Goal: Information Seeking & Learning: Learn about a topic

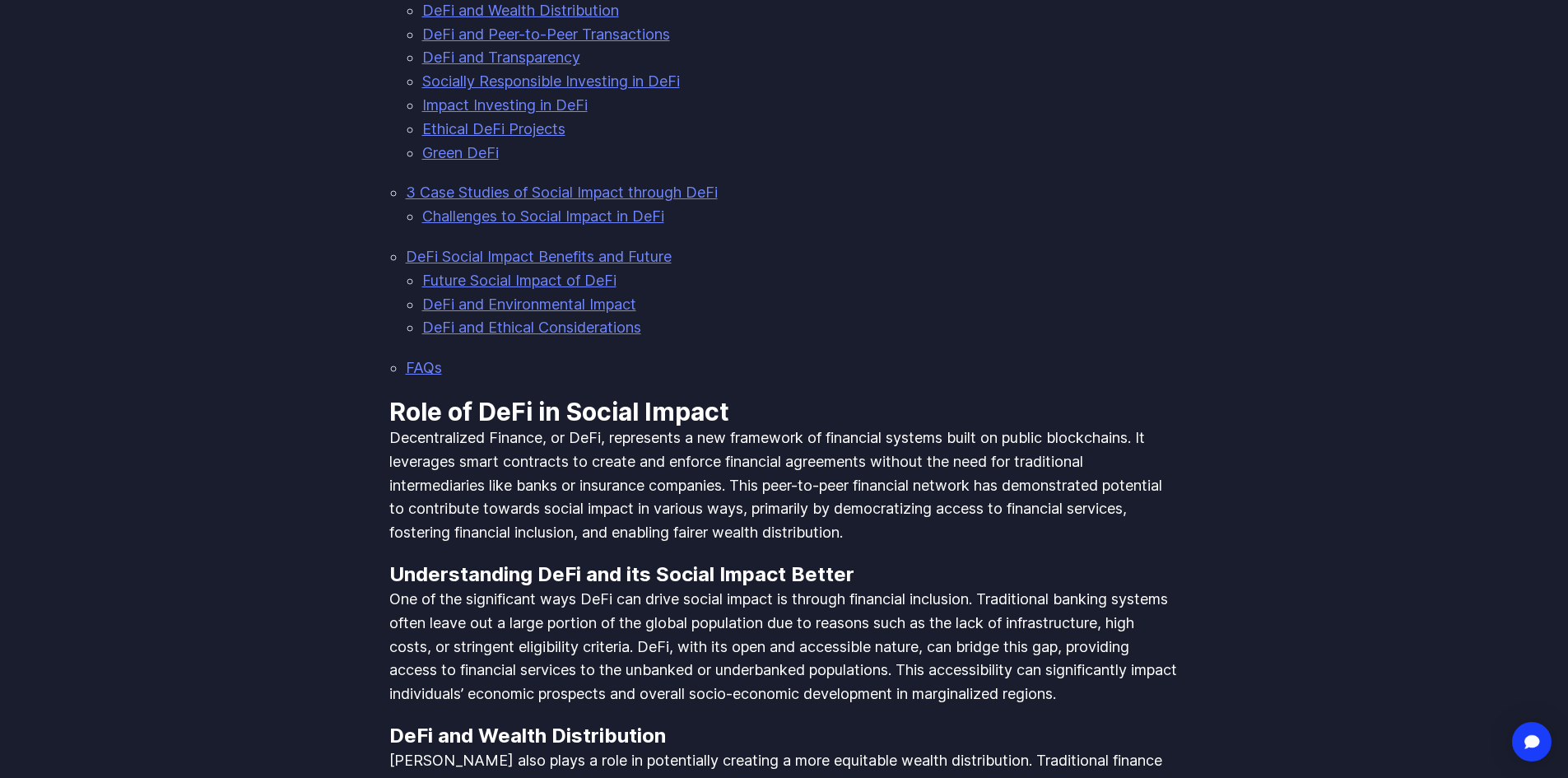
scroll to position [1317, 0]
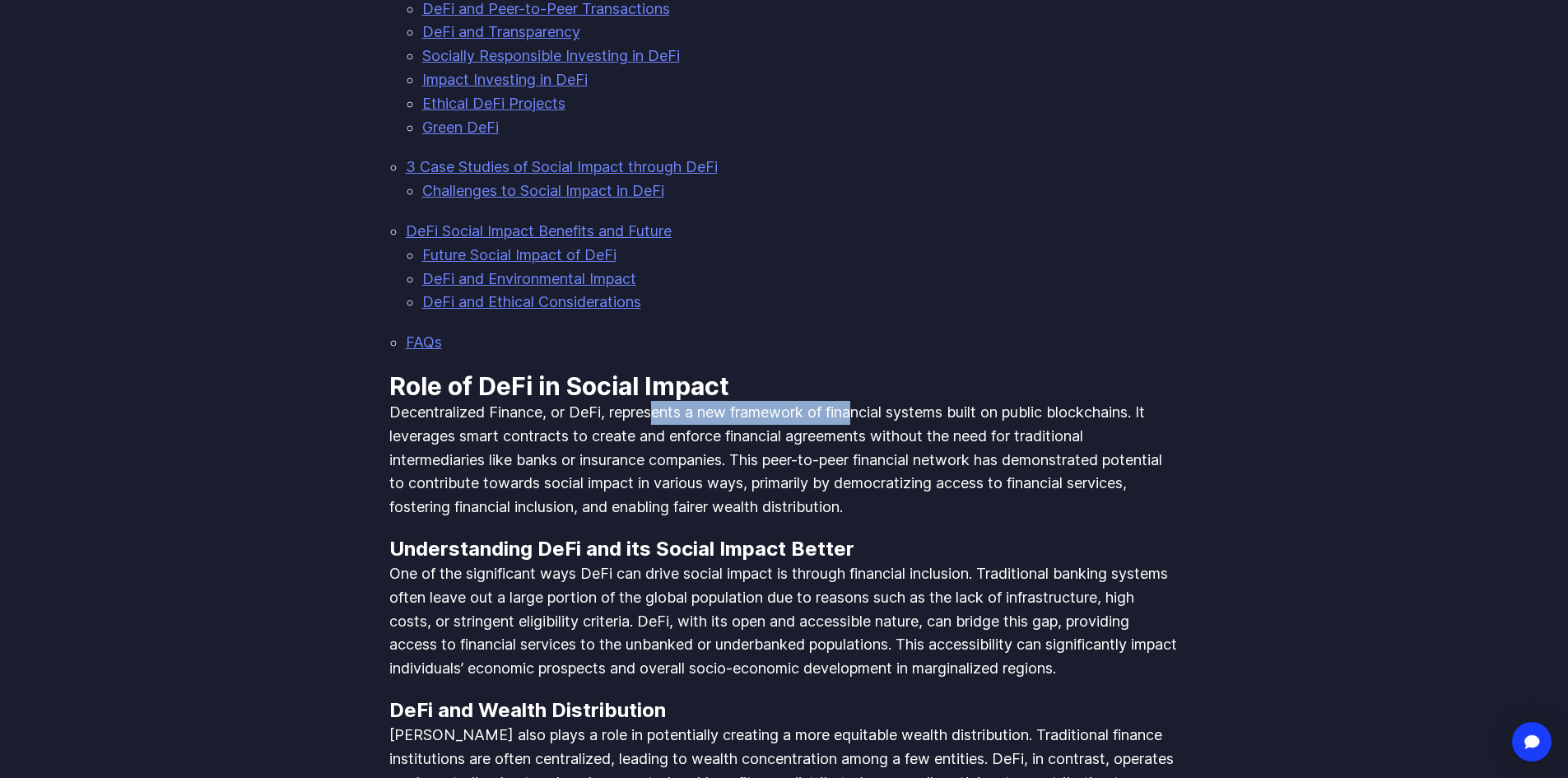
drag, startPoint x: 655, startPoint y: 387, endPoint x: 882, endPoint y: 382, distance: 227.1
click at [880, 401] on p "Decentralized Finance, or DeFi, represents a new framework of financial systems…" at bounding box center [784, 460] width 790 height 118
drag, startPoint x: 949, startPoint y: 382, endPoint x: 977, endPoint y: 382, distance: 28.0
click at [954, 401] on p "Decentralized Finance, or DeFi, represents a new framework of financial systems…" at bounding box center [784, 460] width 790 height 118
drag, startPoint x: 986, startPoint y: 384, endPoint x: 1052, endPoint y: 386, distance: 66.0
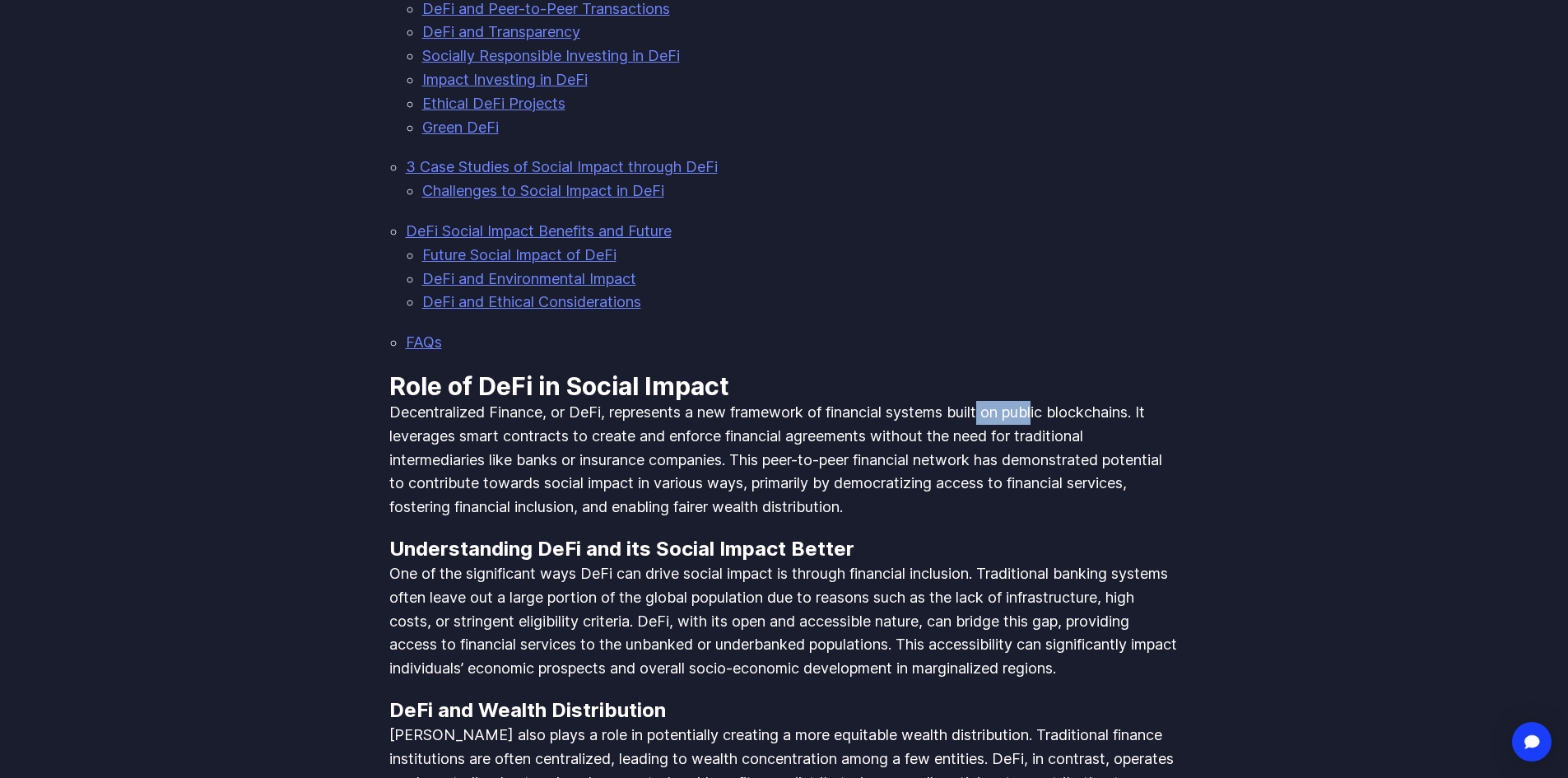
click at [1051, 401] on p "Decentralized Finance, or DeFi, represents a new framework of financial systems…" at bounding box center [784, 460] width 790 height 118
drag, startPoint x: 1092, startPoint y: 385, endPoint x: 1131, endPoint y: 387, distance: 39.1
click at [1131, 401] on p "Decentralized Finance, or DeFi, represents a new framework of financial systems…" at bounding box center [784, 460] width 790 height 118
drag, startPoint x: 450, startPoint y: 407, endPoint x: 636, endPoint y: 408, distance: 186.0
click at [636, 408] on p "Decentralized Finance, or DeFi, represents a new framework of financial systems…" at bounding box center [784, 460] width 790 height 118
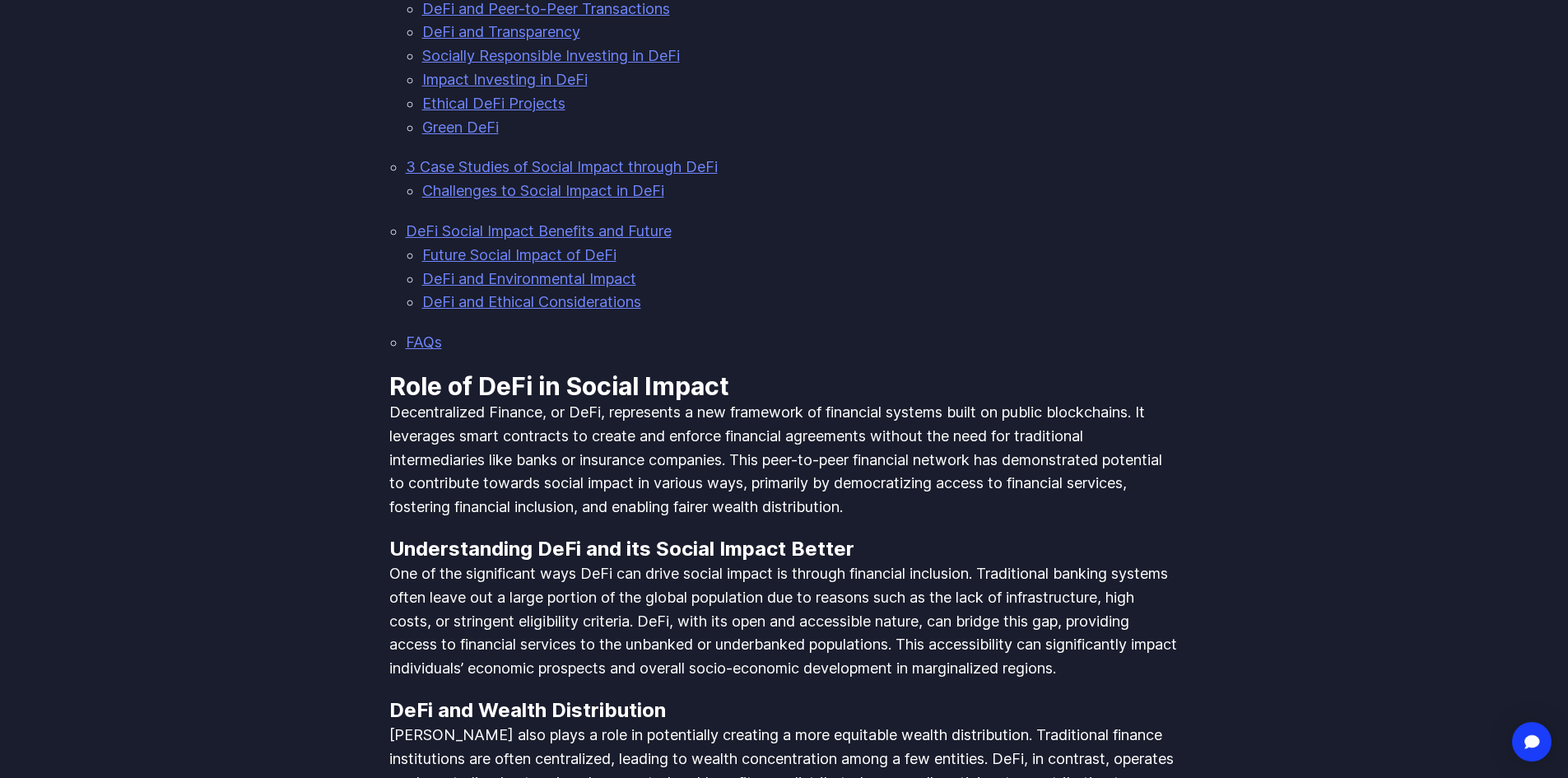
click at [665, 408] on p "Decentralized Finance, or DeFi, represents a new framework of financial systems…" at bounding box center [784, 460] width 790 height 118
drag, startPoint x: 687, startPoint y: 408, endPoint x: 821, endPoint y: 396, distance: 134.5
click at [818, 401] on p "Decentralized Finance, or DeFi, represents a new framework of financial systems…" at bounding box center [784, 460] width 790 height 118
drag, startPoint x: 874, startPoint y: 394, endPoint x: 983, endPoint y: 410, distance: 110.2
click at [924, 407] on p "Decentralized Finance, or DeFi, represents a new framework of financial systems…" at bounding box center [784, 460] width 790 height 118
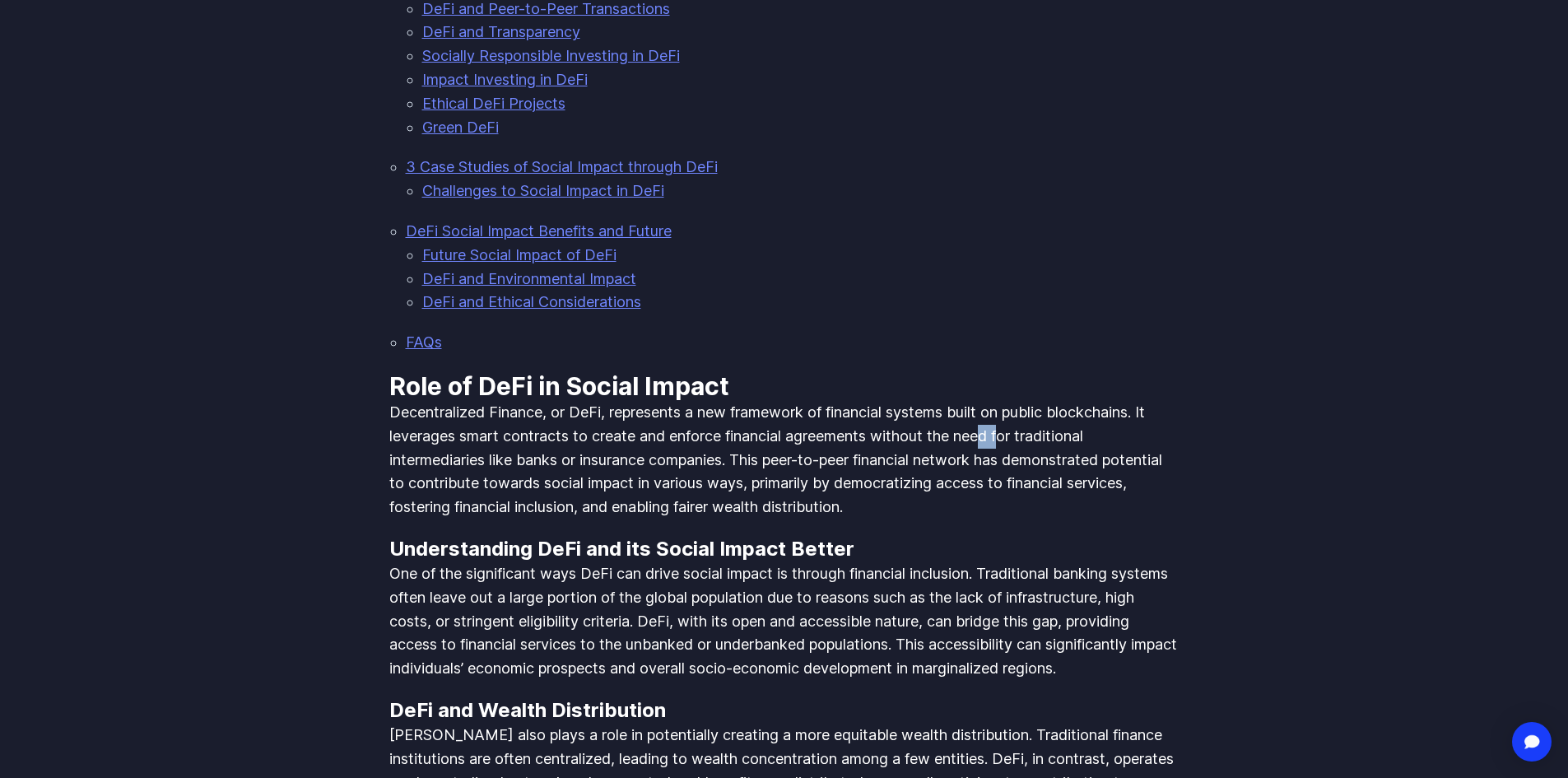
drag, startPoint x: 996, startPoint y: 410, endPoint x: 1021, endPoint y: 410, distance: 25.0
click at [1018, 410] on p "Decentralized Finance, or DeFi, represents a new framework of financial systems…" at bounding box center [784, 460] width 790 height 118
drag, startPoint x: 1086, startPoint y: 417, endPoint x: 1118, endPoint y: 426, distance: 33.2
click at [1088, 419] on p "Decentralized Finance, or DeFi, represents a new framework of financial systems…" at bounding box center [784, 460] width 790 height 118
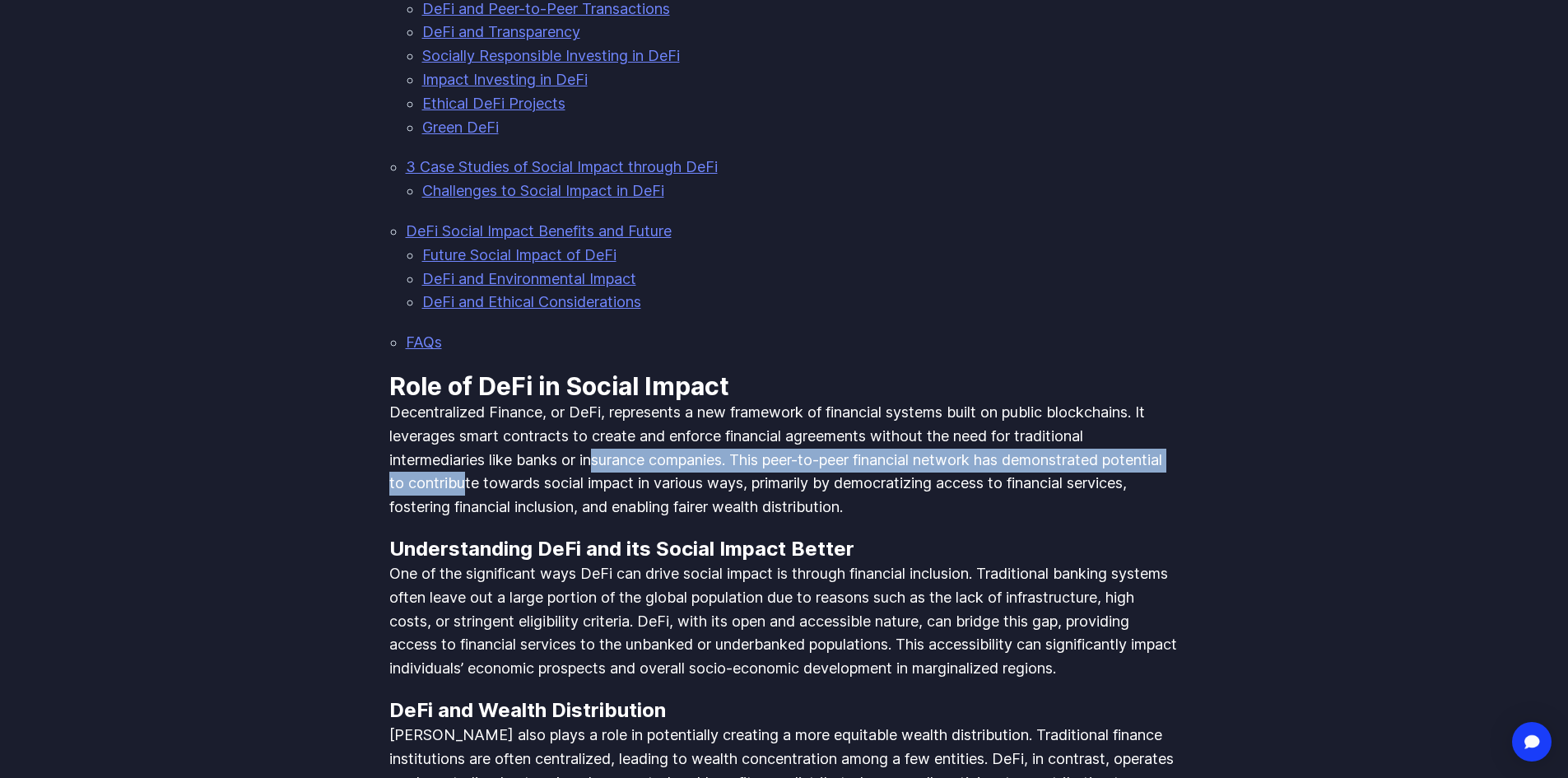
drag, startPoint x: 532, startPoint y: 446, endPoint x: 621, endPoint y: 423, distance: 91.9
click at [609, 427] on p "Decentralized Finance, or DeFi, represents a new framework of financial systems…" at bounding box center [784, 460] width 790 height 118
click at [629, 419] on p "Decentralized Finance, or DeFi, represents a new framework of financial systems…" at bounding box center [784, 460] width 790 height 118
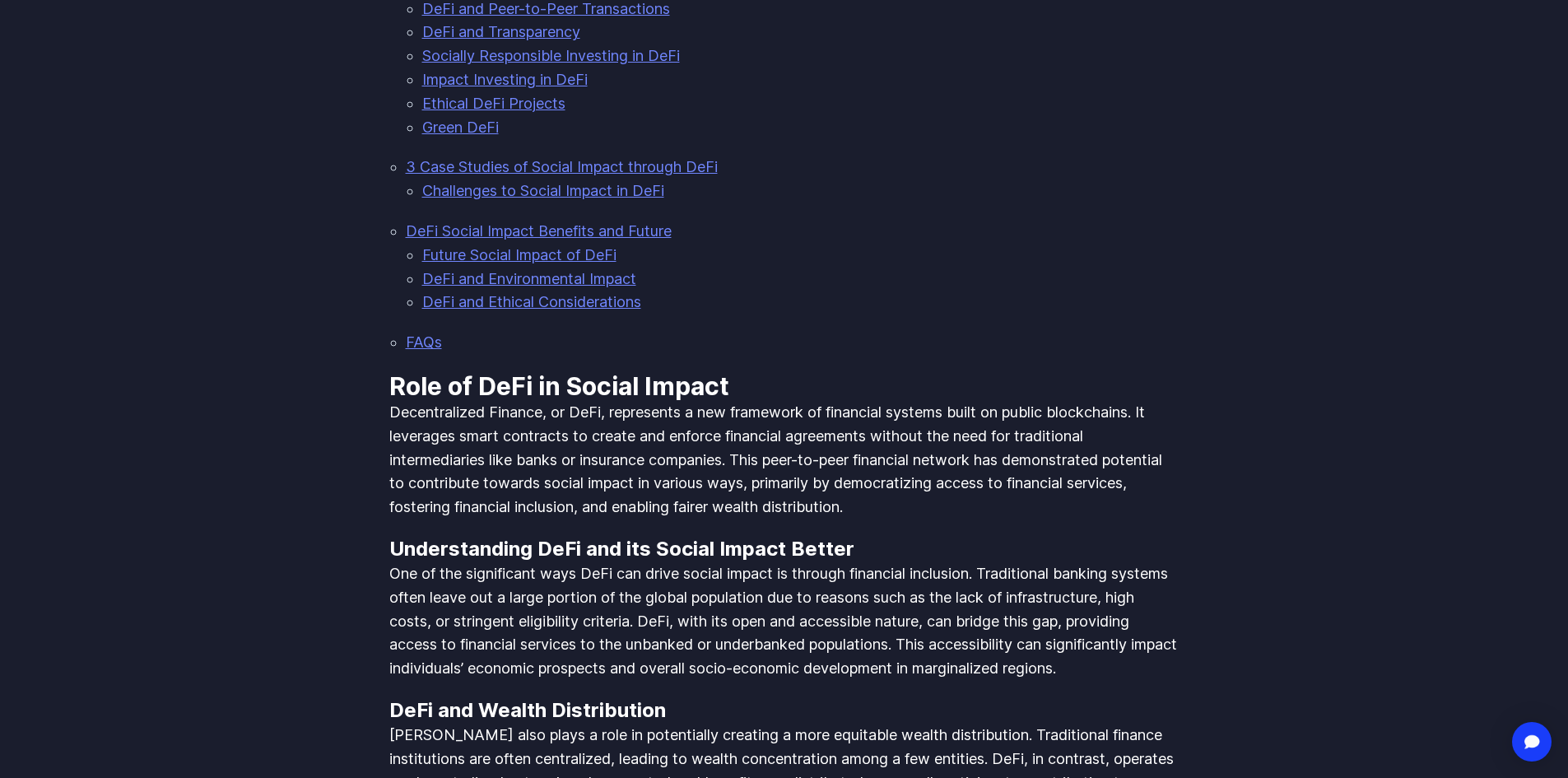
click at [511, 423] on p "Decentralized Finance, or DeFi, represents a new framework of financial systems…" at bounding box center [784, 460] width 790 height 118
drag, startPoint x: 511, startPoint y: 423, endPoint x: 830, endPoint y: 432, distance: 319.1
click at [820, 432] on p "Decentralized Finance, or DeFi, represents a new framework of financial systems…" at bounding box center [784, 460] width 790 height 118
drag, startPoint x: 876, startPoint y: 425, endPoint x: 939, endPoint y: 426, distance: 63.0
click at [934, 426] on p "Decentralized Finance, or DeFi, represents a new framework of financial systems…" at bounding box center [784, 460] width 790 height 118
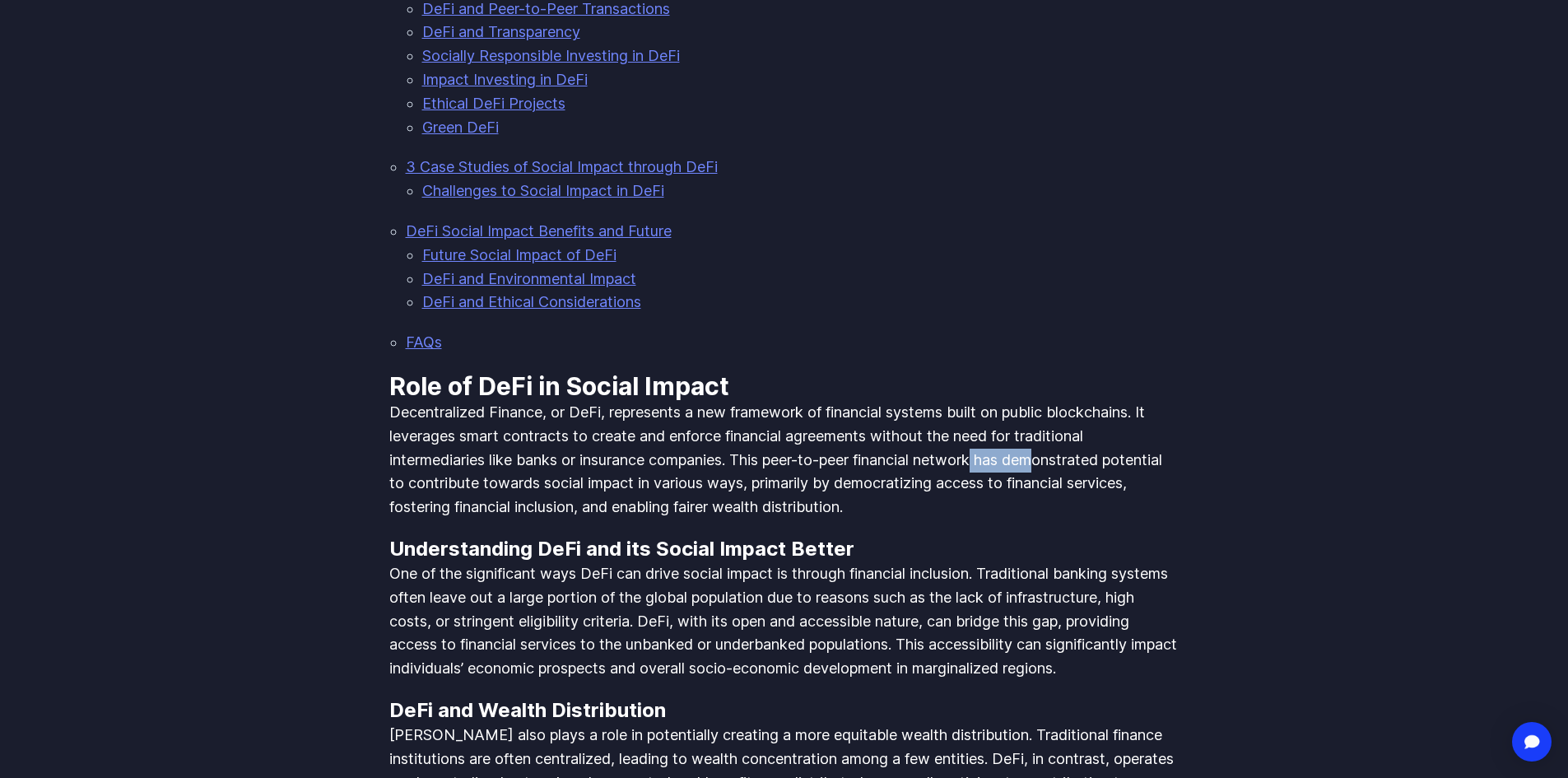
drag, startPoint x: 990, startPoint y: 433, endPoint x: 1052, endPoint y: 437, distance: 62.1
click at [1050, 437] on p "Decentralized Finance, or DeFi, represents a new framework of financial systems…" at bounding box center [784, 460] width 790 height 118
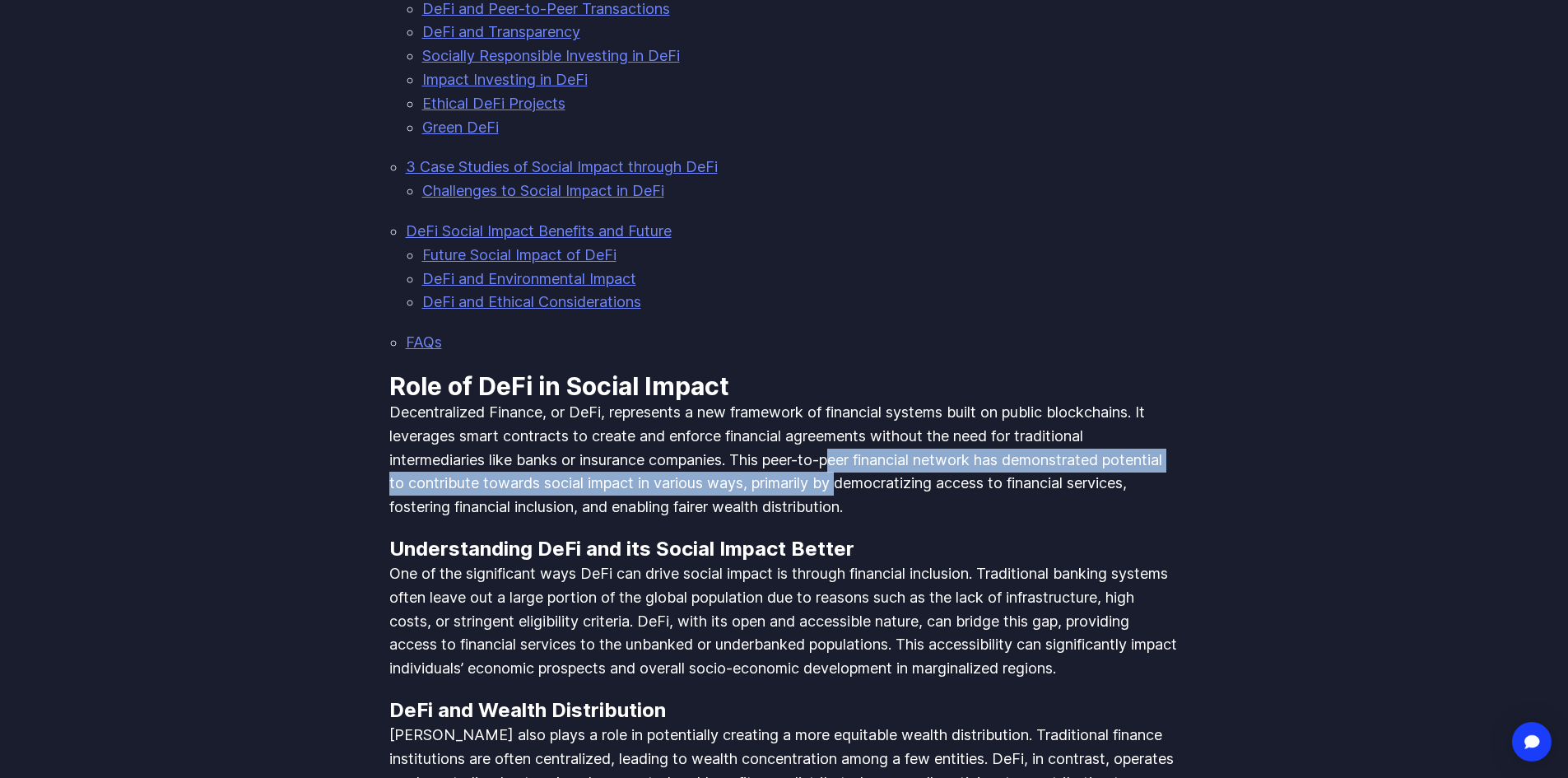
drag, startPoint x: 842, startPoint y: 435, endPoint x: 949, endPoint y: 460, distance: 109.9
click at [907, 457] on p "Decentralized Finance, or DeFi, represents a new framework of financial systems…" at bounding box center [784, 460] width 790 height 118
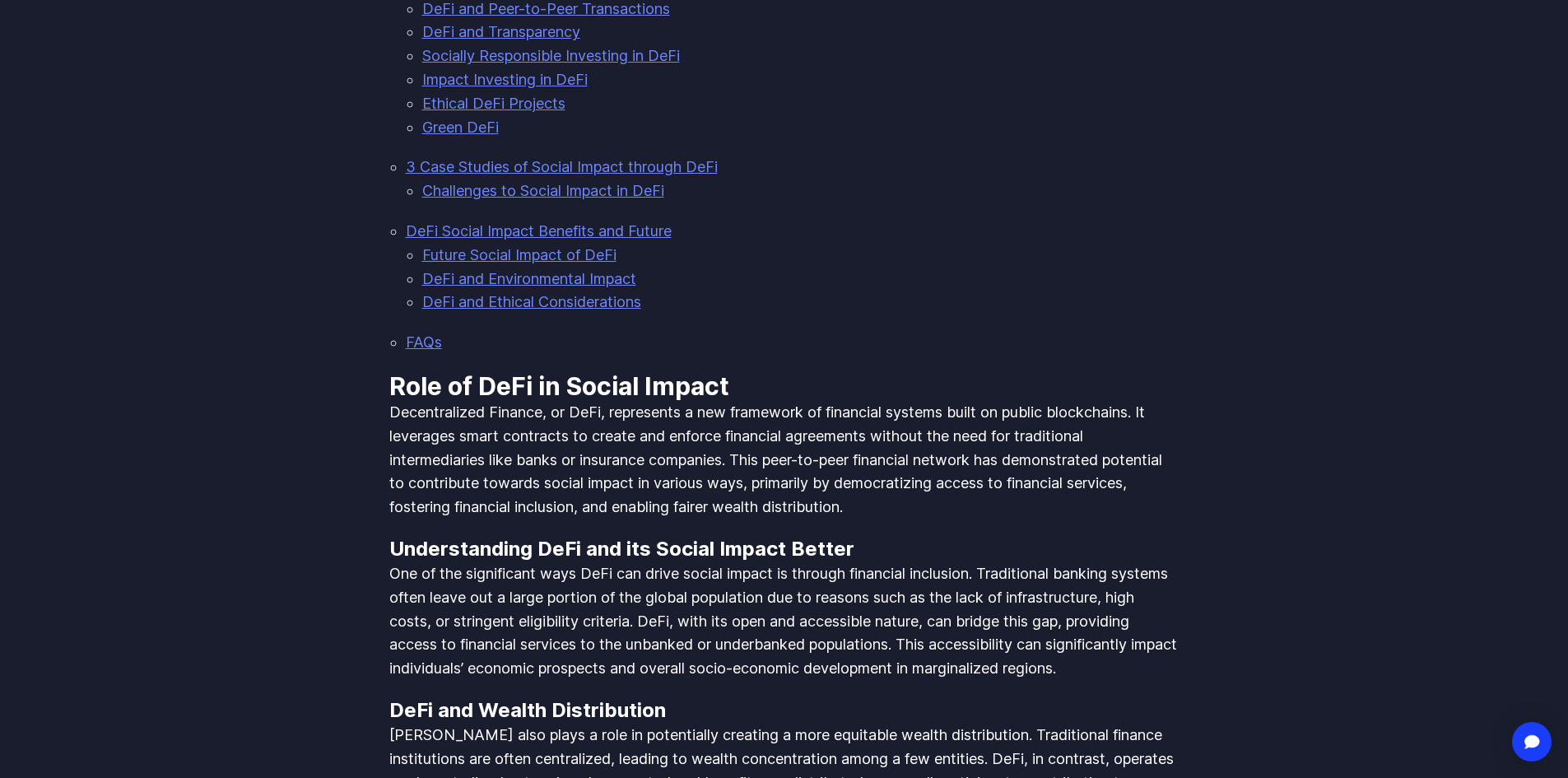
drag, startPoint x: 998, startPoint y: 455, endPoint x: 1005, endPoint y: 453, distance: 7.3
click at [1000, 454] on p "Decentralized Finance, or DeFi, represents a new framework of financial systems…" at bounding box center [784, 460] width 790 height 118
drag, startPoint x: 1038, startPoint y: 447, endPoint x: 1120, endPoint y: 448, distance: 82.0
click at [1111, 446] on p "Decentralized Finance, or DeFi, represents a new framework of financial systems…" at bounding box center [784, 460] width 790 height 118
click at [1135, 446] on p "Decentralized Finance, or DeFi, represents a new framework of financial systems…" at bounding box center [784, 460] width 790 height 118
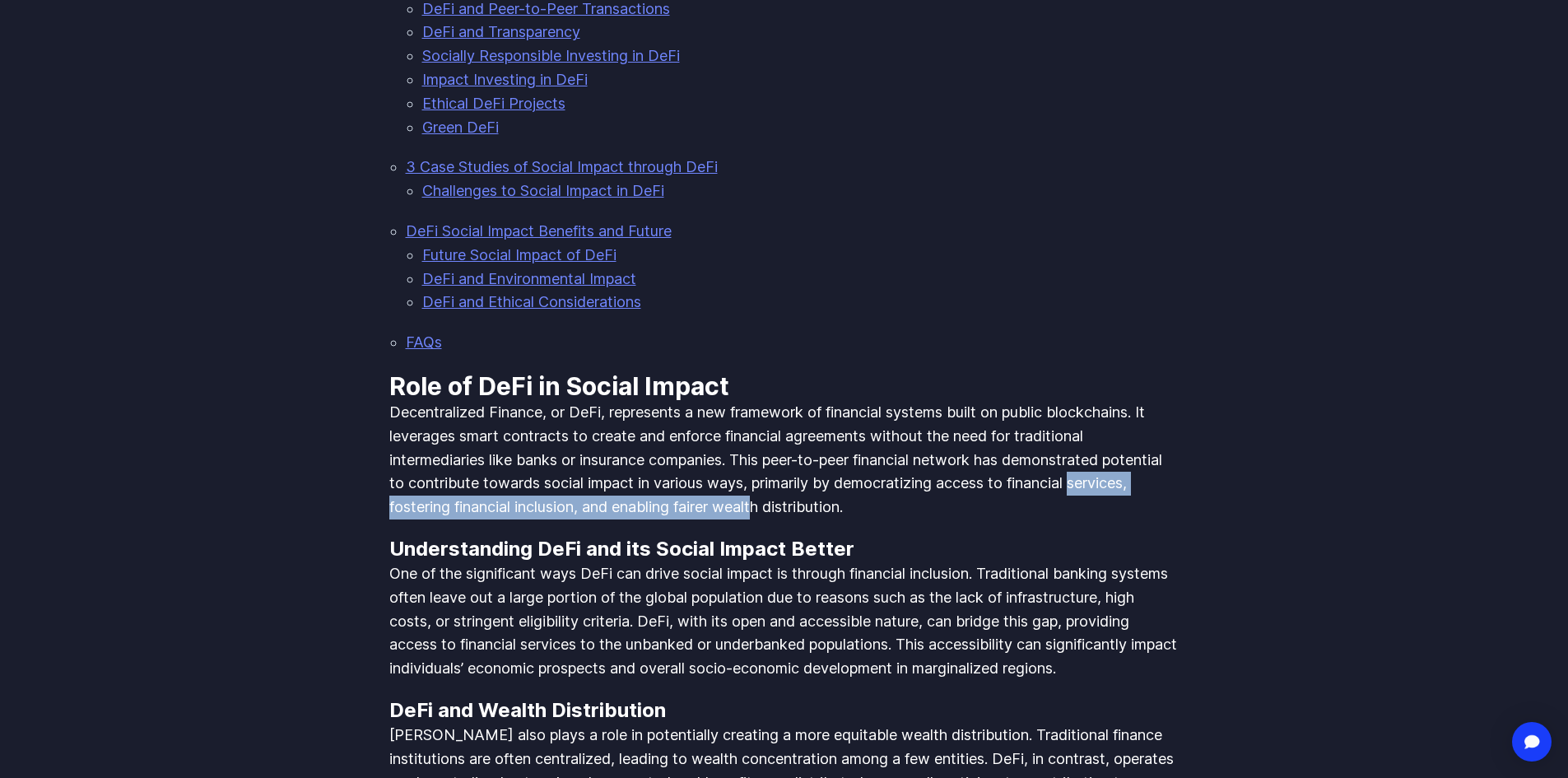
drag, startPoint x: 383, startPoint y: 463, endPoint x: 826, endPoint y: 479, distance: 443.3
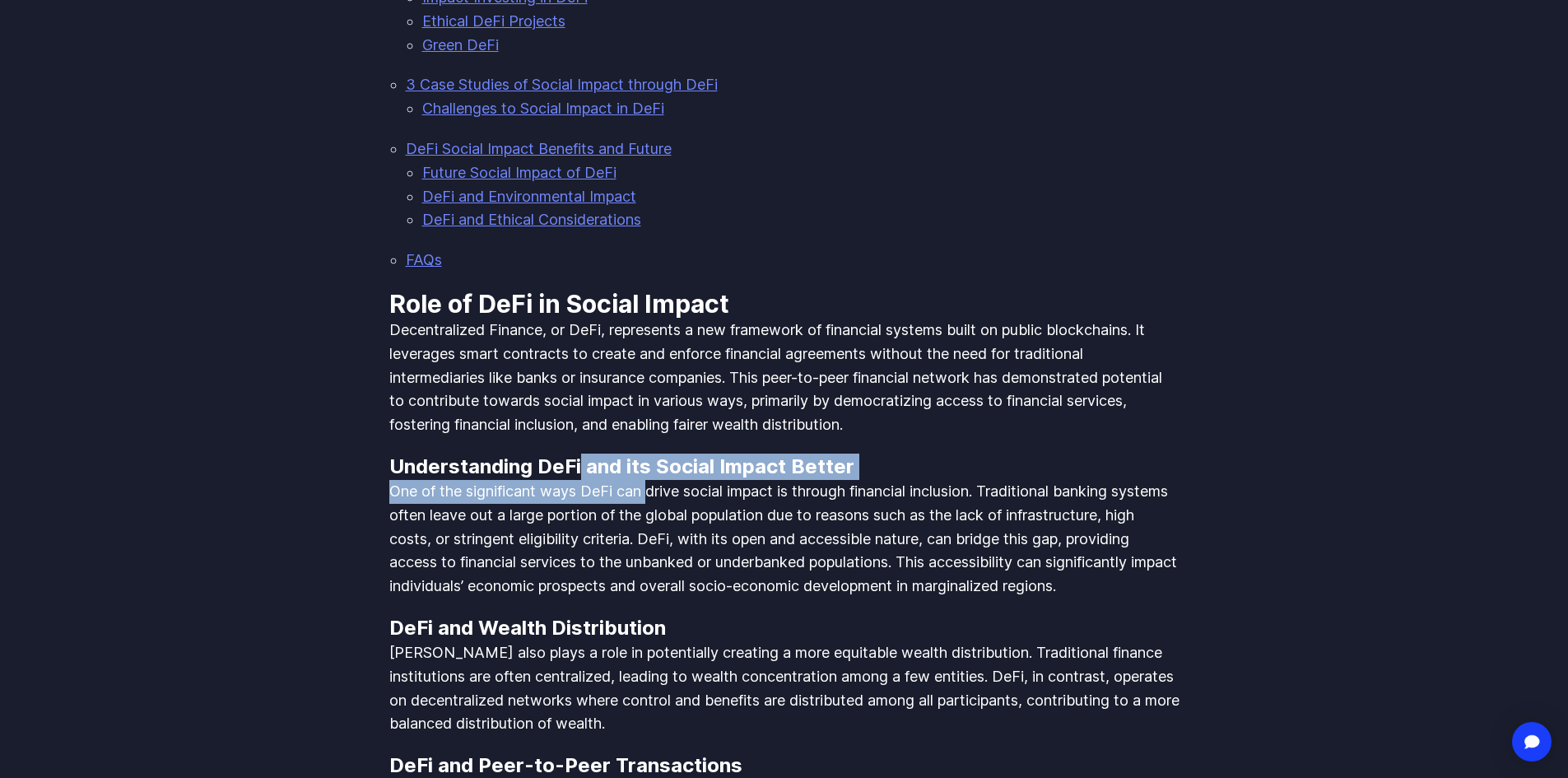
drag, startPoint x: 586, startPoint y: 435, endPoint x: 662, endPoint y: 457, distance: 79.1
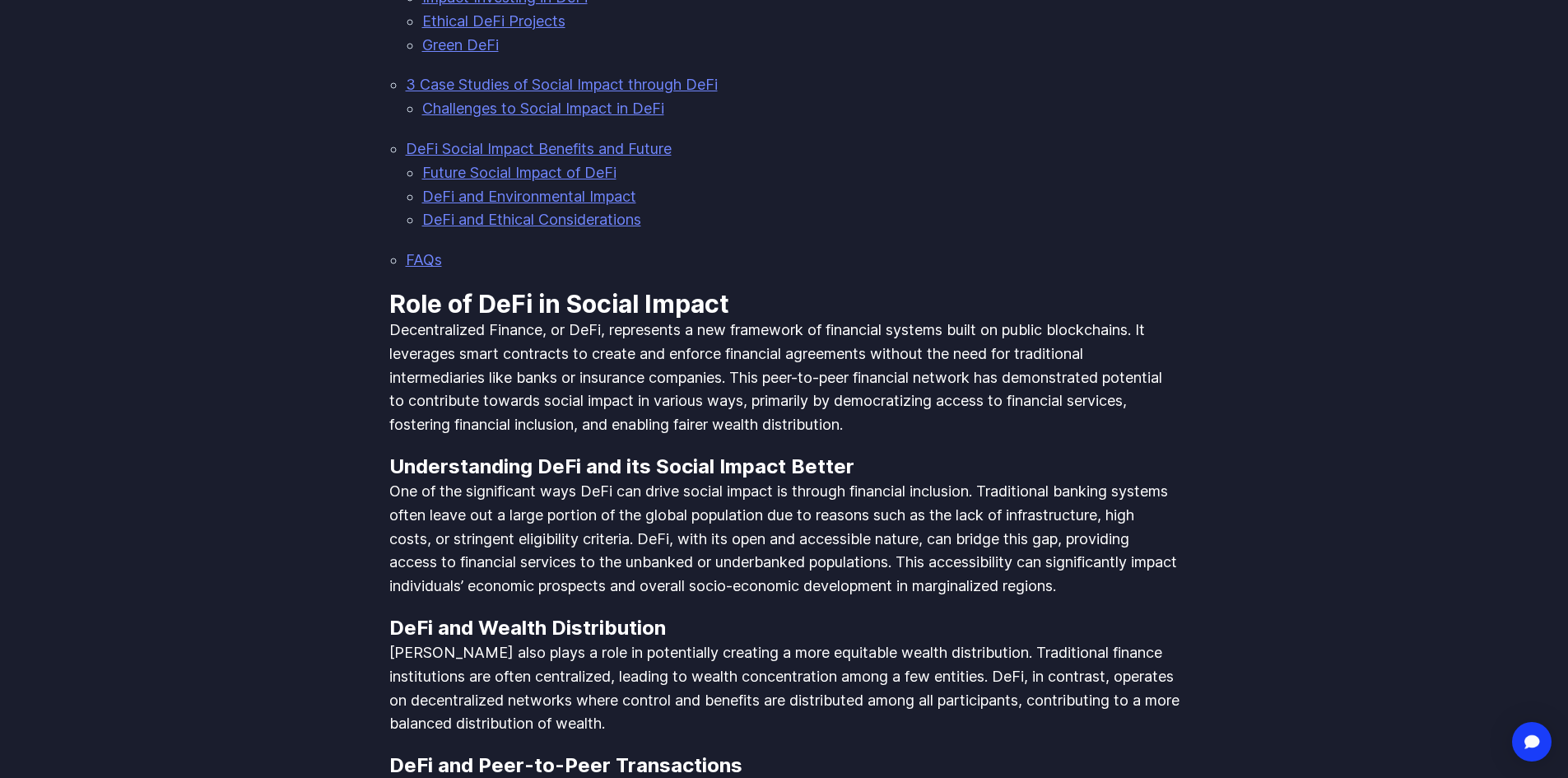
drag, startPoint x: 687, startPoint y: 459, endPoint x: 735, endPoint y: 459, distance: 48.0
click at [692, 479] on p "One of the significant ways DeFi can drive social impact is through financial i…" at bounding box center [784, 538] width 790 height 118
drag, startPoint x: 817, startPoint y: 461, endPoint x: 901, endPoint y: 461, distance: 84.0
click at [878, 479] on p "One of the significant ways DeFi can drive social impact is through financial i…" at bounding box center [784, 538] width 790 height 118
drag, startPoint x: 943, startPoint y: 460, endPoint x: 1020, endPoint y: 461, distance: 77.0
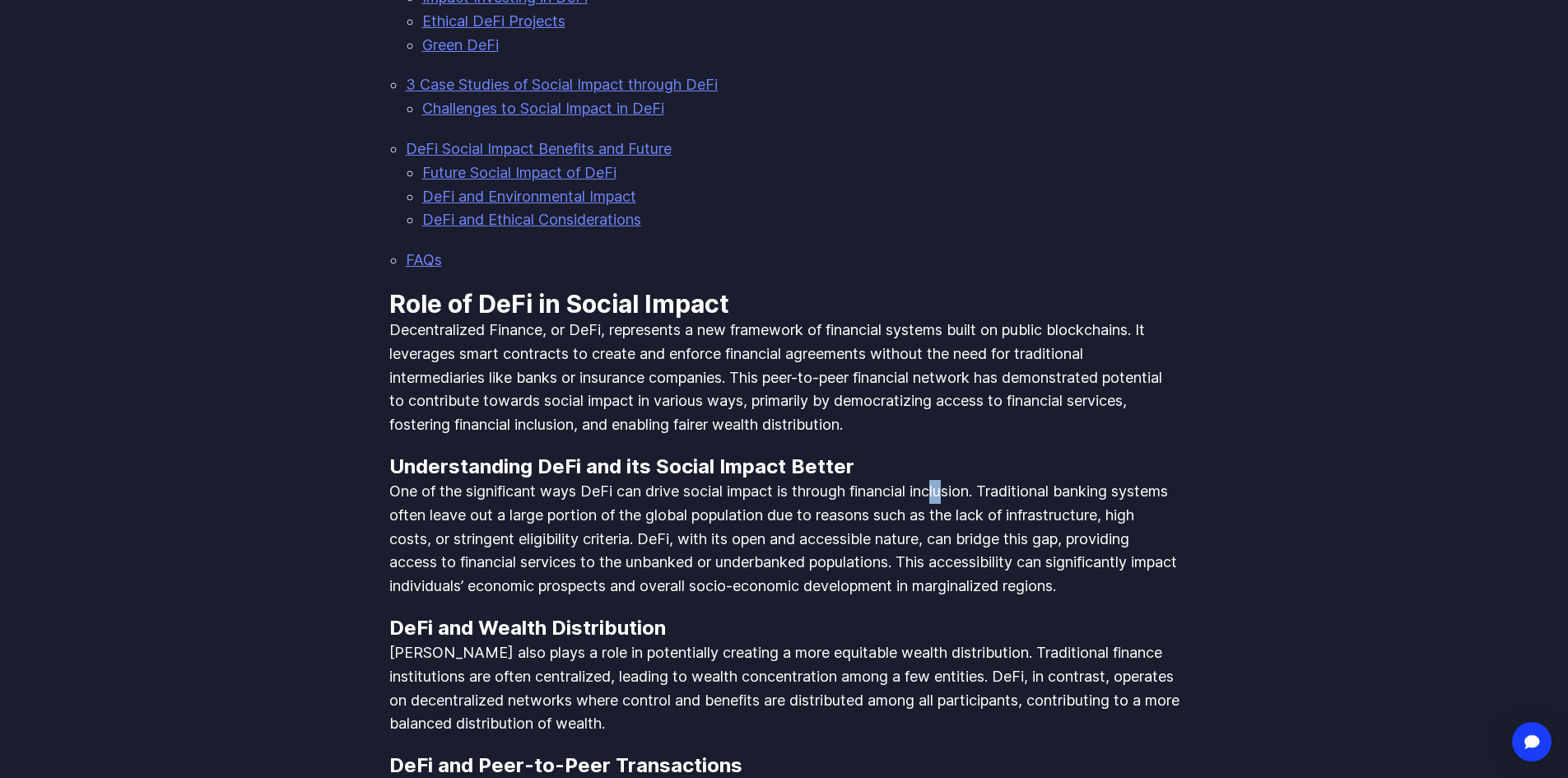
click at [992, 479] on p "One of the significant ways DeFi can drive social impact is through financial i…" at bounding box center [784, 538] width 790 height 118
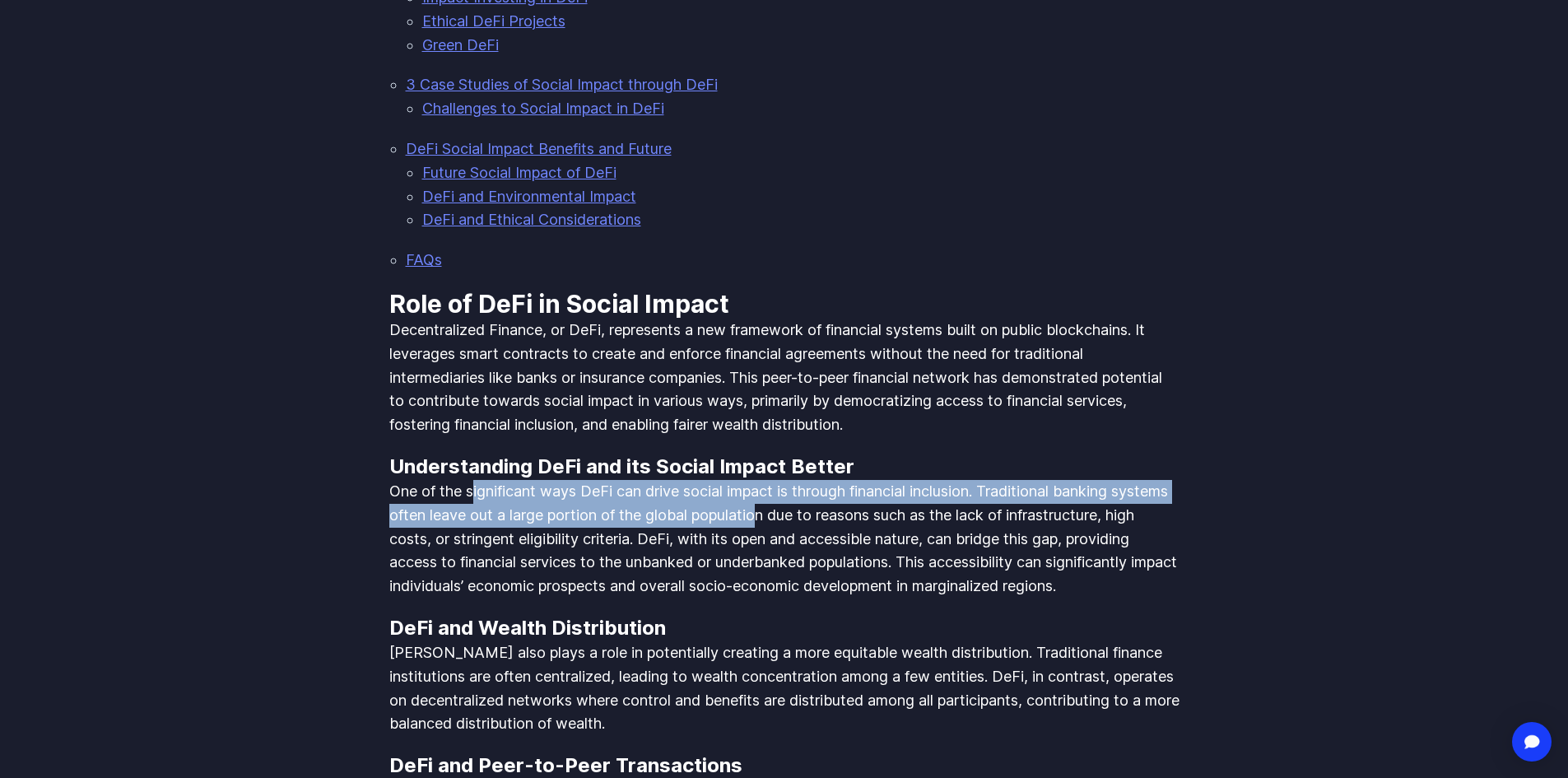
drag, startPoint x: 561, startPoint y: 474, endPoint x: 830, endPoint y: 487, distance: 269.3
click at [827, 487] on p "One of the significant ways DeFi can drive social impact is through financial i…" at bounding box center [784, 538] width 790 height 118
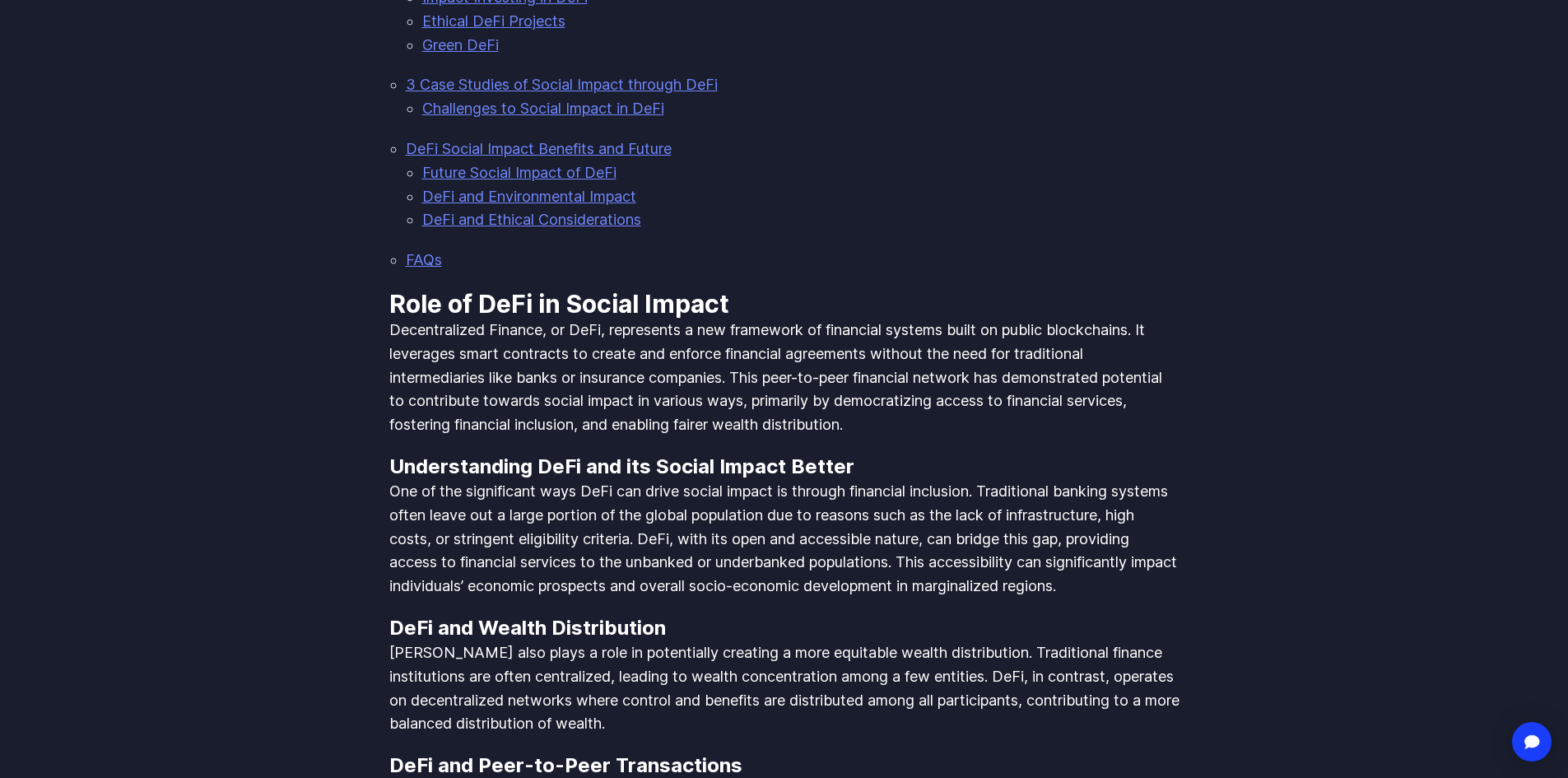
click at [901, 479] on p "One of the significant ways DeFi can drive social impact is through financial i…" at bounding box center [784, 538] width 790 height 118
drag, startPoint x: 926, startPoint y: 455, endPoint x: 1026, endPoint y: 455, distance: 100.0
click at [1025, 479] on p "One of the significant ways DeFi can drive social impact is through financial i…" at bounding box center [784, 538] width 790 height 118
drag, startPoint x: 1057, startPoint y: 454, endPoint x: 1151, endPoint y: 467, distance: 94.9
click at [1151, 479] on p "One of the significant ways DeFi can drive social impact is through financial i…" at bounding box center [784, 538] width 790 height 118
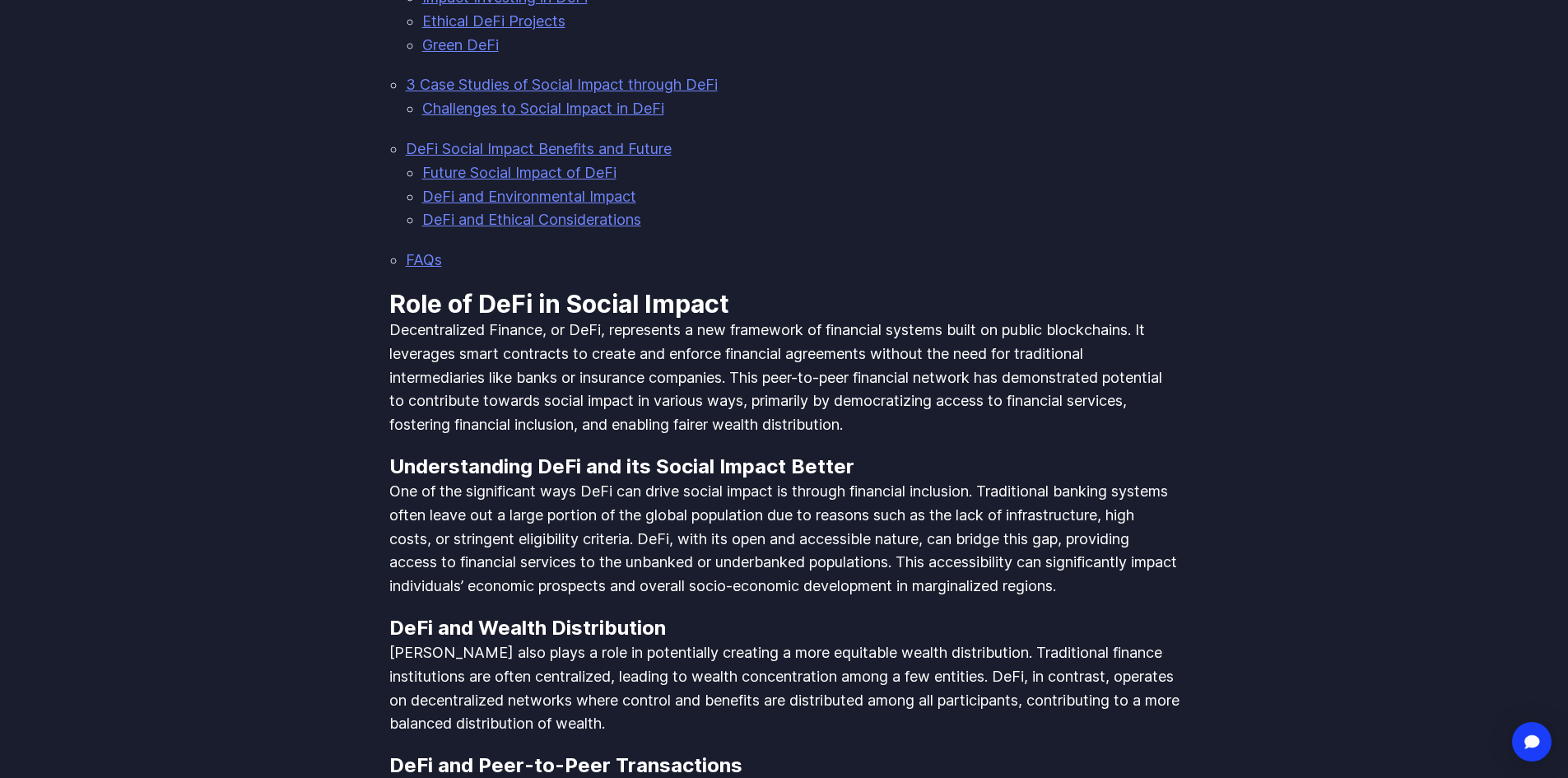
drag, startPoint x: 421, startPoint y: 486, endPoint x: 502, endPoint y: 484, distance: 81.0
click at [492, 484] on p "One of the significant ways DeFi can drive social impact is through financial i…" at bounding box center [784, 538] width 790 height 118
drag, startPoint x: 603, startPoint y: 482, endPoint x: 664, endPoint y: 477, distance: 61.2
click at [631, 480] on p "One of the significant ways DeFi can drive social impact is through financial i…" at bounding box center [784, 538] width 790 height 118
drag, startPoint x: 674, startPoint y: 474, endPoint x: 731, endPoint y: 474, distance: 57.0
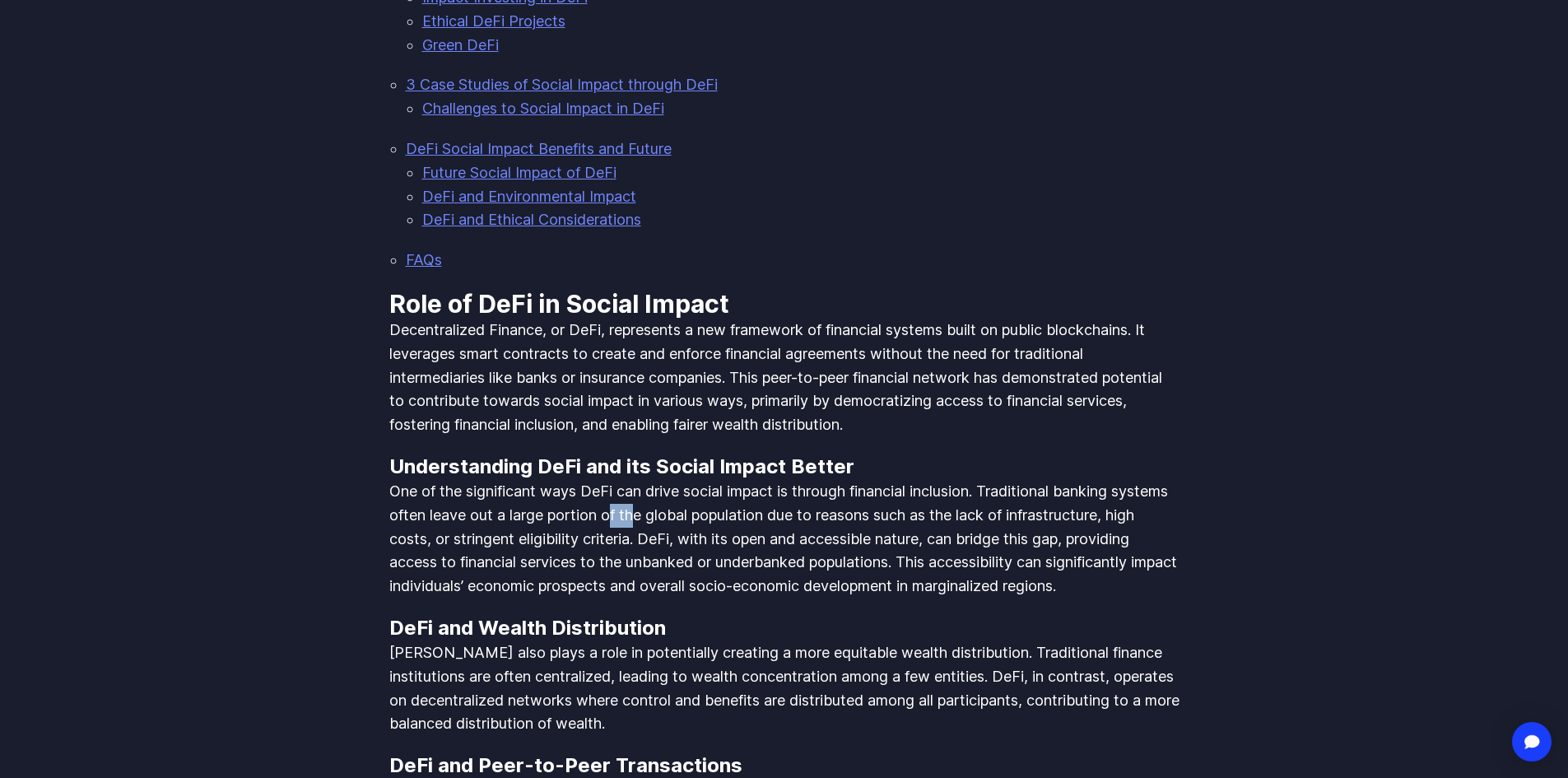
click at [716, 479] on p "One of the significant ways DeFi can drive social impact is through financial i…" at bounding box center [784, 538] width 790 height 118
drag, startPoint x: 772, startPoint y: 477, endPoint x: 850, endPoint y: 489, distance: 78.9
click at [850, 489] on p "One of the significant ways DeFi can drive social impact is through financial i…" at bounding box center [784, 538] width 790 height 118
click at [925, 493] on p "One of the significant ways DeFi can drive social impact is through financial i…" at bounding box center [784, 538] width 790 height 118
drag, startPoint x: 959, startPoint y: 490, endPoint x: 1006, endPoint y: 488, distance: 47.0
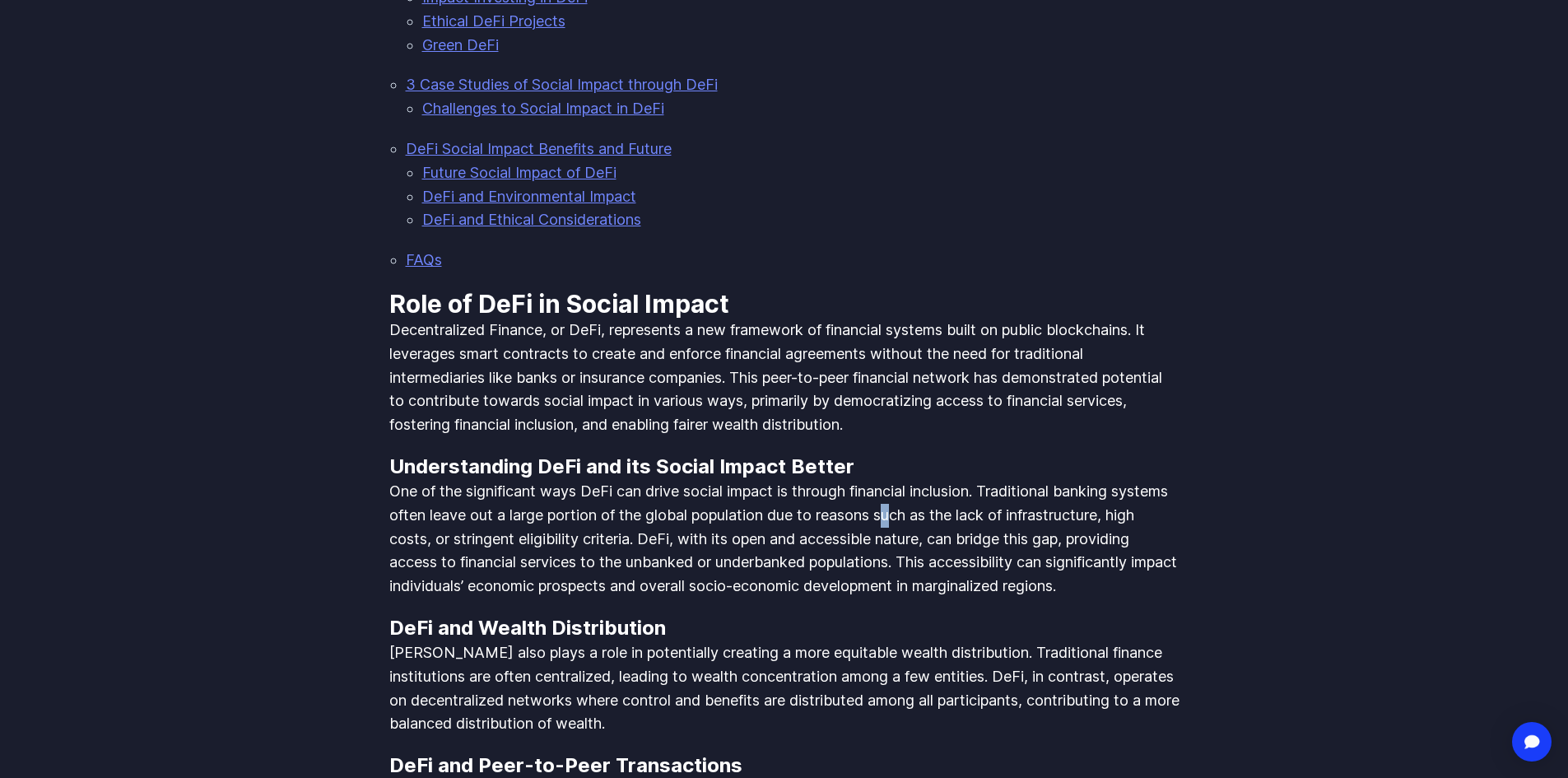
click at [982, 490] on p "One of the significant ways DeFi can drive social impact is through financial i…" at bounding box center [784, 538] width 790 height 118
drag, startPoint x: 476, startPoint y: 505, endPoint x: 688, endPoint y: 525, distance: 212.9
click at [595, 516] on p "One of the significant ways DeFi can drive social impact is through financial i…" at bounding box center [784, 538] width 790 height 118
drag
click at [718, 519] on p "One of the significant ways DeFi can drive social impact is through financial i…" at bounding box center [784, 538] width 790 height 118
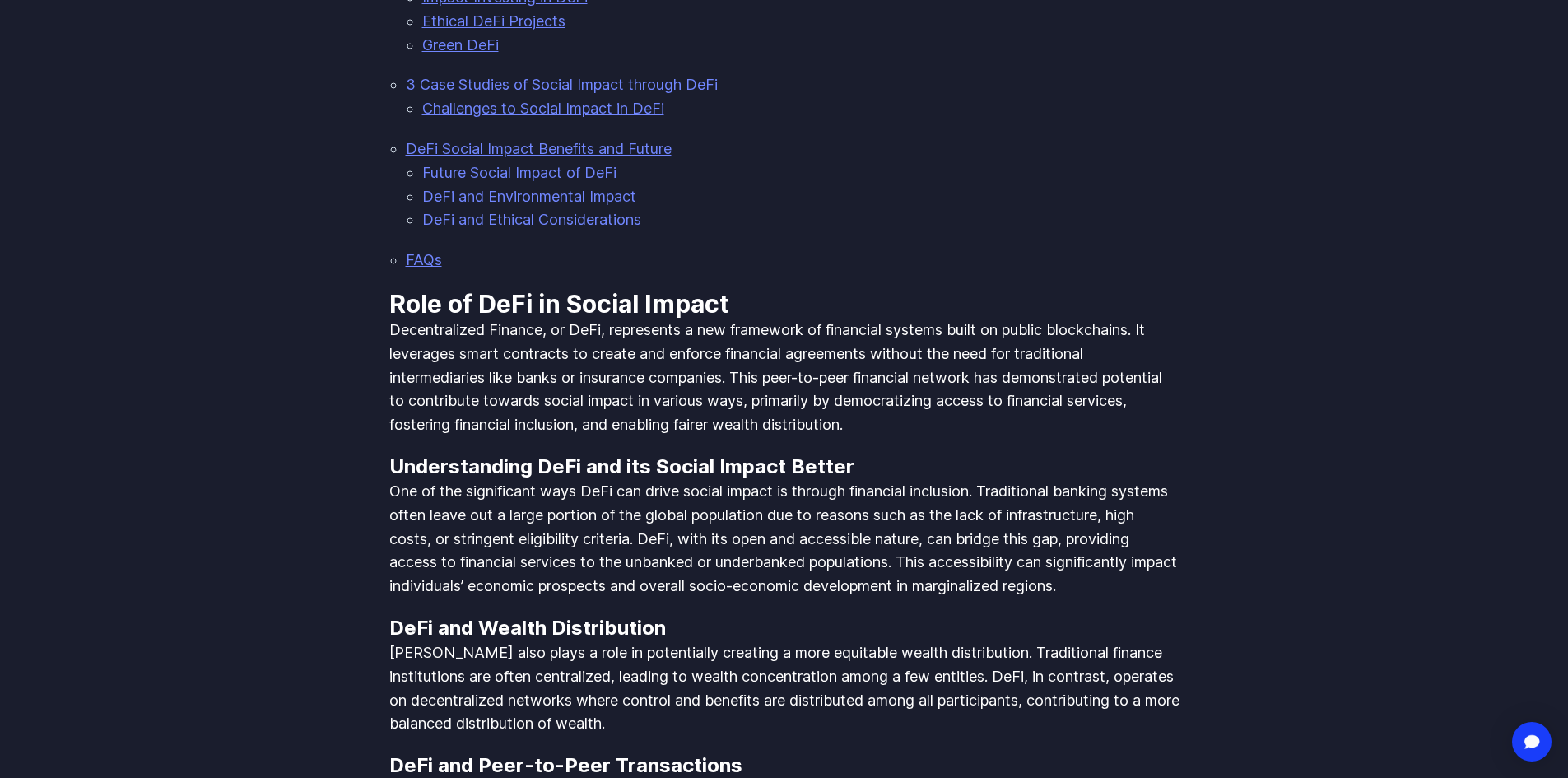
click at [892, 505] on p "One of the significant ways DeFi can drive social impact is through financial i…" at bounding box center [784, 538] width 790 height 118
click at [982, 513] on p "One of the significant ways DeFi can drive social impact is through financial i…" at bounding box center [784, 538] width 790 height 118
click at [1036, 512] on p "One of the significant ways DeFi can drive social impact is through financial i…" at bounding box center [784, 538] width 790 height 118
click at [884, 532] on p "One of the significant ways DeFi can drive social impact is through financial i…" at bounding box center [784, 538] width 790 height 118
click at [421, 536] on p "One of the significant ways DeFi can drive social impact is through financial i…" at bounding box center [784, 538] width 790 height 118
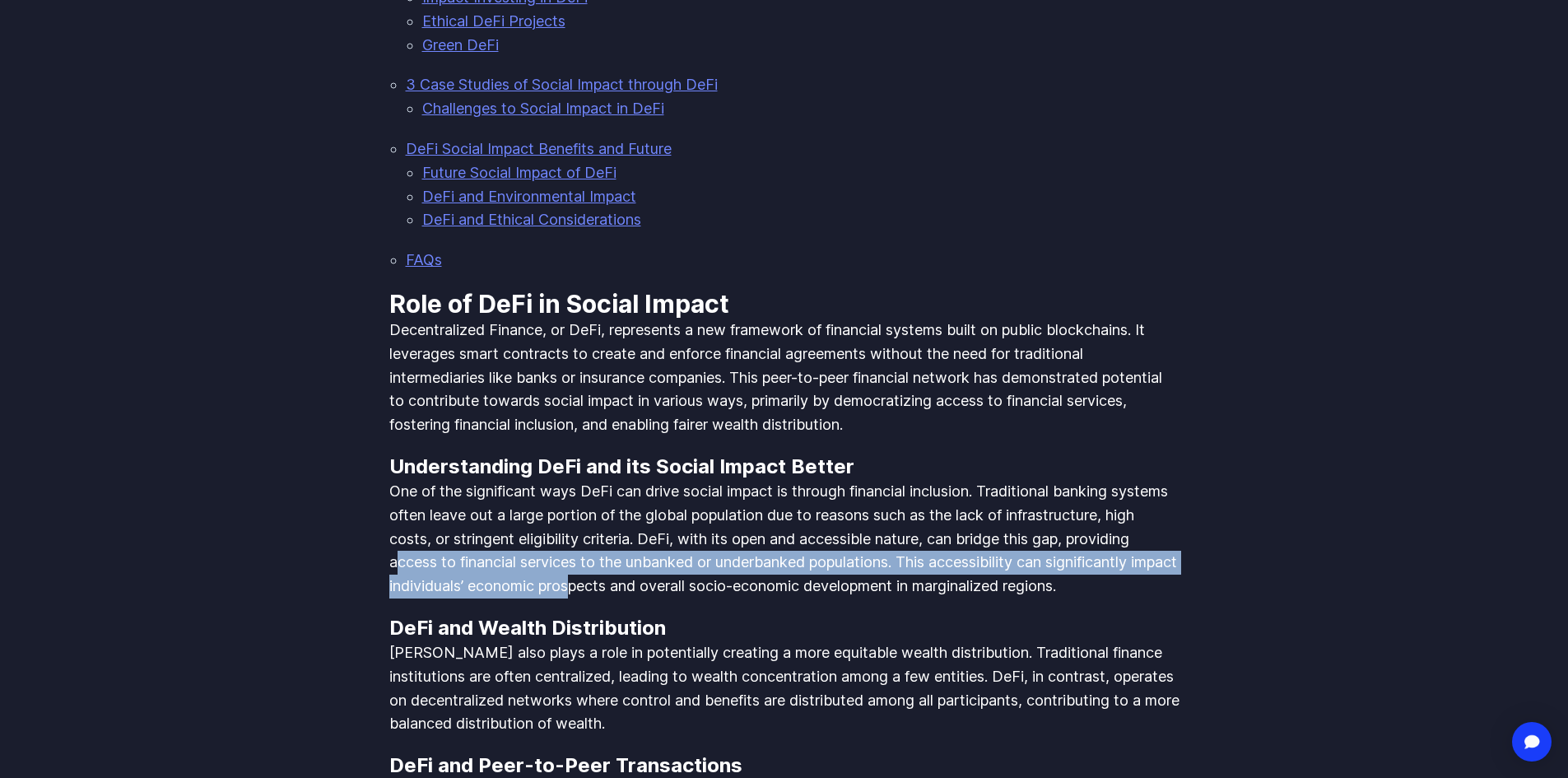
click at [748, 544] on p "One of the significant ways DeFi can drive social impact is through financial i…" at bounding box center [784, 538] width 790 height 118
click at [792, 534] on p "One of the significant ways DeFi can drive social impact is through financial i…" at bounding box center [784, 538] width 790 height 118
click at [952, 531] on p "One of the significant ways DeFi can drive social impact is through financial i…" at bounding box center [784, 538] width 790 height 118
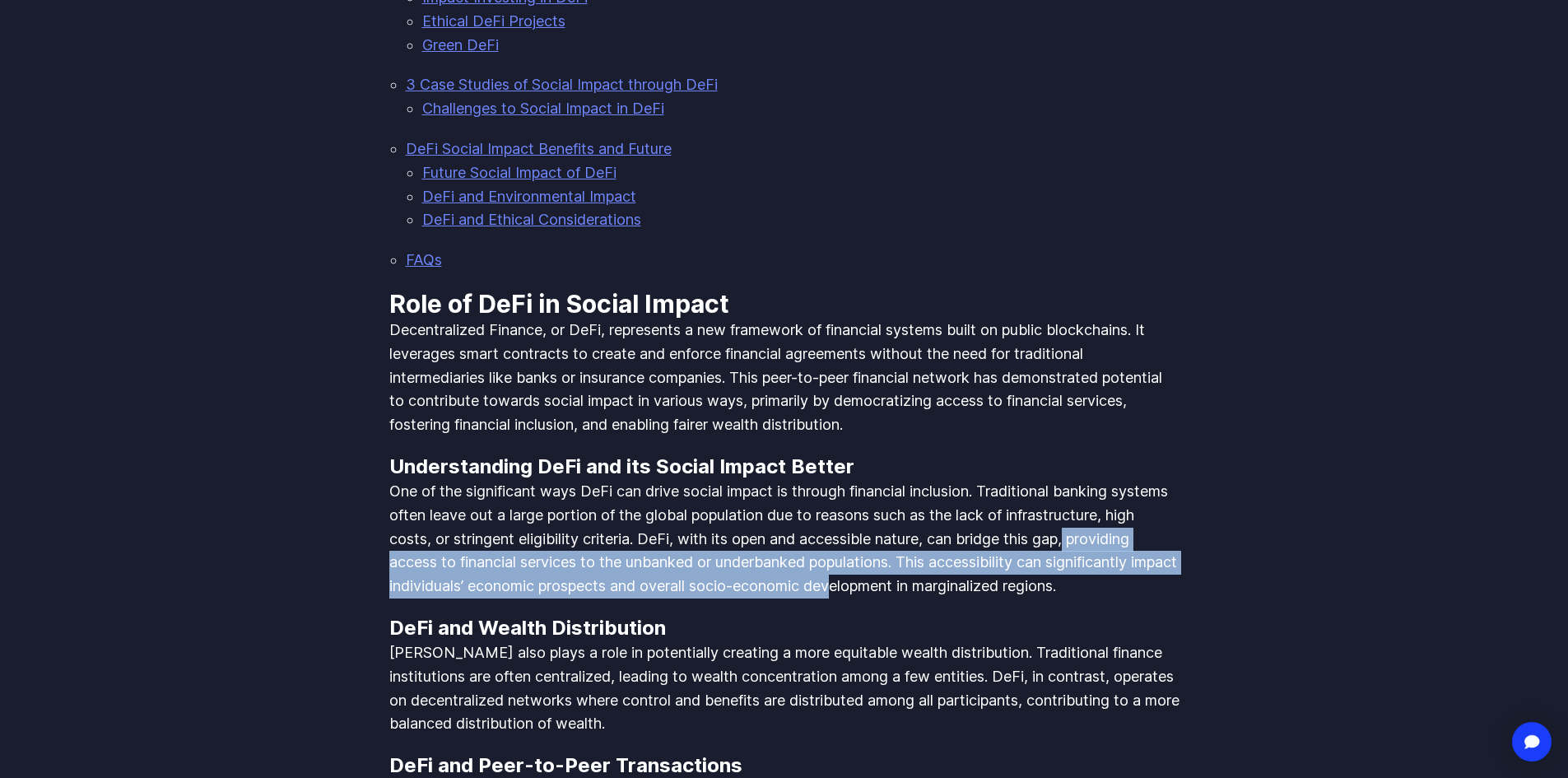
click at [1010, 545] on p "One of the significant ways DeFi can drive social impact is through financial i…" at bounding box center [784, 538] width 790 height 118
click at [1007, 546] on p "One of the significant ways DeFi can drive social impact is through financial i…" at bounding box center [784, 538] width 790 height 118
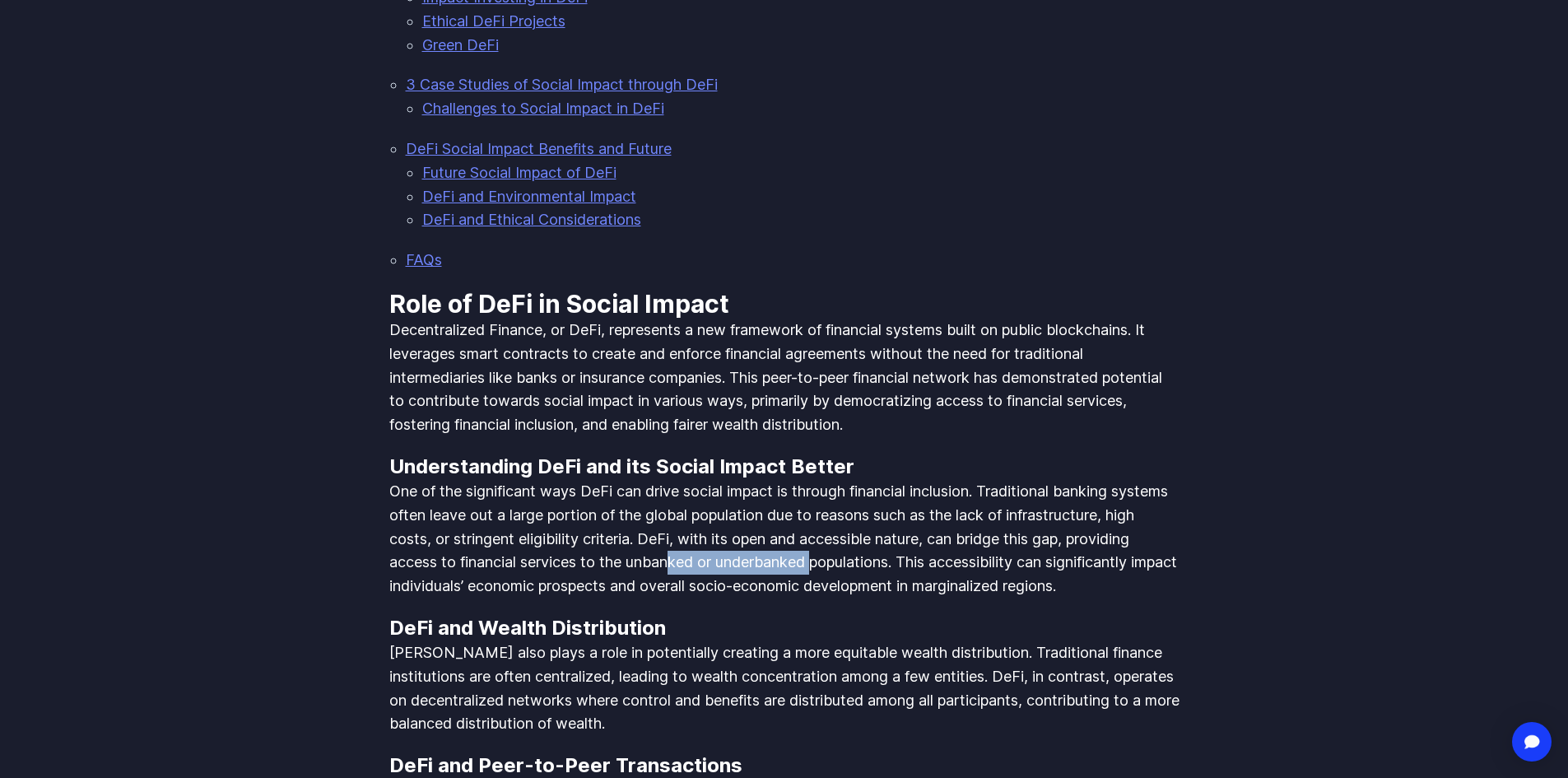
click at [952, 526] on p "One of the significant ways DeFi can drive social impact is through financial i…" at bounding box center [784, 538] width 790 height 118
click at [1006, 529] on p "One of the significant ways DeFi can drive social impact is through financial i…" at bounding box center [784, 538] width 790 height 118
click at [1050, 525] on p "One of the significant ways DeFi can drive social impact is through financial i…" at bounding box center [784, 538] width 790 height 118
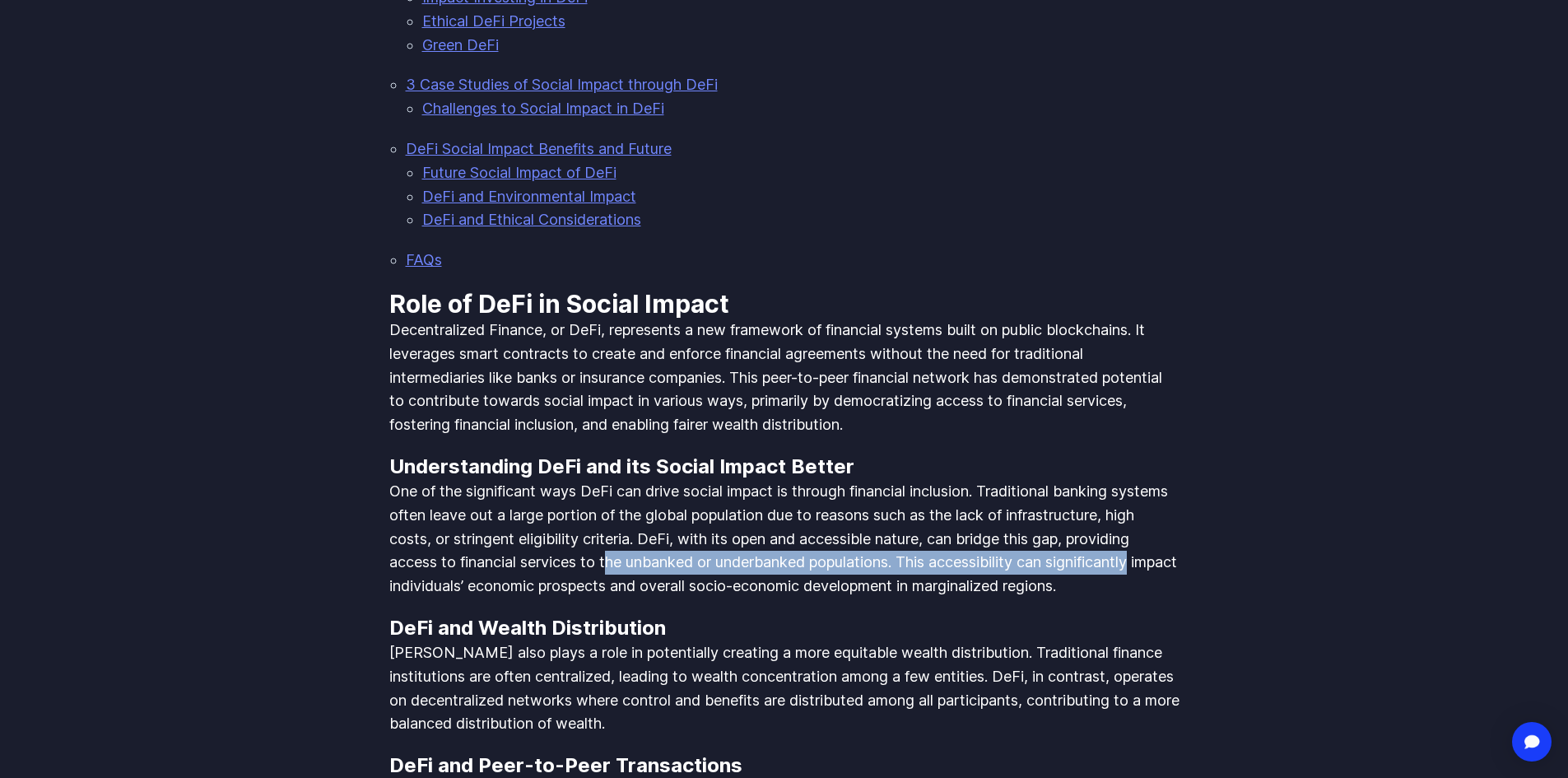
click at [749, 542] on p "One of the significant ways DeFi can drive social impact is through financial i…" at bounding box center [784, 538] width 790 height 118
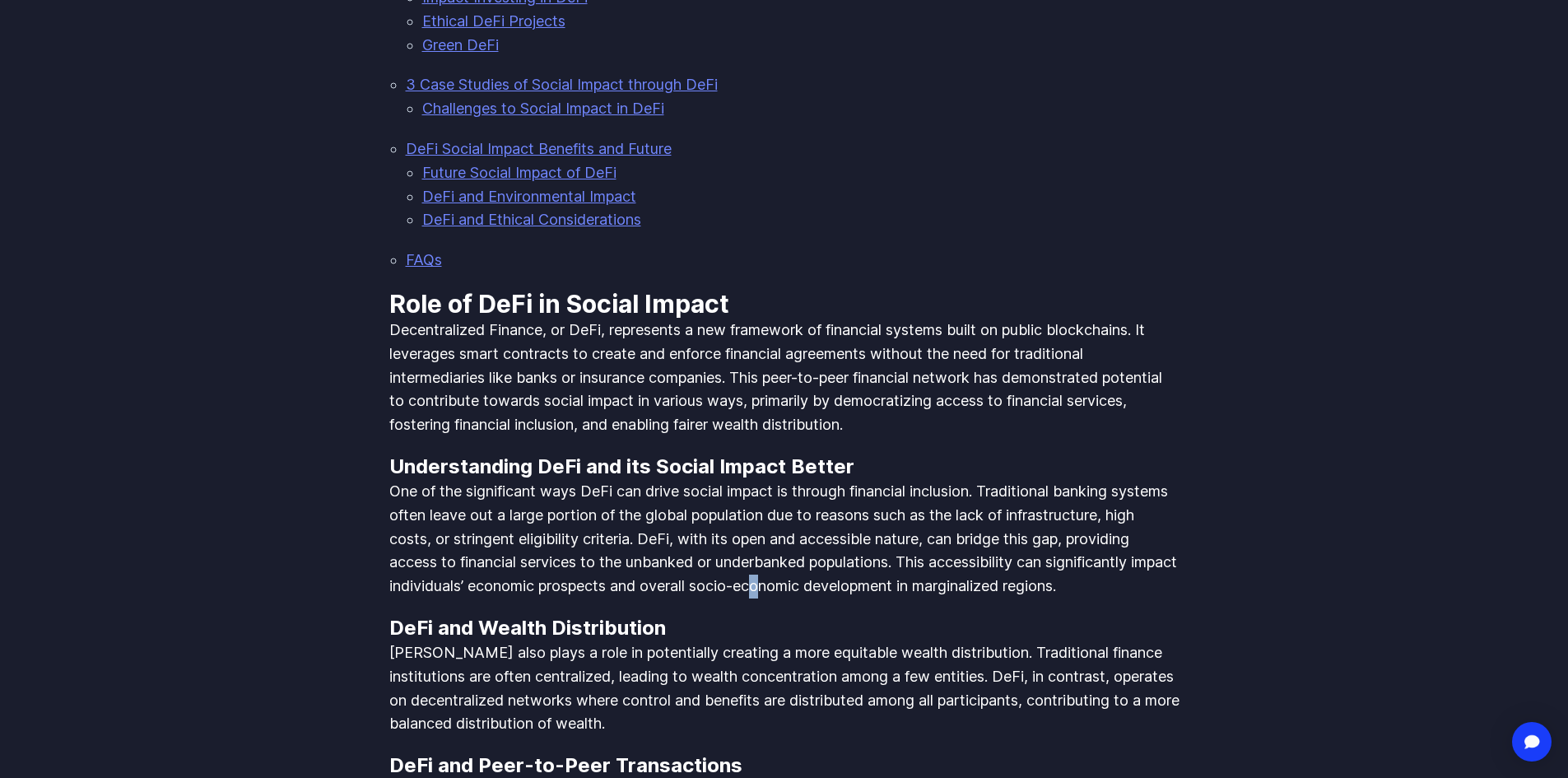
click at [977, 563] on p "One of the significant ways DeFi can drive social impact is through financial i…" at bounding box center [784, 538] width 790 height 118
click at [1022, 557] on p "One of the significant ways DeFi can drive social impact is through financial i…" at bounding box center [784, 538] width 790 height 118
click at [615, 616] on strong "DeFi and Wealth Distribution" at bounding box center [528, 627] width 277 height 24
click at [711, 642] on p "[PERSON_NAME] also plays a role in potentially creating a more equitable wealth…" at bounding box center [784, 689] width 790 height 95
click at [818, 642] on p "[PERSON_NAME] also plays a role in potentially creating a more equitable wealth…" at bounding box center [784, 689] width 790 height 95
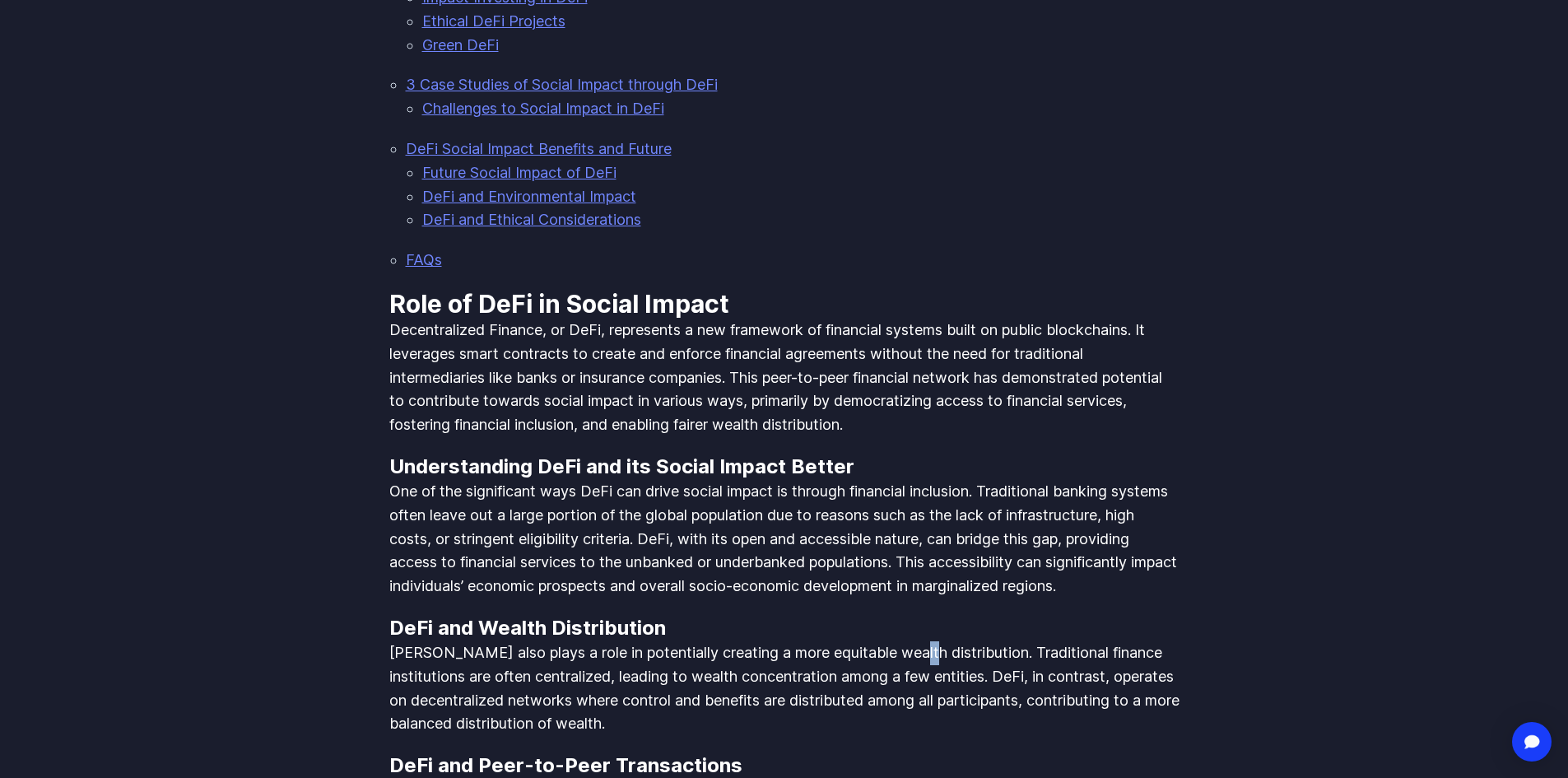
click at [934, 648] on p "[PERSON_NAME] also plays a role in potentially creating a more equitable wealth…" at bounding box center [784, 689] width 790 height 95
click at [1065, 649] on p "[PERSON_NAME] also plays a role in potentially creating a more equitable wealth…" at bounding box center [784, 689] width 790 height 95
click at [879, 667] on p "[PERSON_NAME] also plays a role in potentially creating a more equitable wealth…" at bounding box center [784, 689] width 790 height 95
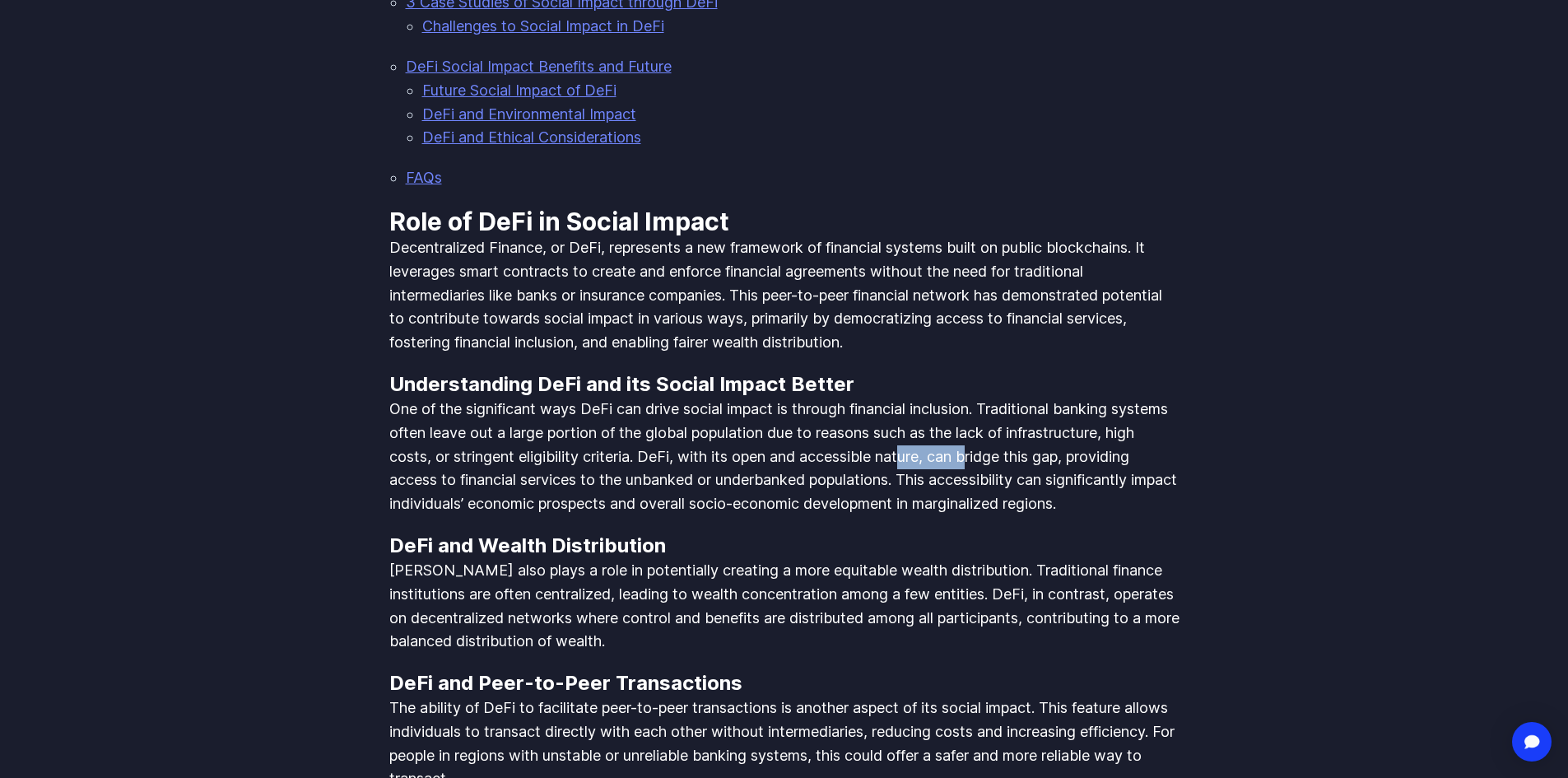
drag, startPoint x: 1046, startPoint y: 422, endPoint x: 1112, endPoint y: 435, distance: 67.3
click at [1112, 435] on p "One of the significant ways DeFi can drive social impact is through financial i…" at bounding box center [784, 457] width 790 height 118
drag, startPoint x: 1126, startPoint y: 428, endPoint x: 1066, endPoint y: 421, distance: 60.4
click at [1120, 427] on p "One of the significant ways DeFi can drive social impact is through financial i…" at bounding box center [784, 457] width 790 height 118
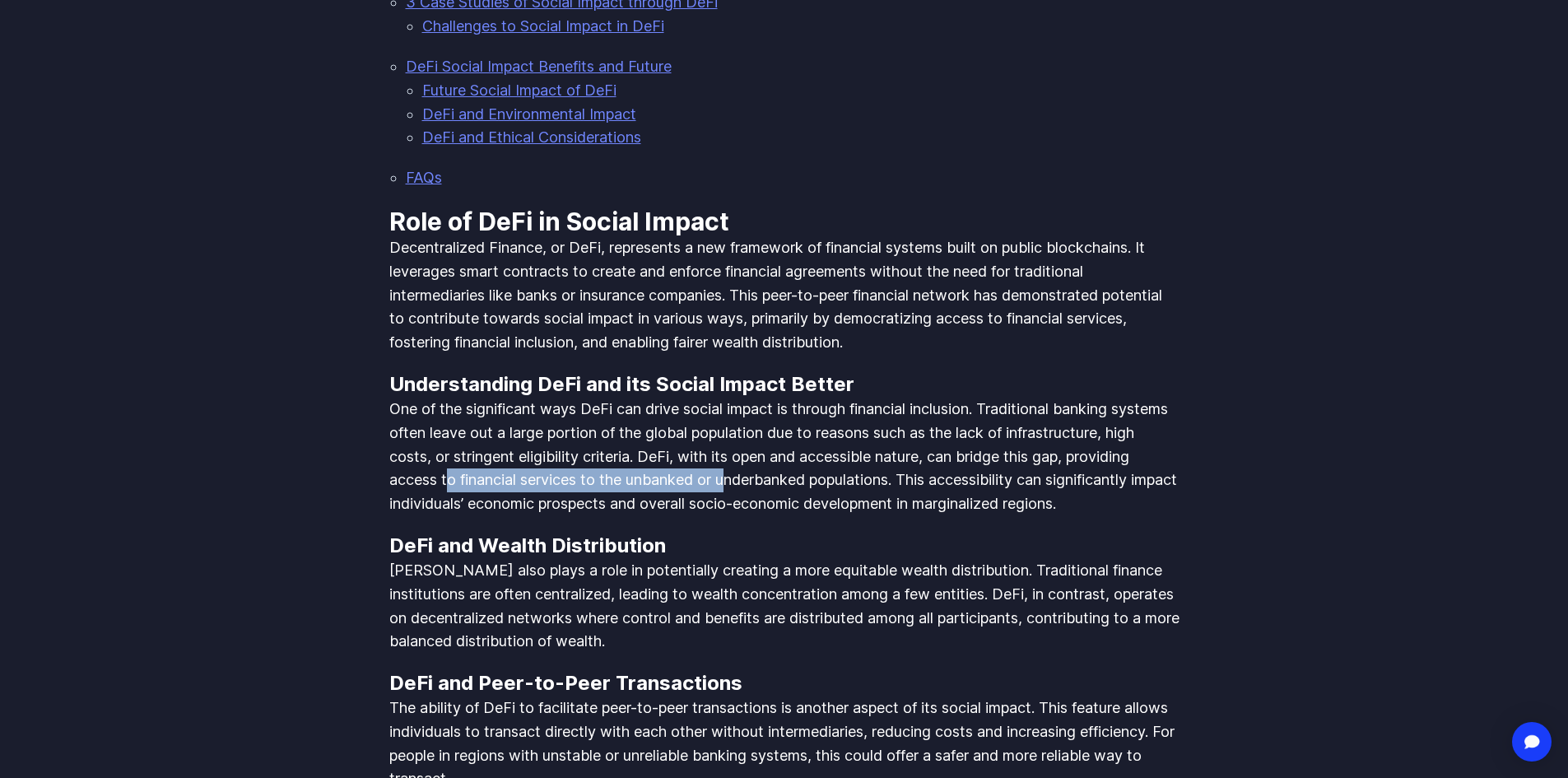
drag, startPoint x: 581, startPoint y: 450, endPoint x: 892, endPoint y: 441, distance: 311.1
click at [870, 443] on p "One of the significant ways DeFi can drive social impact is through financial i…" at bounding box center [784, 457] width 790 height 118
drag, startPoint x: 928, startPoint y: 437, endPoint x: 944, endPoint y: 437, distance: 16.0
click at [929, 437] on p "One of the significant ways DeFi can drive social impact is through financial i…" at bounding box center [784, 457] width 790 height 118
click at [971, 434] on p "One of the significant ways DeFi can drive social impact is through financial i…" at bounding box center [784, 457] width 790 height 118
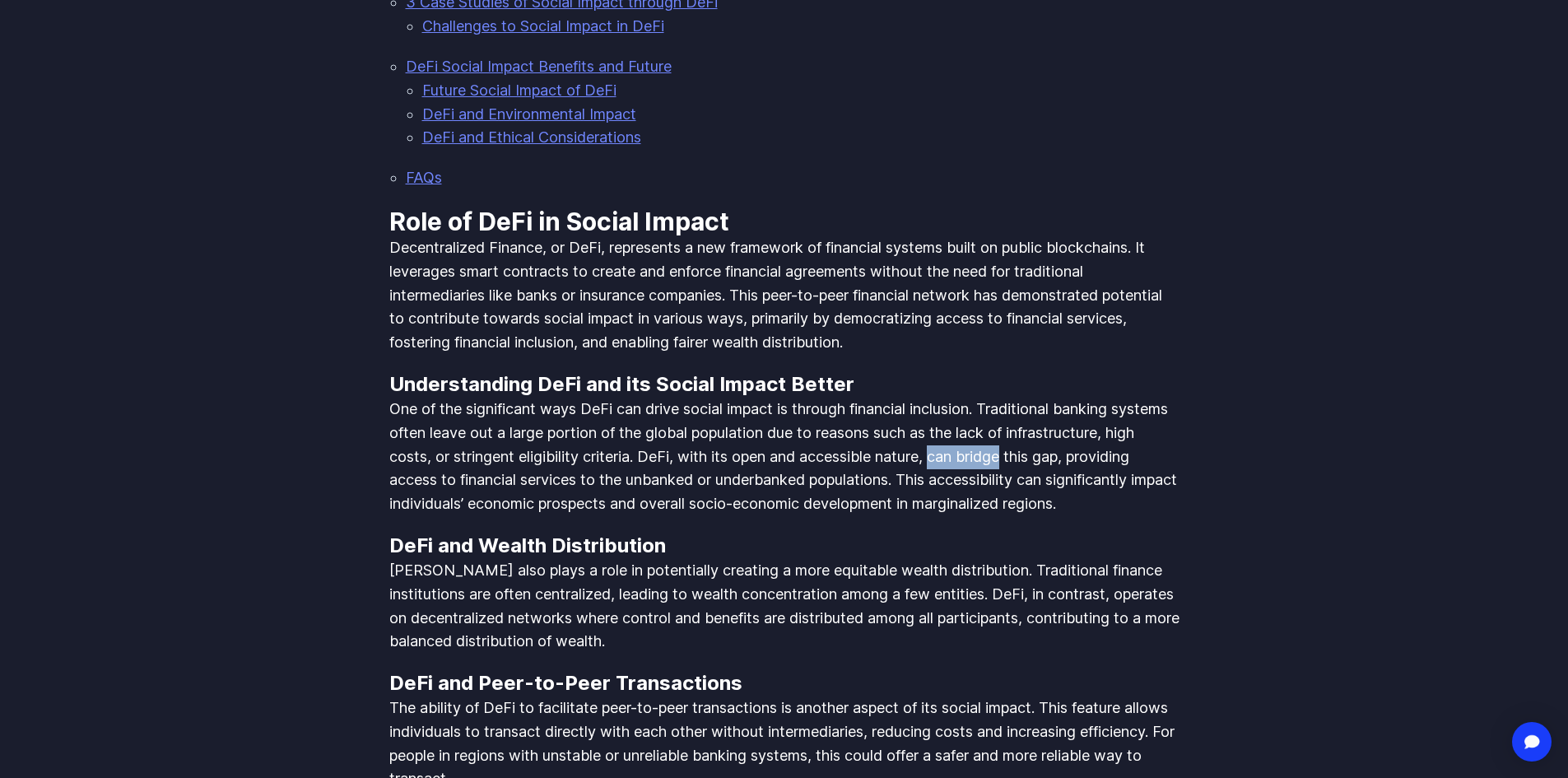
drag, startPoint x: 1076, startPoint y: 430, endPoint x: 1172, endPoint y: 424, distance: 96.2
click at [1172, 424] on p "One of the significant ways DeFi can drive social impact is through financial i…" at bounding box center [784, 457] width 790 height 118
drag, startPoint x: 991, startPoint y: 424, endPoint x: 1093, endPoint y: 429, distance: 102.1
click at [1093, 429] on p "One of the significant ways DeFi can drive social impact is through financial i…" at bounding box center [784, 457] width 790 height 118
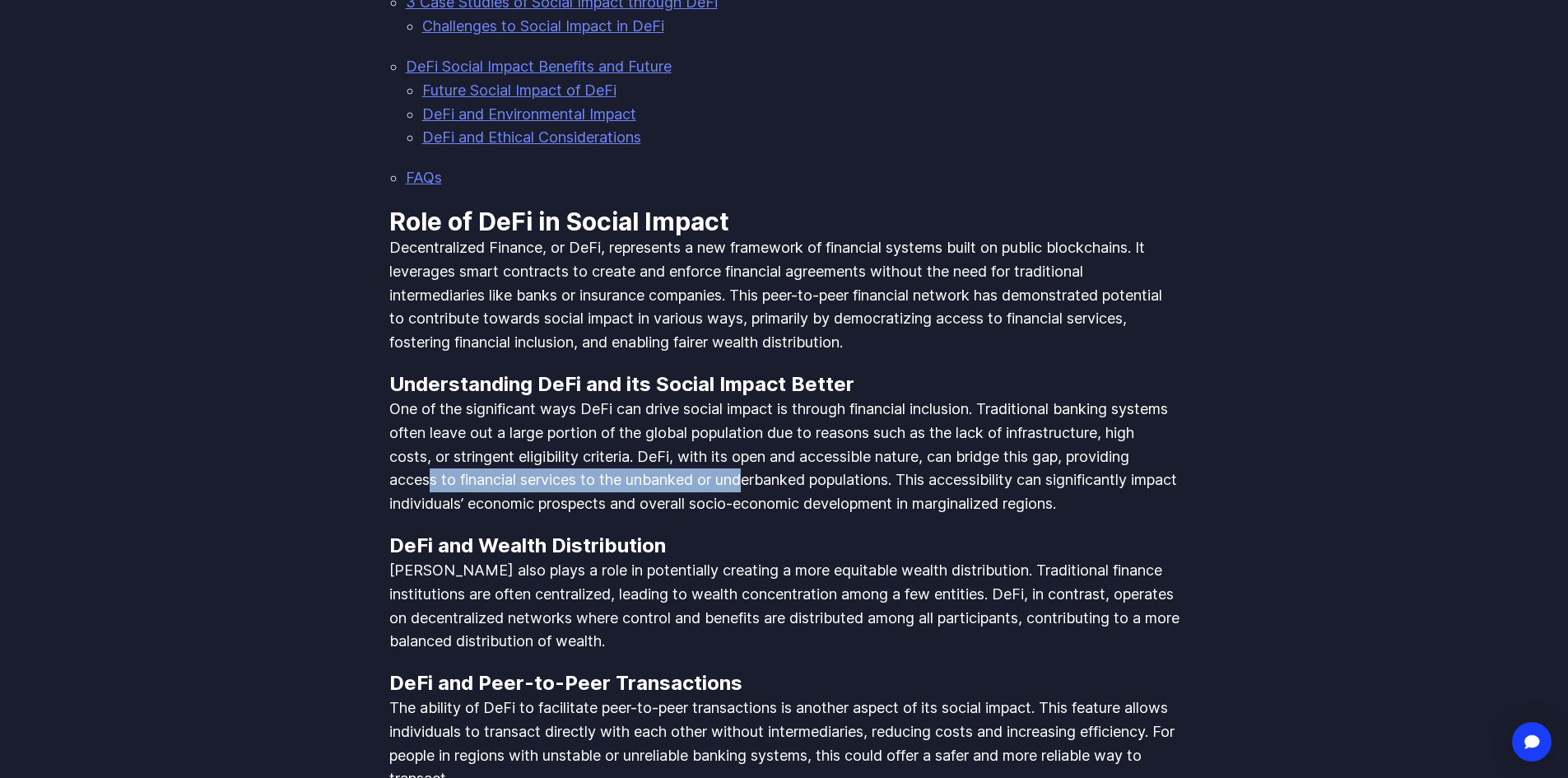
drag, startPoint x: 562, startPoint y: 450, endPoint x: 891, endPoint y: 445, distance: 329.0
click at [891, 445] on p "One of the significant ways DeFi can drive social impact is through financial i…" at bounding box center [784, 457] width 790 height 118
drag, startPoint x: 945, startPoint y: 445, endPoint x: 1018, endPoint y: 438, distance: 73.3
click at [956, 442] on p "One of the significant ways DeFi can drive social impact is through financial i…" at bounding box center [784, 457] width 790 height 118
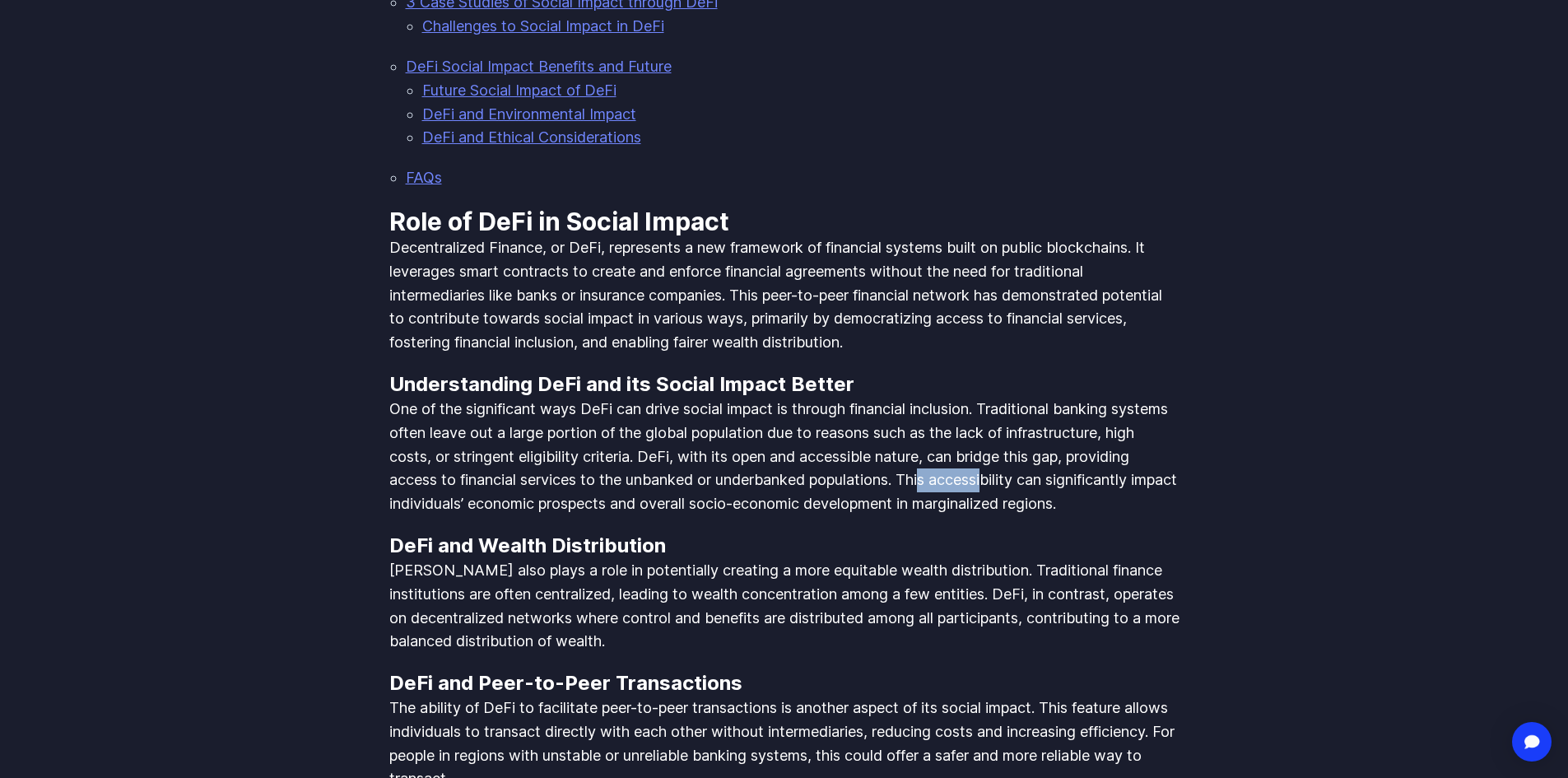
drag, startPoint x: 1076, startPoint y: 446, endPoint x: 1170, endPoint y: 452, distance: 94.2
click at [1149, 452] on p "One of the significant ways DeFi can drive social impact is through financial i…" at bounding box center [784, 457] width 790 height 118
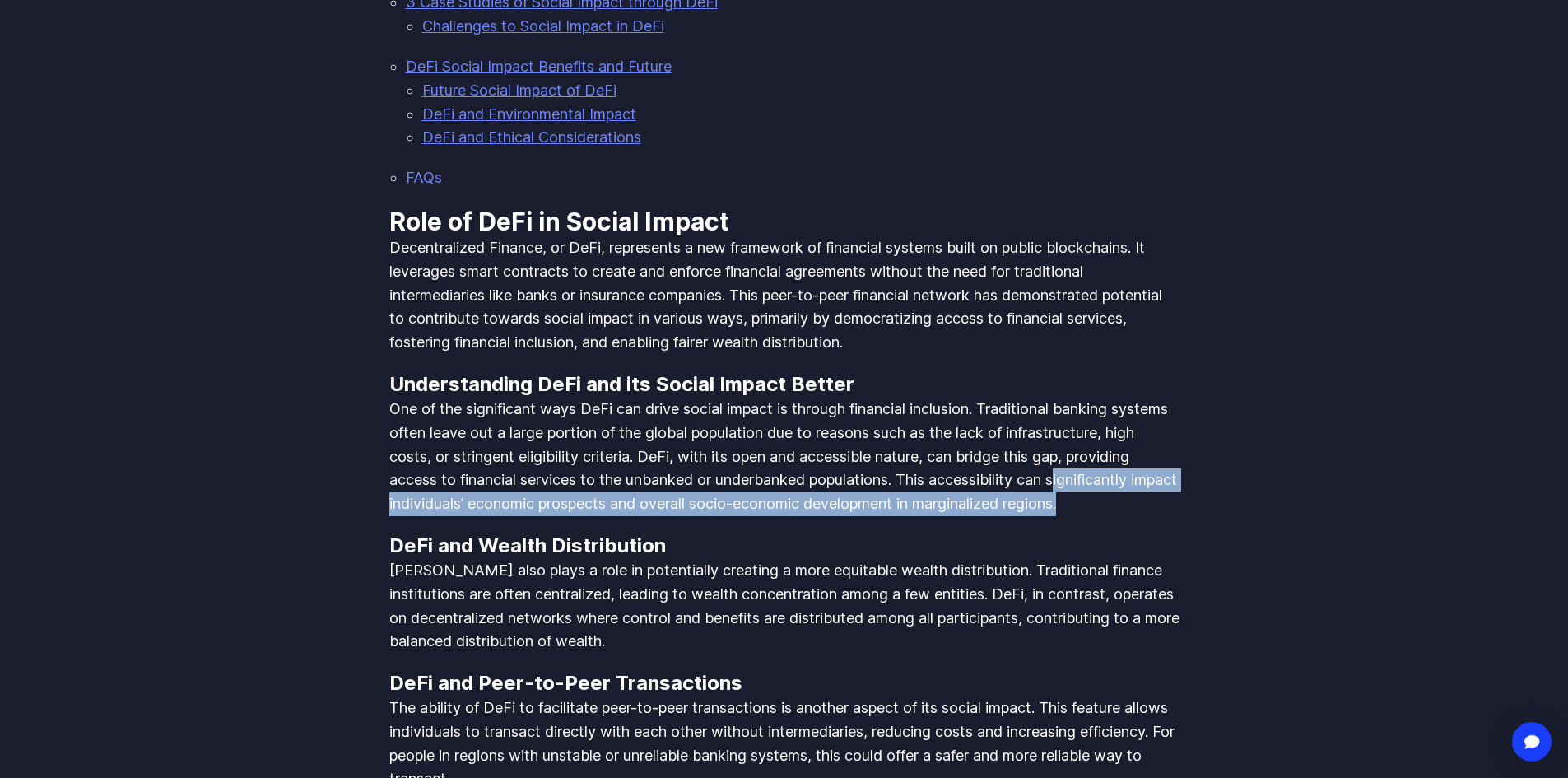
drag, startPoint x: 428, startPoint y: 470, endPoint x: 742, endPoint y: 489, distance: 314.6
click at [717, 490] on p "One of the significant ways DeFi can drive social impact is through financial i…" at bounding box center [784, 457] width 790 height 118
click at [835, 461] on p "One of the significant ways DeFi can drive social impact is through financial i…" at bounding box center [784, 457] width 790 height 118
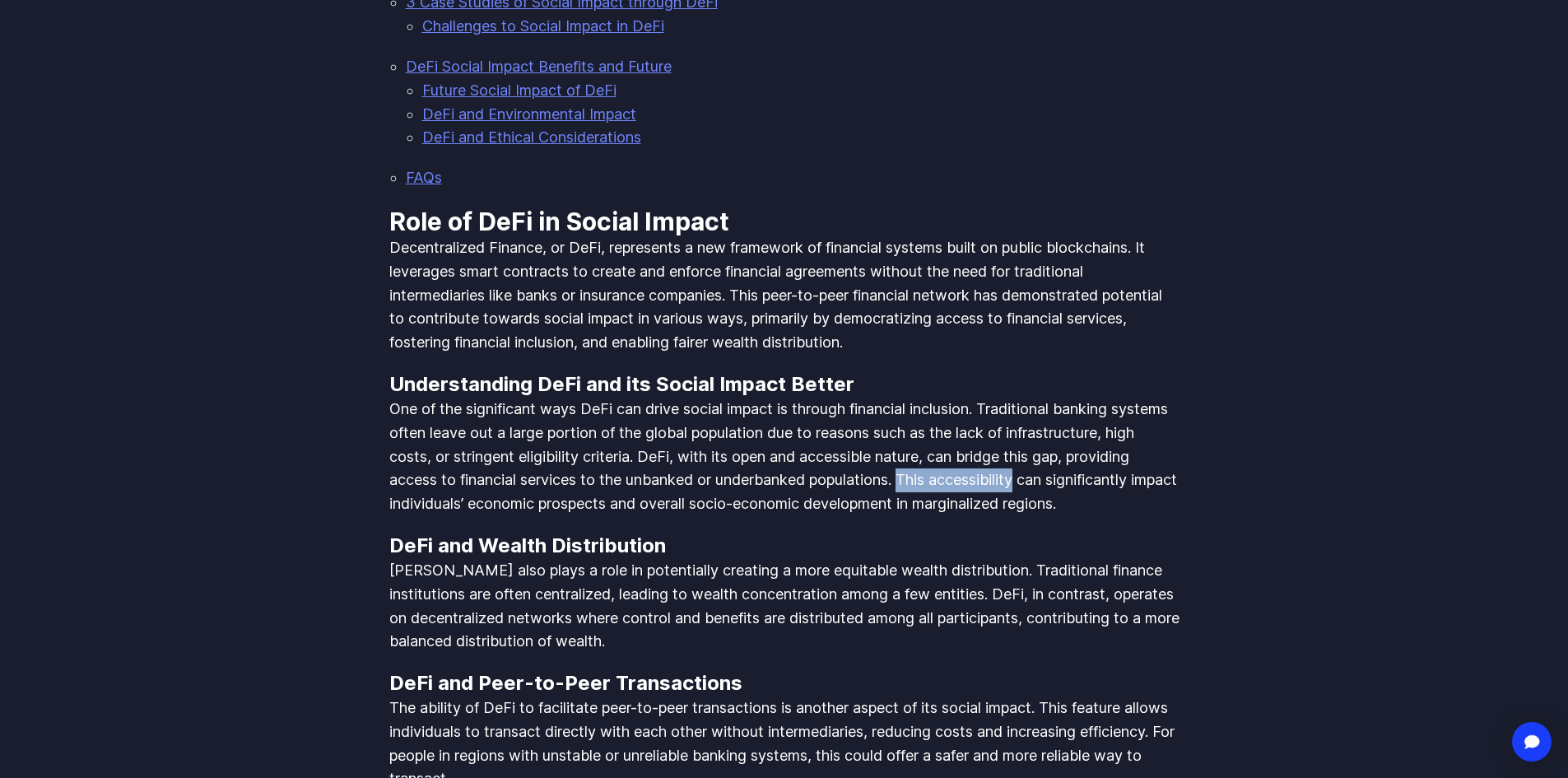
drag, startPoint x: 1054, startPoint y: 445, endPoint x: 1166, endPoint y: 438, distance: 112.2
click at [1166, 438] on p "One of the significant ways DeFi can drive social impact is through financial i…" at bounding box center [784, 457] width 790 height 118
click at [486, 461] on p "One of the significant ways DeFi can drive social impact is through financial i…" at bounding box center [784, 457] width 790 height 118
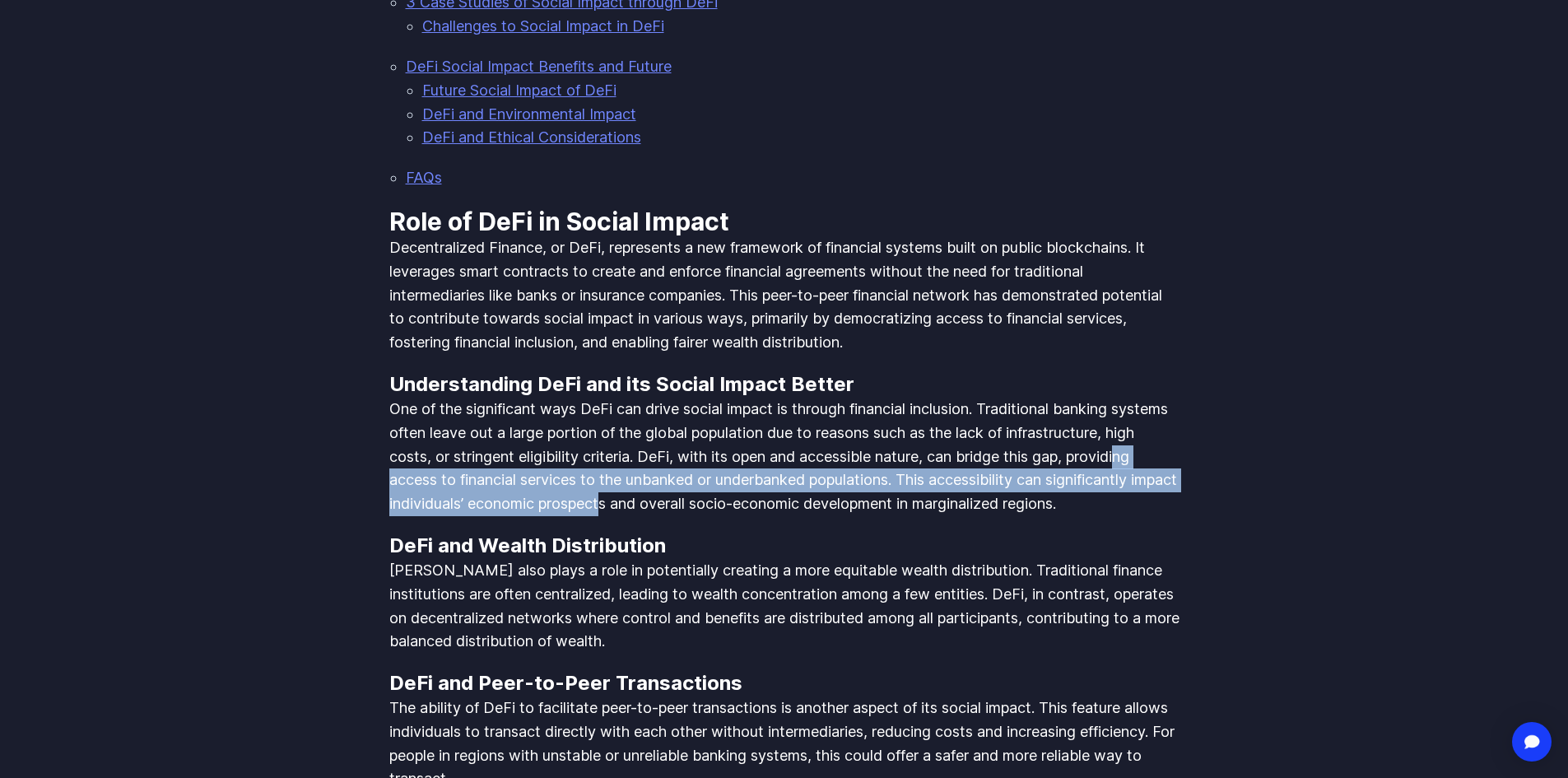
drag, startPoint x: 529, startPoint y: 462, endPoint x: 779, endPoint y: 464, distance: 250.0
click at [777, 464] on p "One of the significant ways DeFi can drive social impact is through financial i…" at bounding box center [784, 457] width 790 height 118
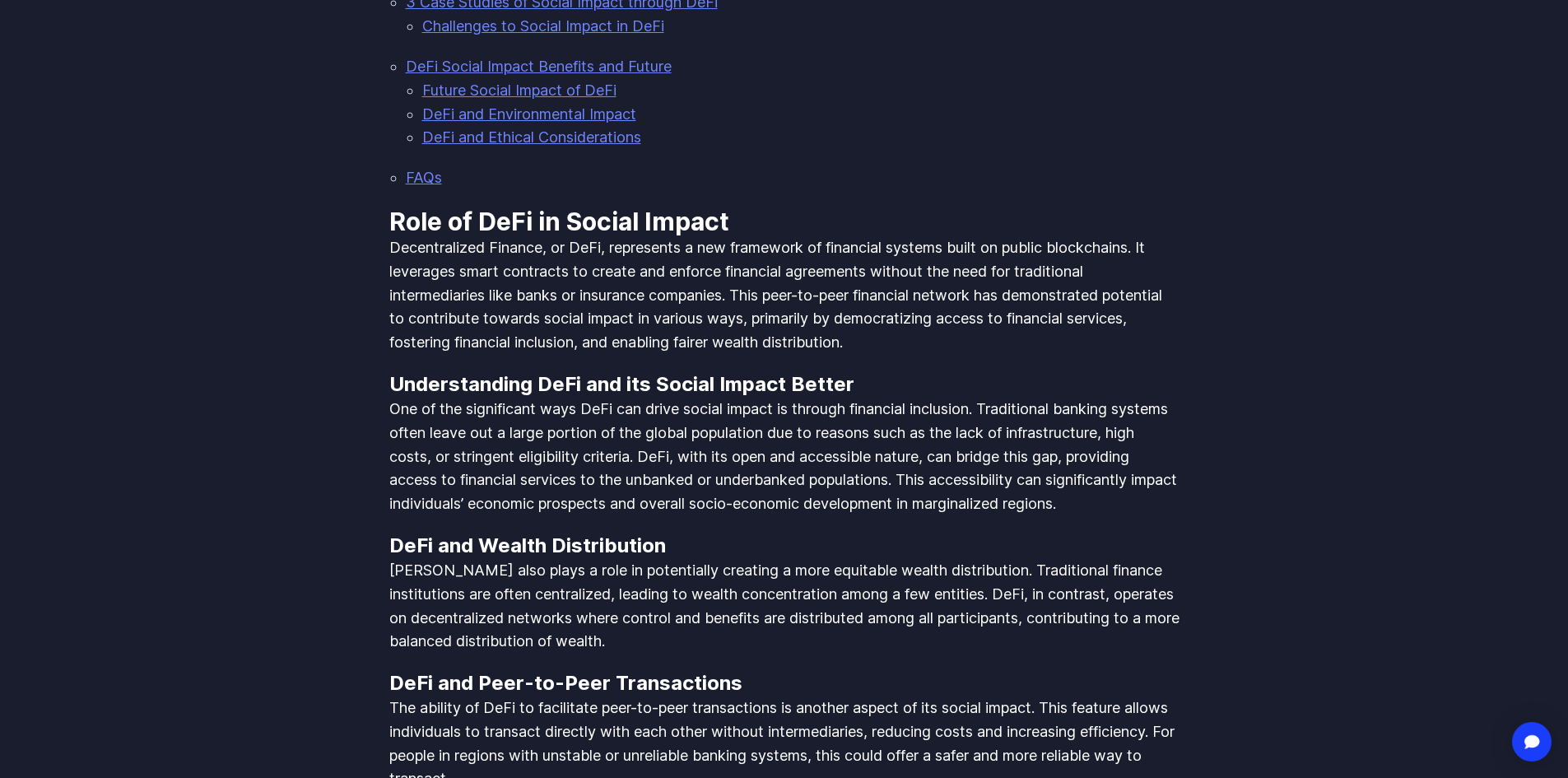
click at [810, 463] on p "One of the significant ways DeFi can drive social impact is through financial i…" at bounding box center [784, 457] width 790 height 118
drag, startPoint x: 842, startPoint y: 461, endPoint x: 1005, endPoint y: 461, distance: 163.0
click at [1005, 461] on p "One of the significant ways DeFi can drive social impact is through financial i…" at bounding box center [784, 457] width 790 height 118
click at [1092, 466] on p "One of the significant ways DeFi can drive social impact is through financial i…" at bounding box center [784, 457] width 790 height 118
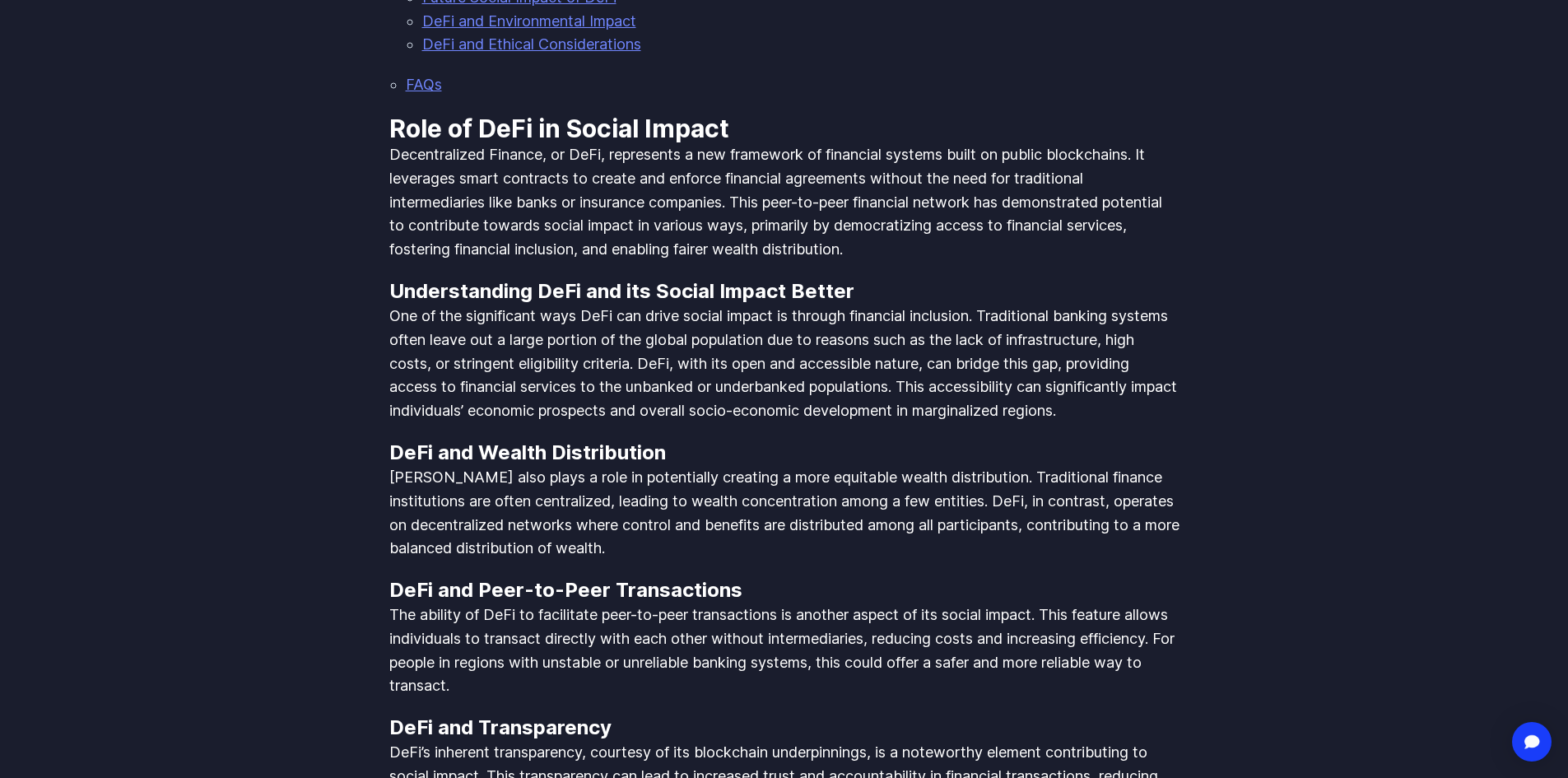
scroll to position [1646, 0]
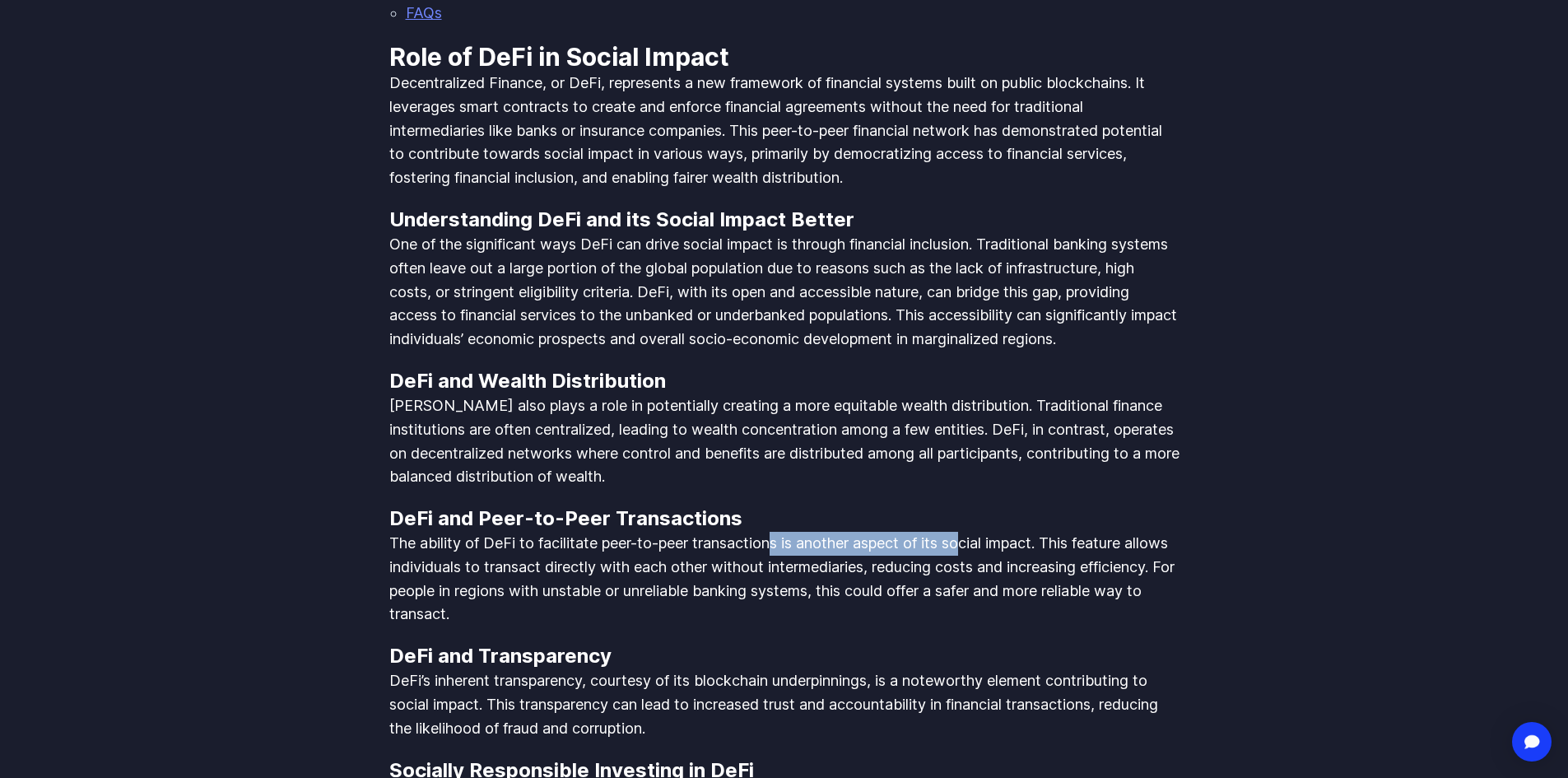
drag, startPoint x: 772, startPoint y: 533, endPoint x: 1027, endPoint y: 519, distance: 255.4
click at [1002, 532] on p "The ability of DeFi to facilitate peer-to-peer transactions is another aspect o…" at bounding box center [784, 579] width 790 height 95
click at [1108, 515] on h3 "DeFi and Peer-to-Peer Transactions" at bounding box center [784, 518] width 790 height 27
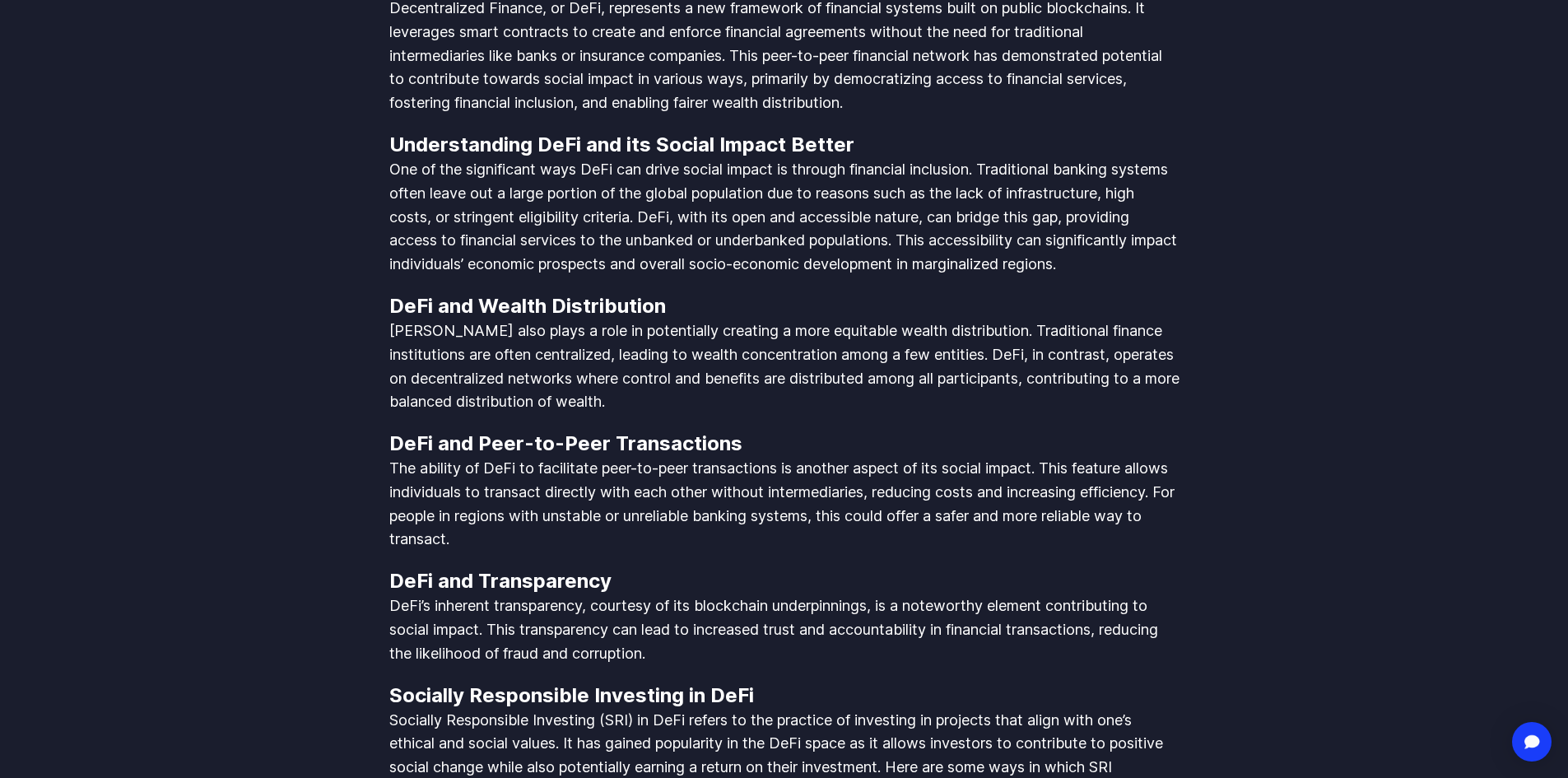
scroll to position [1811, 0]
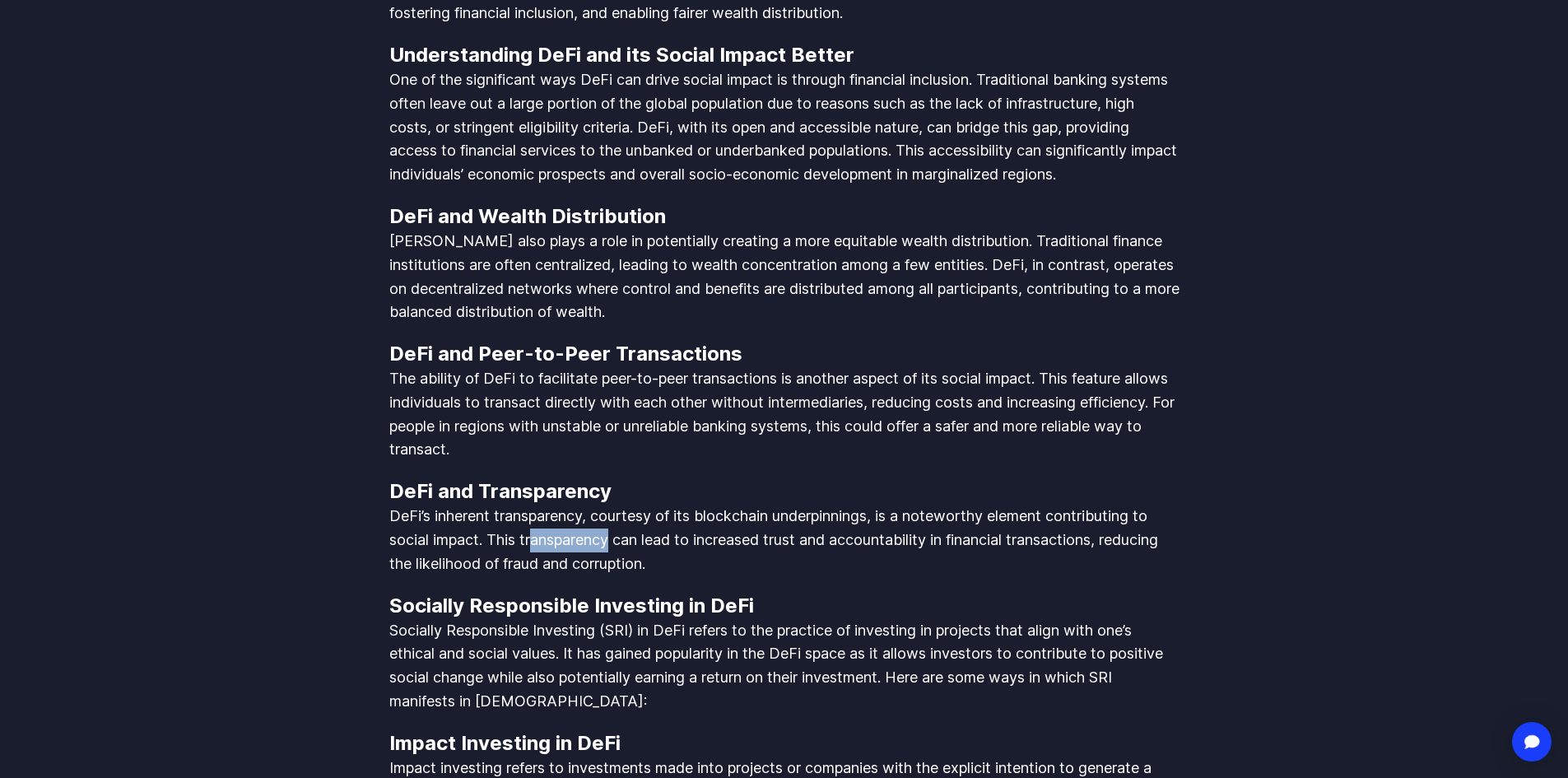
drag, startPoint x: 539, startPoint y: 530, endPoint x: 621, endPoint y: 541, distance: 82.7
click at [616, 541] on p "DeFi’s inherent transparency, courtesy of its blockchain underpinnings, is a no…" at bounding box center [784, 539] width 790 height 71
drag, startPoint x: 663, startPoint y: 554, endPoint x: 681, endPoint y: 556, distance: 18.1
click at [669, 555] on p "DeFi’s inherent transparency, courtesy of its blockchain underpinnings, is a no…" at bounding box center [784, 539] width 790 height 71
drag, startPoint x: 583, startPoint y: 567, endPoint x: 401, endPoint y: 573, distance: 182.1
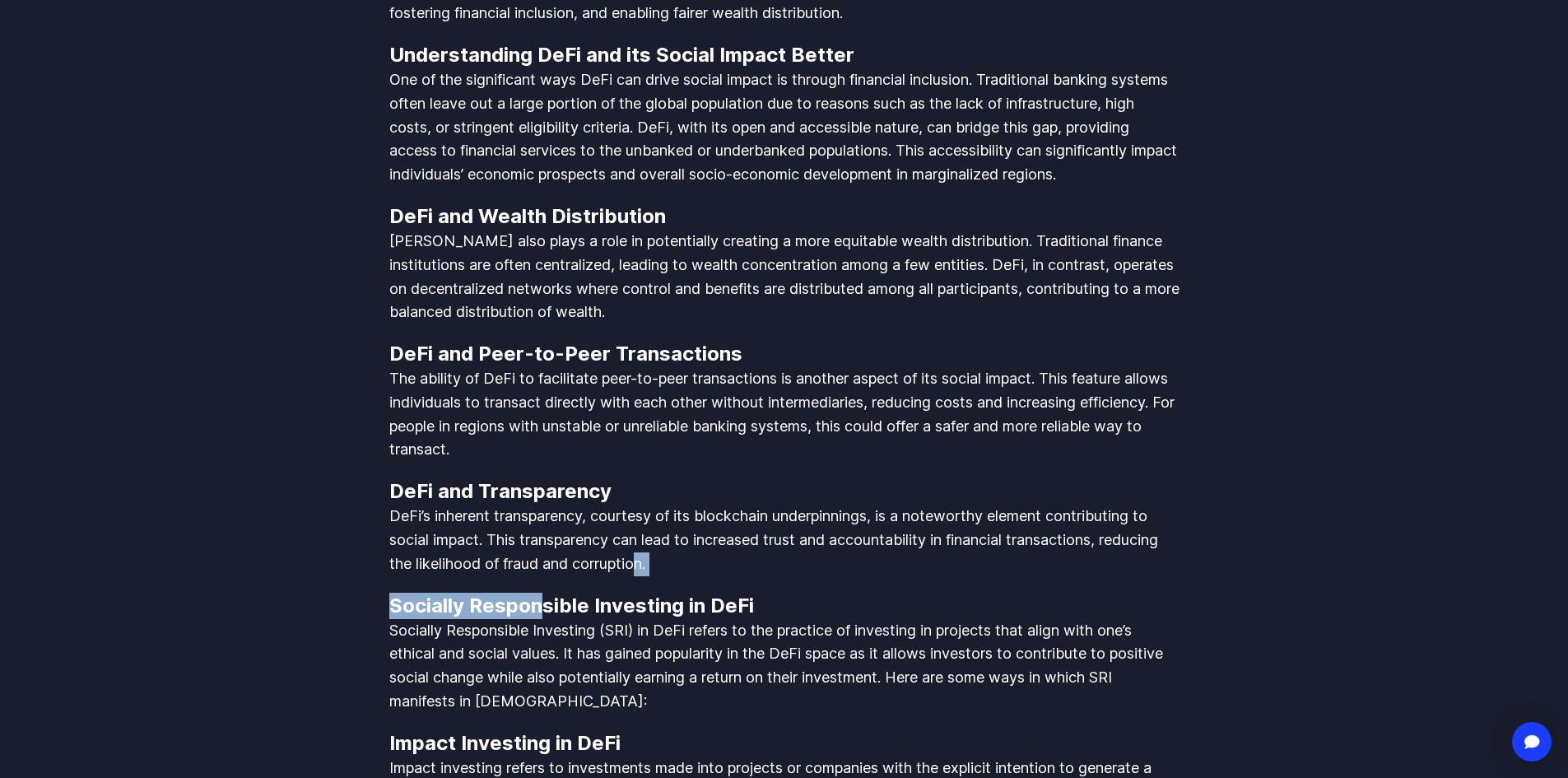
click at [415, 573] on div "The world of Decentralized Finance (DeFi) is expanding, pushing boundaries and …" at bounding box center [784, 610] width 790 height 4256
click at [386, 526] on body "Streamflow Launch App STREAM Solutions Overview Streamflow features an all-in-o…" at bounding box center [784, 738] width 1568 height 5099
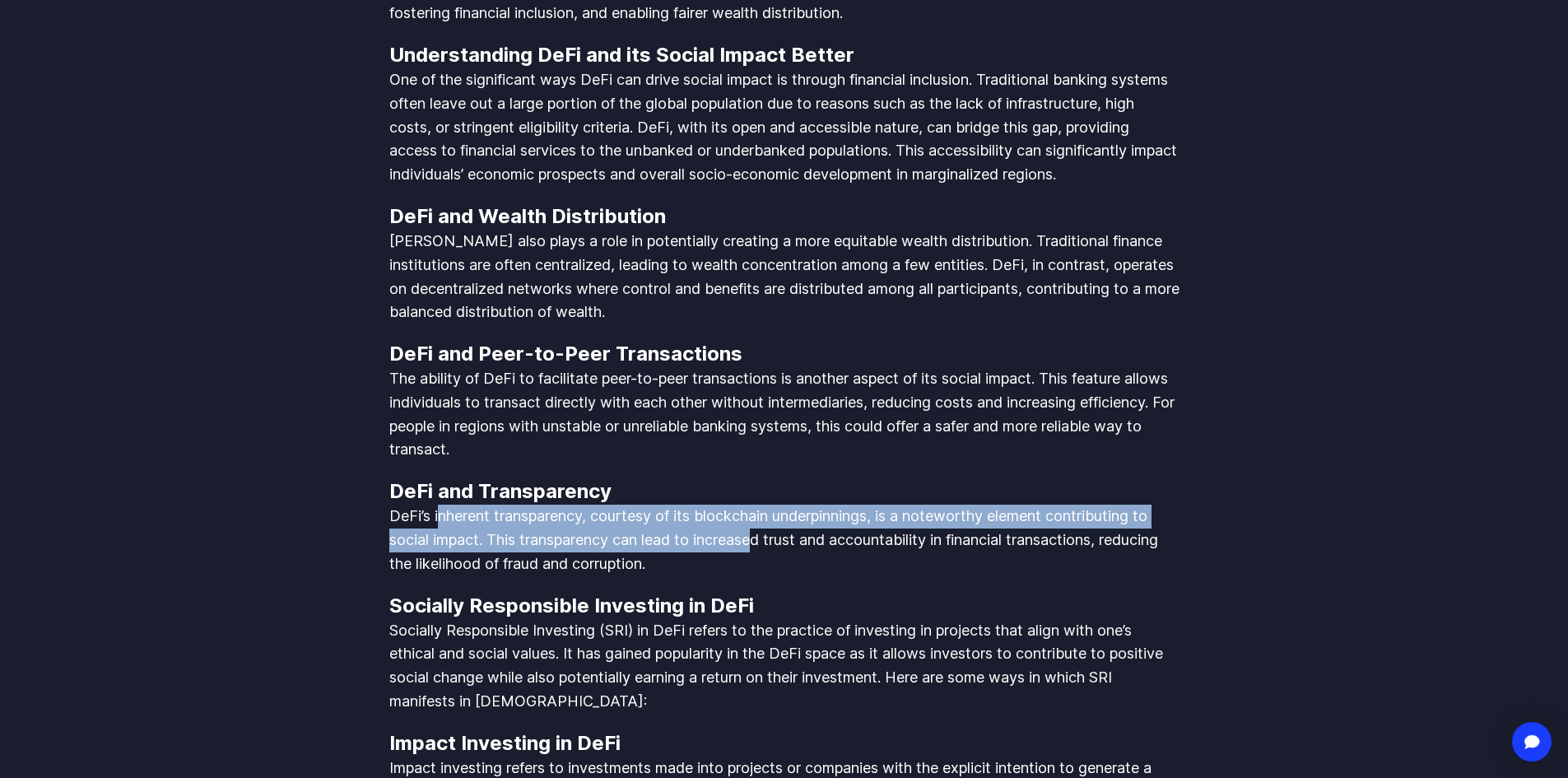
drag, startPoint x: 440, startPoint y: 498, endPoint x: 767, endPoint y: 531, distance: 328.7
click at [767, 531] on p "DeFi’s inherent transparency, courtesy of its blockchain underpinnings, is a no…" at bounding box center [784, 539] width 790 height 71
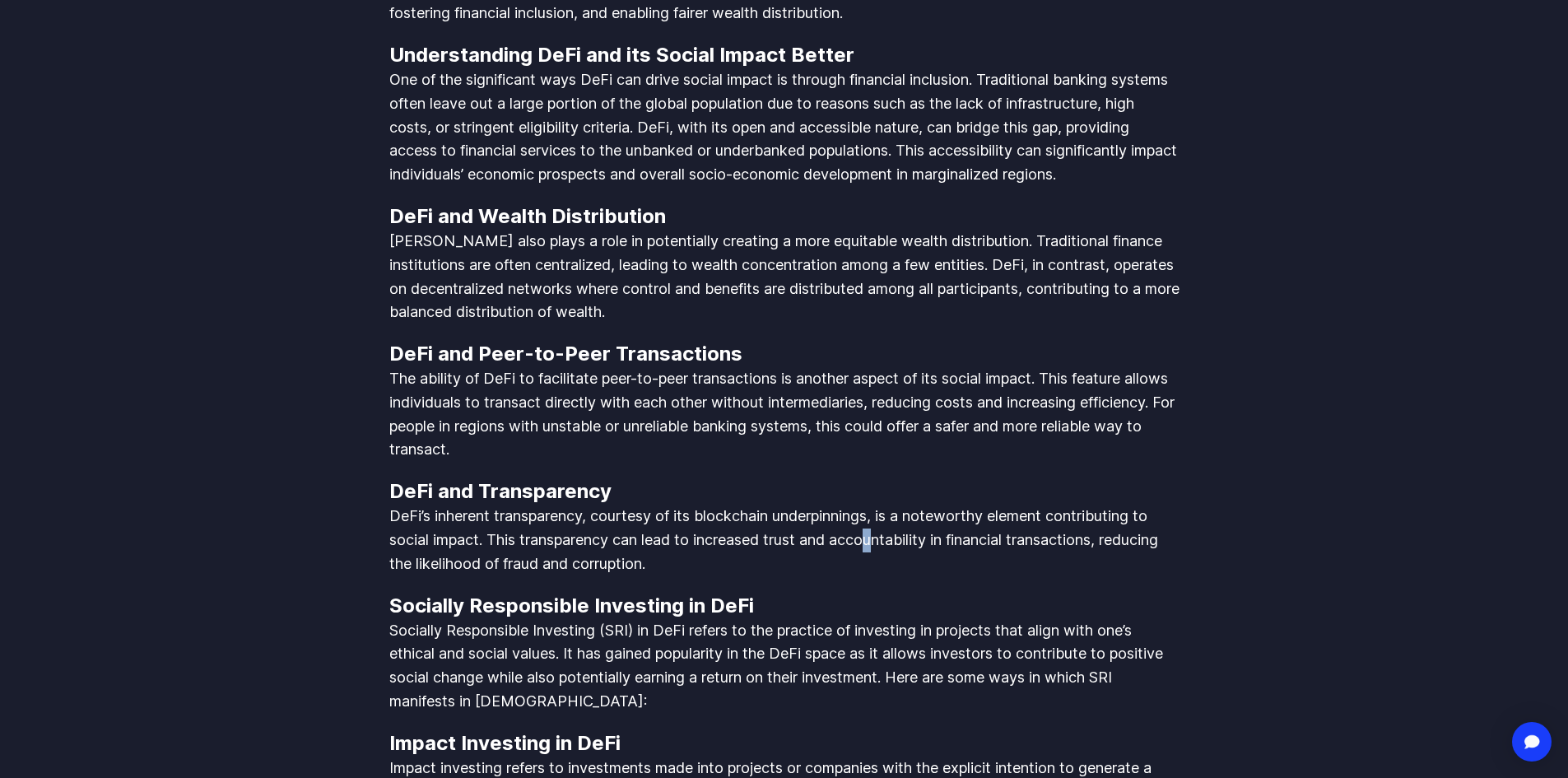
drag, startPoint x: 876, startPoint y: 521, endPoint x: 914, endPoint y: 516, distance: 38.3
click at [880, 519] on p "DeFi’s inherent transparency, courtesy of its blockchain underpinnings, is a no…" at bounding box center [784, 539] width 790 height 71
drag, startPoint x: 914, startPoint y: 516, endPoint x: 1107, endPoint y: 516, distance: 193.0
click at [1106, 516] on p "DeFi’s inherent transparency, courtesy of its blockchain underpinnings, is a no…" at bounding box center [784, 539] width 790 height 71
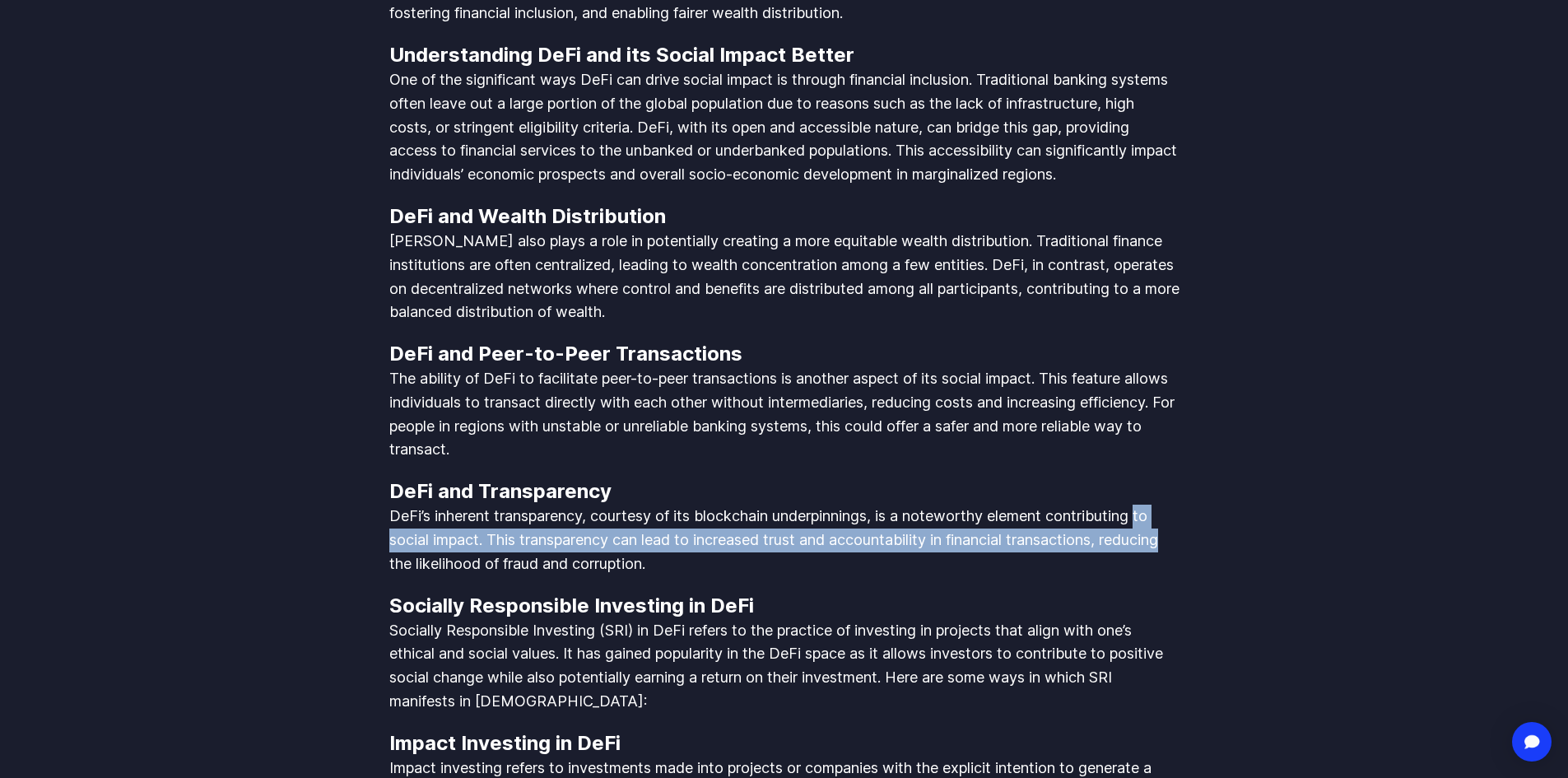
drag, startPoint x: 1148, startPoint y: 515, endPoint x: 1206, endPoint y: 530, distance: 59.9
click at [1196, 528] on body "Streamflow Launch App STREAM Solutions Overview Streamflow features an all-in-o…" at bounding box center [784, 738] width 1568 height 5099
click at [1207, 530] on body "Streamflow Launch App STREAM Solutions Overview Streamflow features an all-in-o…" at bounding box center [784, 738] width 1568 height 5099
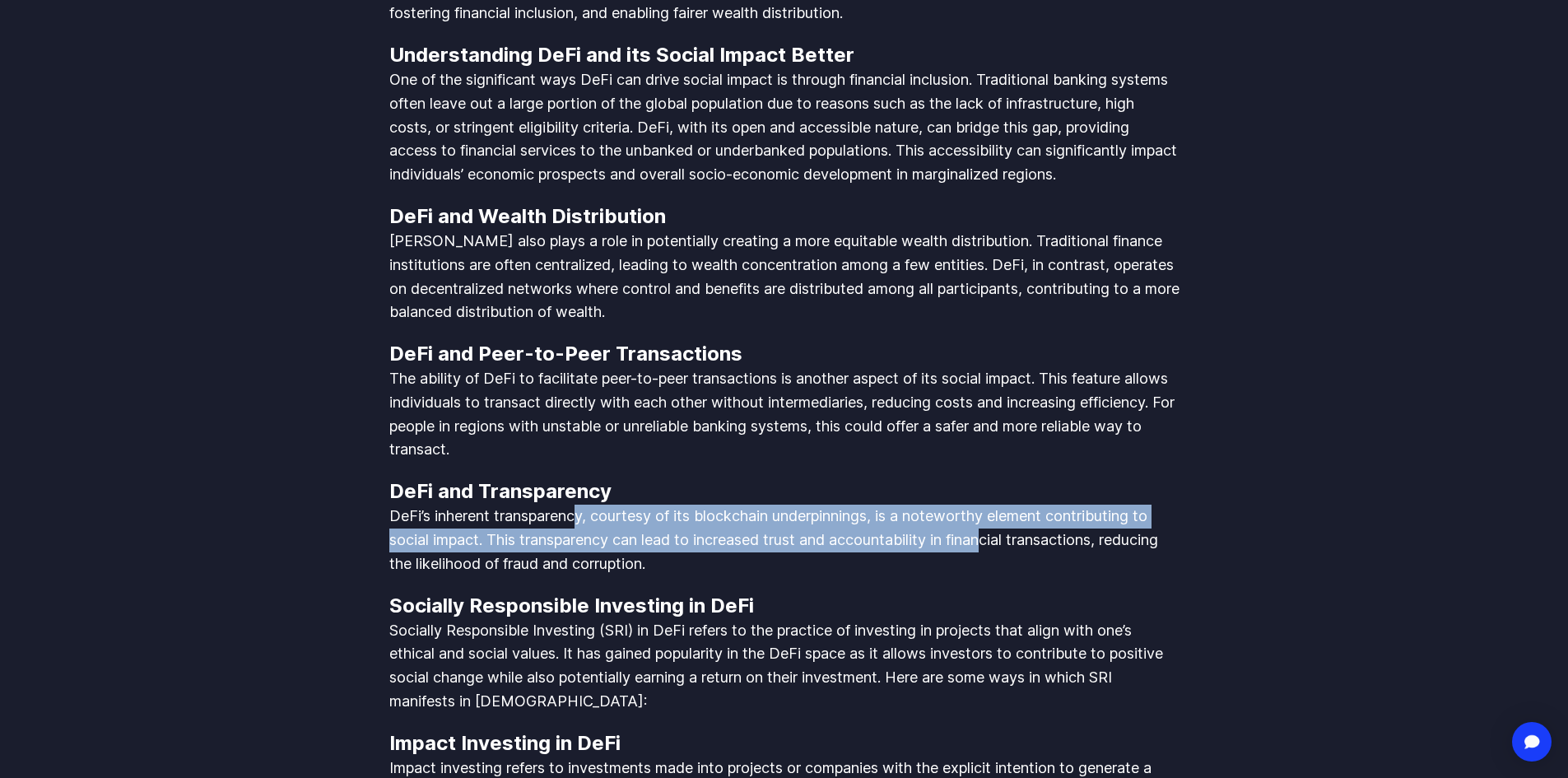
drag, startPoint x: 599, startPoint y: 516, endPoint x: 992, endPoint y: 537, distance: 393.6
click at [992, 537] on p "DeFi’s inherent transparency, courtesy of its blockchain underpinnings, is a no…" at bounding box center [784, 539] width 790 height 71
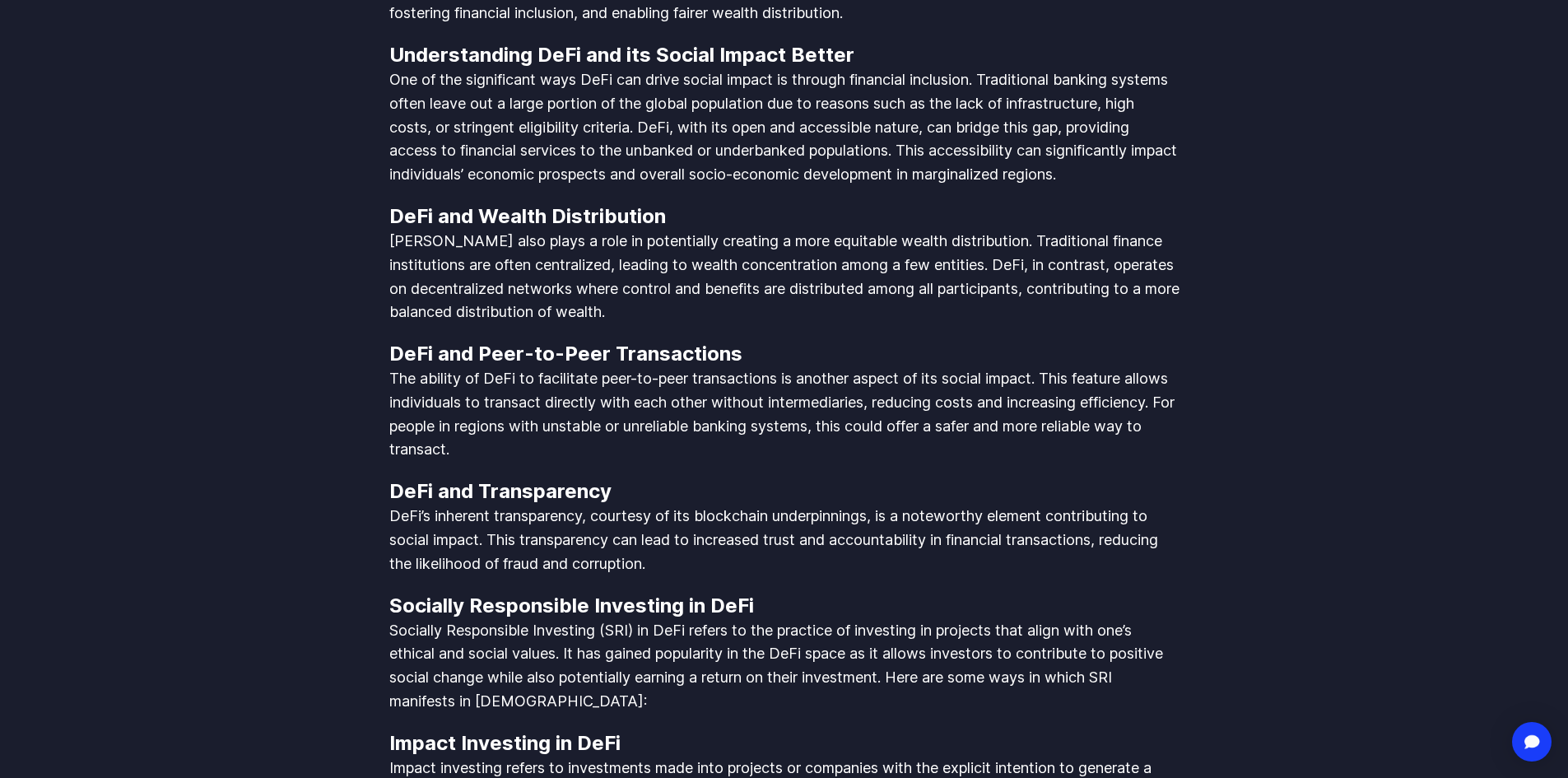
click at [1128, 522] on p "DeFi’s inherent transparency, courtesy of its blockchain underpinnings, is a no…" at bounding box center [784, 539] width 790 height 71
drag, startPoint x: 535, startPoint y: 639, endPoint x: 676, endPoint y: 634, distance: 141.1
click at [676, 634] on p "Socially Responsible Investing (SRI) in DeFi refers to the practice of investin…" at bounding box center [784, 666] width 790 height 95
drag, startPoint x: 723, startPoint y: 624, endPoint x: 751, endPoint y: 619, distance: 28.4
click at [733, 622] on p "Socially Responsible Investing (SRI) in DeFi refers to the practice of investin…" at bounding box center [784, 666] width 790 height 95
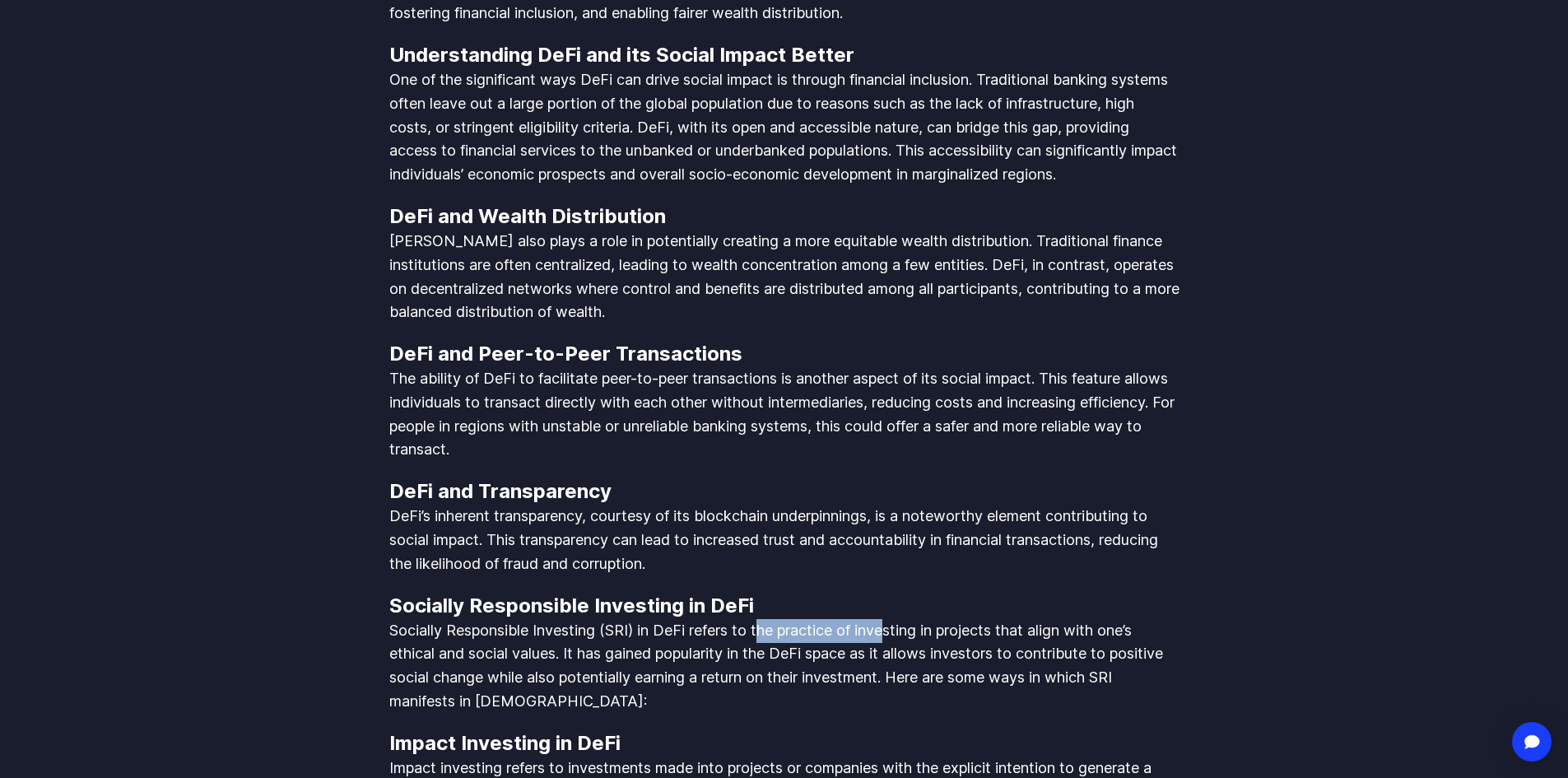
drag, startPoint x: 768, startPoint y: 616, endPoint x: 915, endPoint y: 616, distance: 147.0
click at [911, 619] on p "Socially Responsible Investing (SRI) in DeFi refers to the practice of investin…" at bounding box center [784, 666] width 790 height 95
drag, startPoint x: 982, startPoint y: 611, endPoint x: 1055, endPoint y: 611, distance: 73.0
click at [1005, 619] on p "Socially Responsible Investing (SRI) in DeFi refers to the practice of investin…" at bounding box center [784, 666] width 790 height 95
drag, startPoint x: 1055, startPoint y: 611, endPoint x: 1144, endPoint y: 616, distance: 89.1
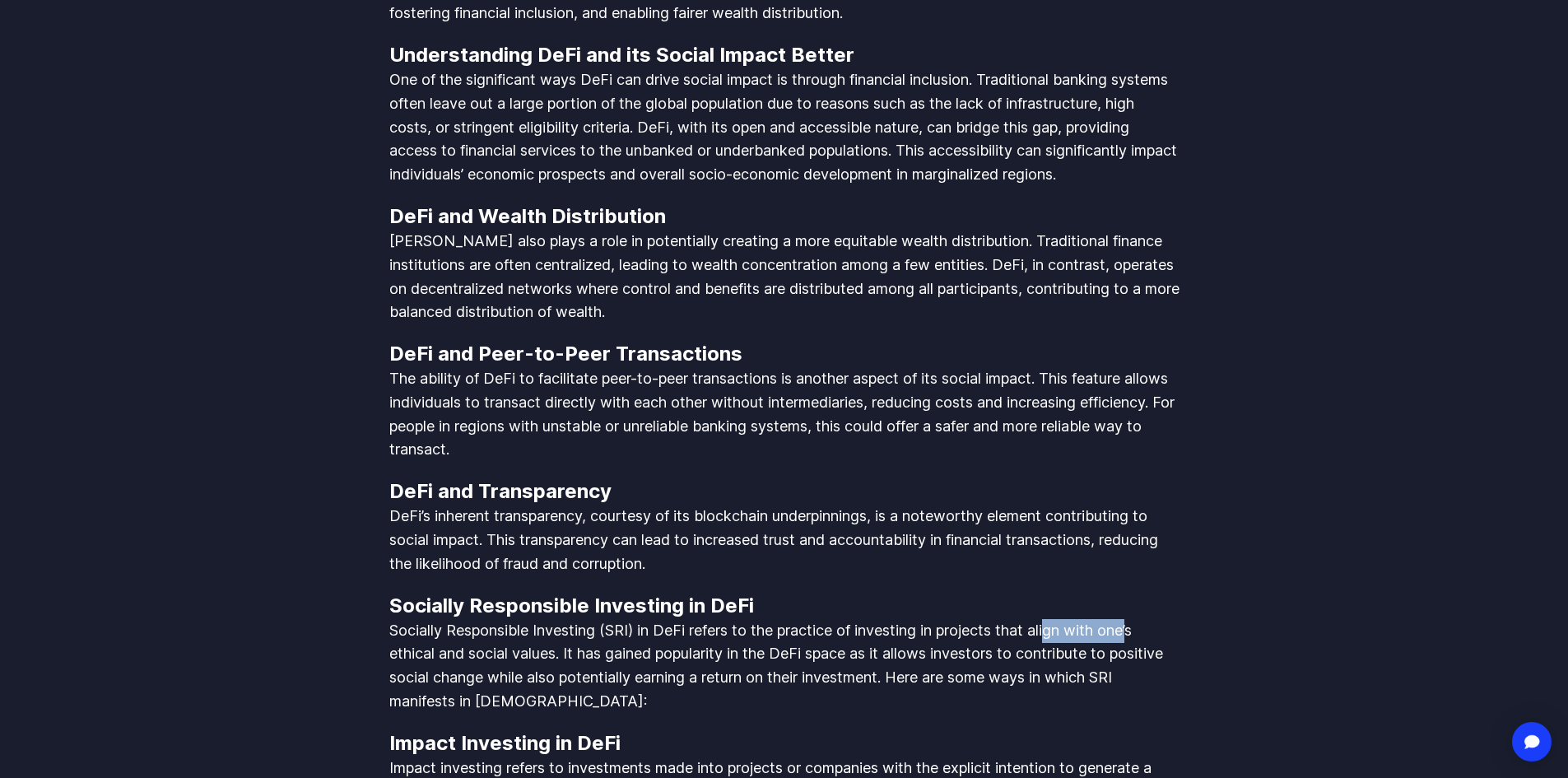
click at [1142, 619] on p "Socially Responsible Investing (SRI) in DeFi refers to the practice of investin…" at bounding box center [784, 666] width 790 height 95
drag, startPoint x: 624, startPoint y: 683, endPoint x: 478, endPoint y: 632, distance: 154.7
click at [590, 673] on p "Socially Responsible Investing (SRI) in DeFi refers to the practice of investin…" at bounding box center [784, 666] width 790 height 95
click at [462, 624] on p "Socially Responsible Investing (SRI) in DeFi refers to the practice of investin…" at bounding box center [784, 666] width 790 height 95
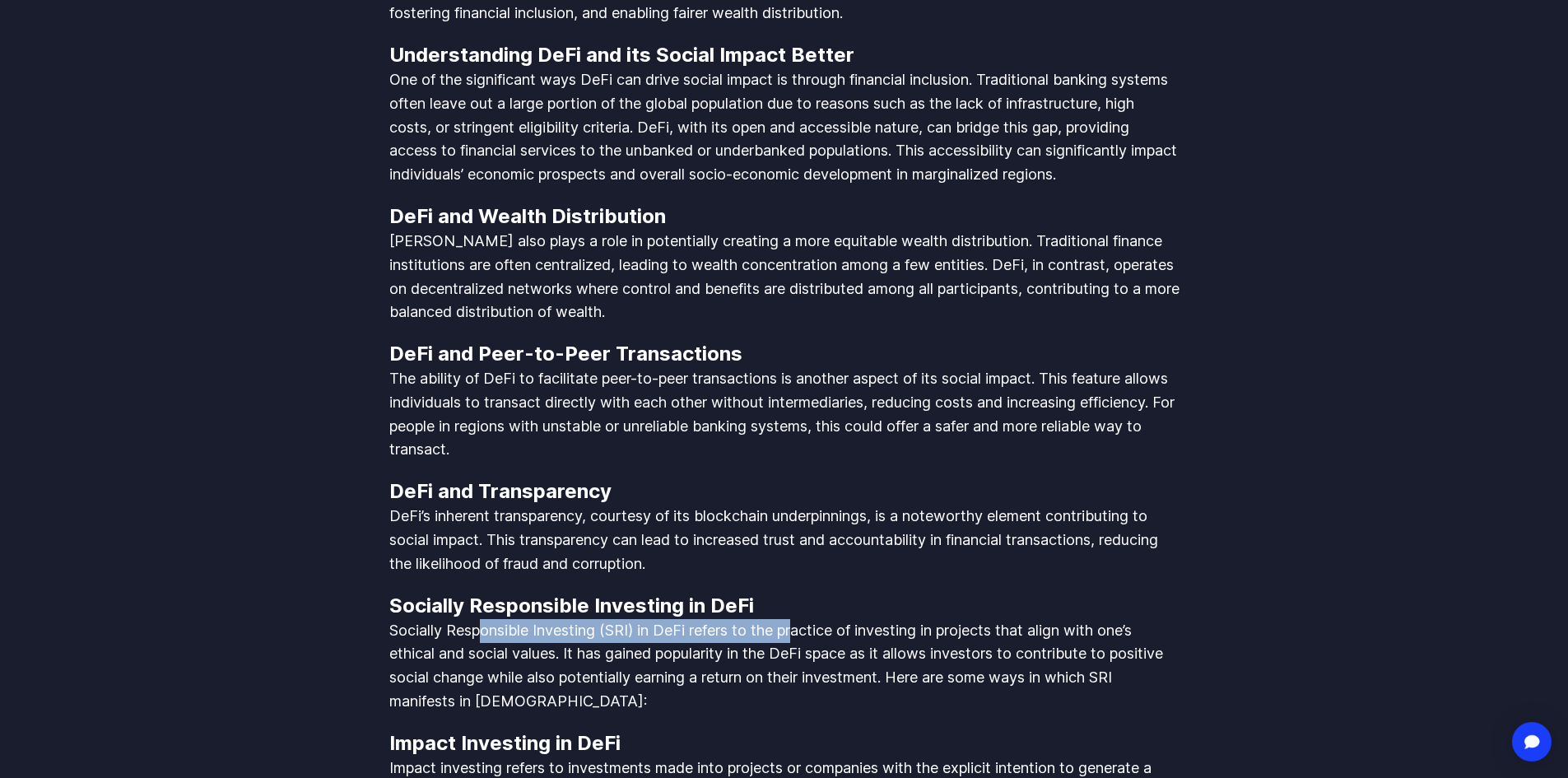
drag, startPoint x: 495, startPoint y: 614, endPoint x: 819, endPoint y: 614, distance: 324.0
click at [817, 619] on p "Socially Responsible Investing (SRI) in DeFi refers to the practice of investin…" at bounding box center [784, 666] width 790 height 95
click at [924, 603] on h3 "Socially Responsible Investing in DeFi" at bounding box center [784, 606] width 790 height 27
drag, startPoint x: 992, startPoint y: 603, endPoint x: 1073, endPoint y: 603, distance: 81.0
click at [1071, 603] on h3 "Socially Responsible Investing in DeFi" at bounding box center [784, 606] width 790 height 27
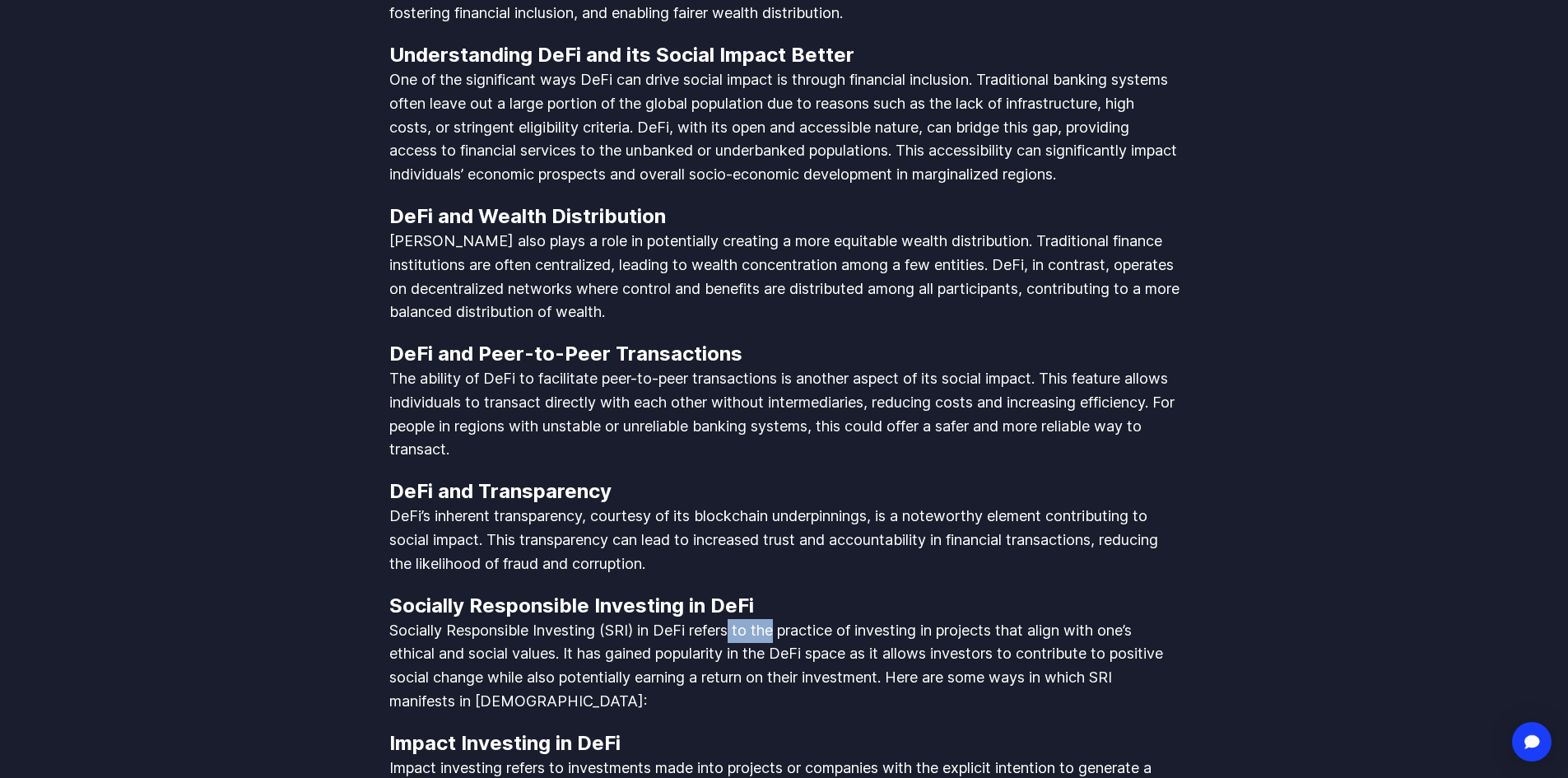
drag, startPoint x: 731, startPoint y: 619, endPoint x: 780, endPoint y: 612, distance: 49.5
click at [780, 619] on p "Socially Responsible Investing (SRI) in DeFi refers to the practice of investin…" at bounding box center [784, 666] width 790 height 95
drag, startPoint x: 832, startPoint y: 609, endPoint x: 910, endPoint y: 609, distance: 78.0
click at [857, 619] on p "Socially Responsible Investing (SRI) in DeFi refers to the practice of investin…" at bounding box center [784, 666] width 790 height 95
drag, startPoint x: 965, startPoint y: 609, endPoint x: 1028, endPoint y: 609, distance: 63.0
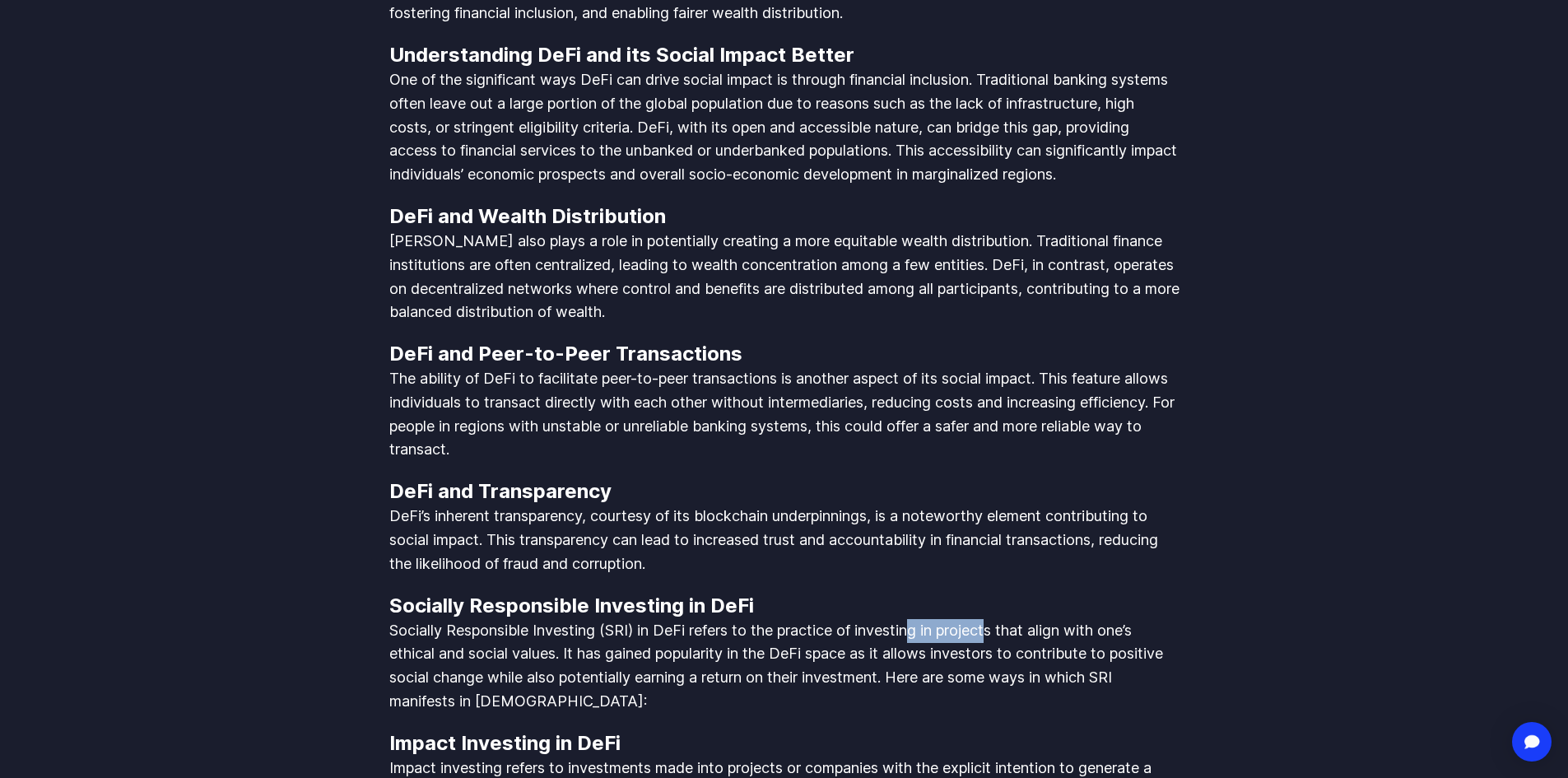
click at [1017, 619] on p "Socially Responsible Investing (SRI) in DeFi refers to the practice of investin…" at bounding box center [784, 666] width 790 height 95
drag, startPoint x: 1108, startPoint y: 610, endPoint x: 1140, endPoint y: 612, distance: 32.1
click at [1137, 619] on p "Socially Responsible Investing (SRI) in DeFi refers to the practice of investin…" at bounding box center [784, 666] width 790 height 95
drag, startPoint x: 535, startPoint y: 660, endPoint x: 630, endPoint y: 642, distance: 96.7
click at [610, 644] on p "Socially Responsible Investing (SRI) in DeFi refers to the practice of investin…" at bounding box center [784, 666] width 790 height 95
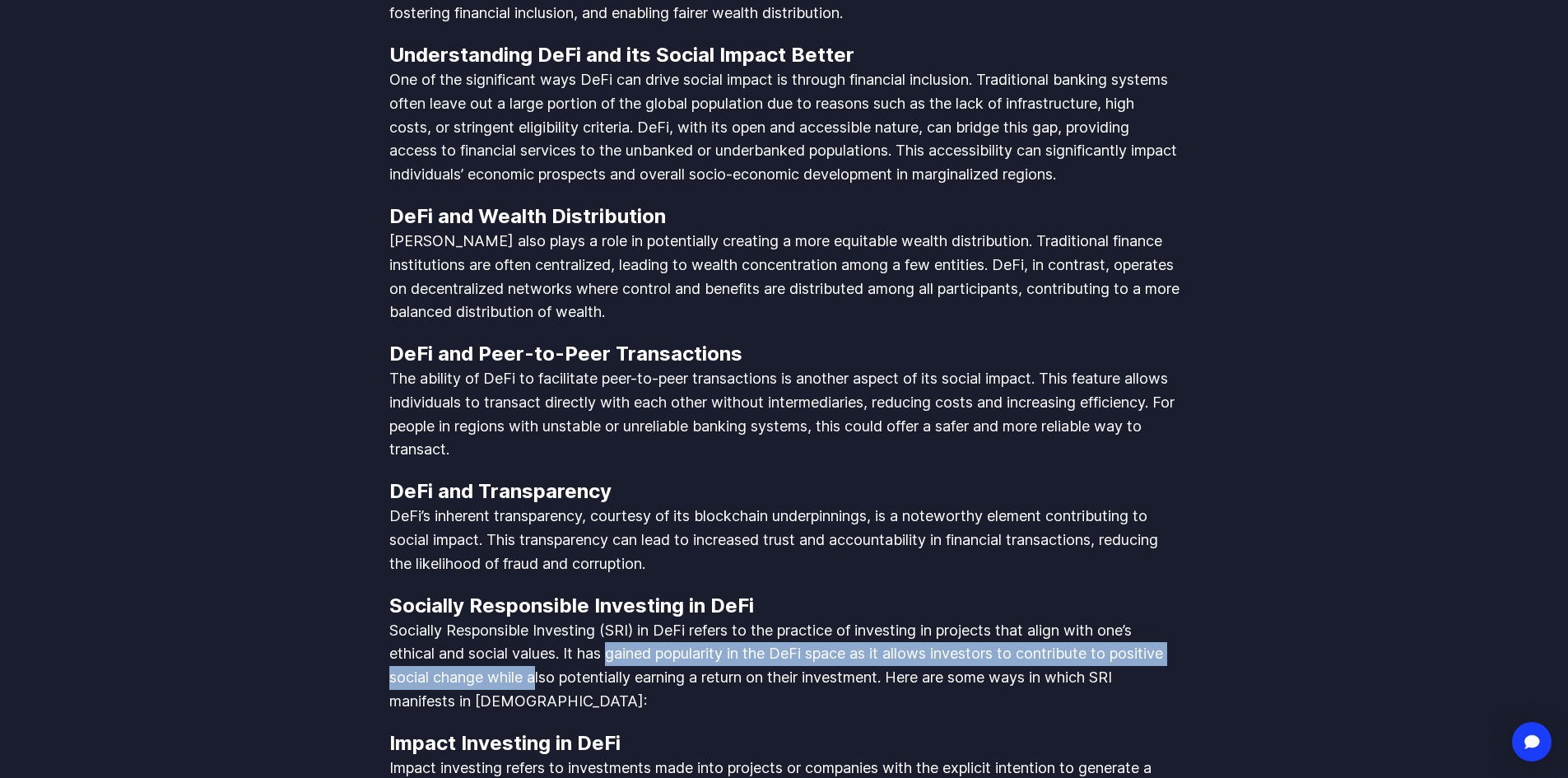
drag, startPoint x: 845, startPoint y: 633, endPoint x: 861, endPoint y: 631, distance: 16.1
click at [847, 633] on p "Socially Responsible Investing (SRI) in DeFi refers to the practice of investin…" at bounding box center [784, 666] width 790 height 95
click at [802, 647] on p "Socially Responsible Investing (SRI) in DeFi refers to the practice of investin…" at bounding box center [784, 666] width 790 height 95
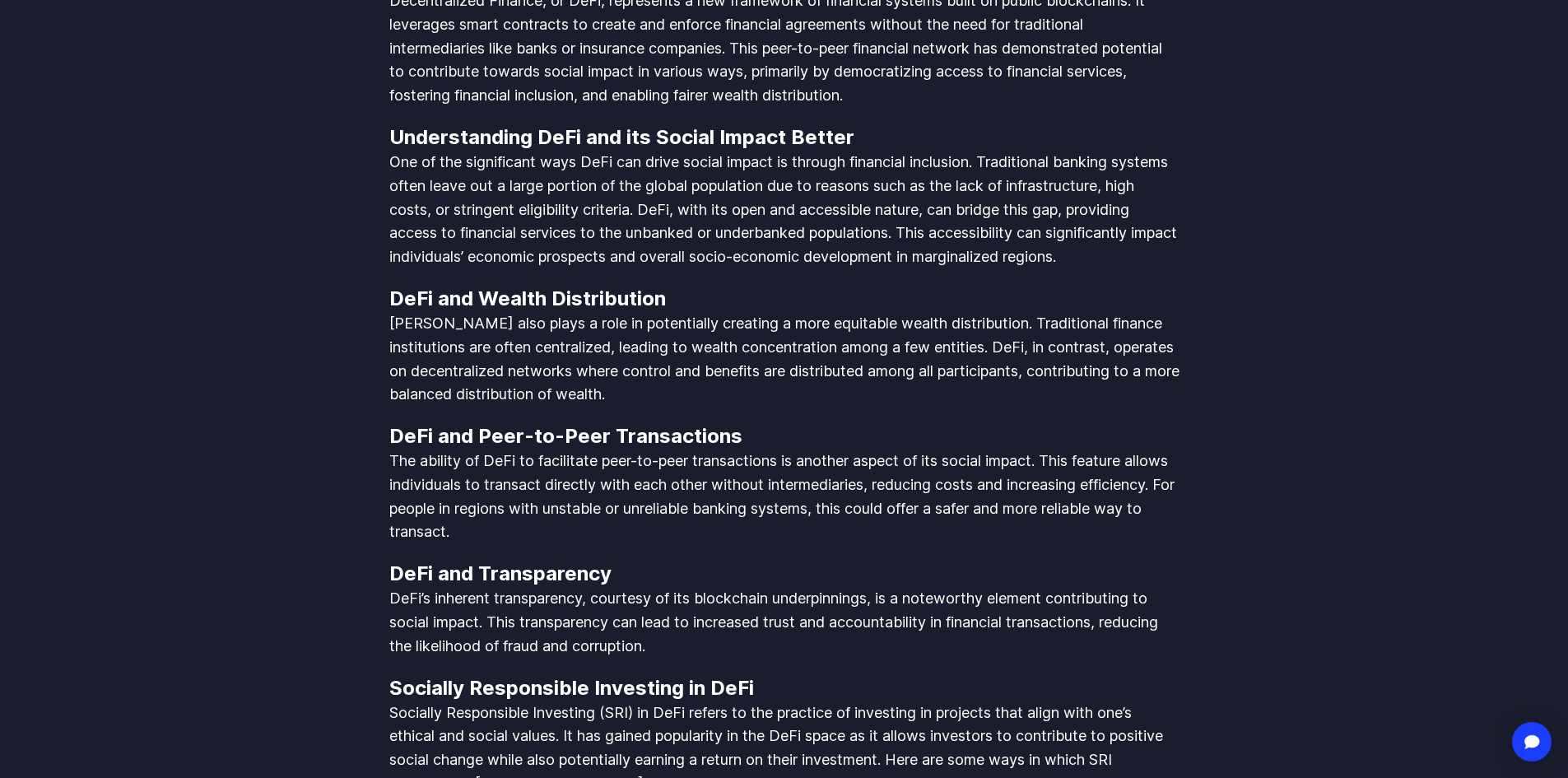
scroll to position [1481, 0]
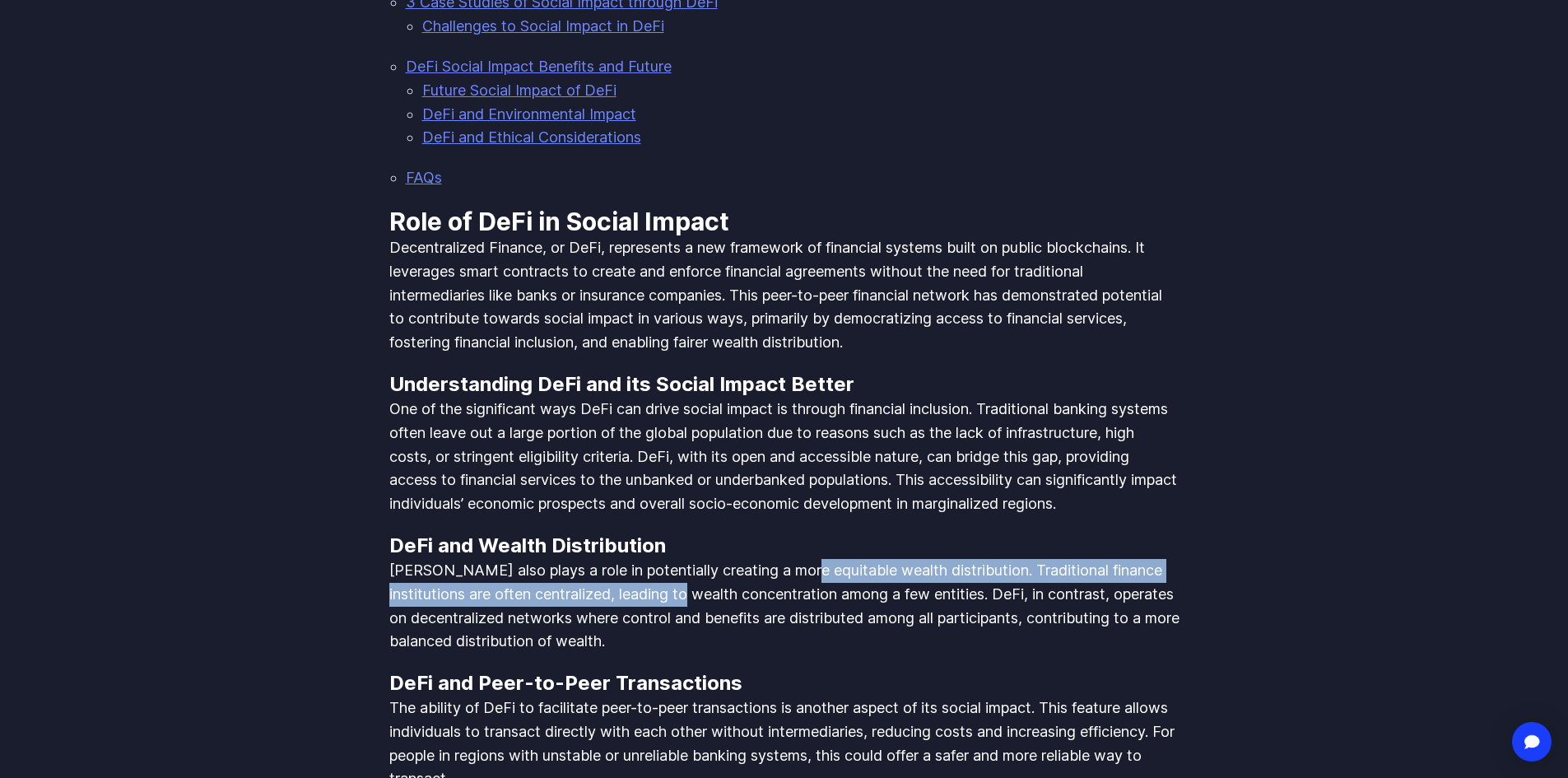
drag, startPoint x: 692, startPoint y: 569, endPoint x: 857, endPoint y: 577, distance: 165.2
click at [802, 567] on p "[PERSON_NAME] also plays a role in potentially creating a more equitable wealth…" at bounding box center [784, 606] width 790 height 95
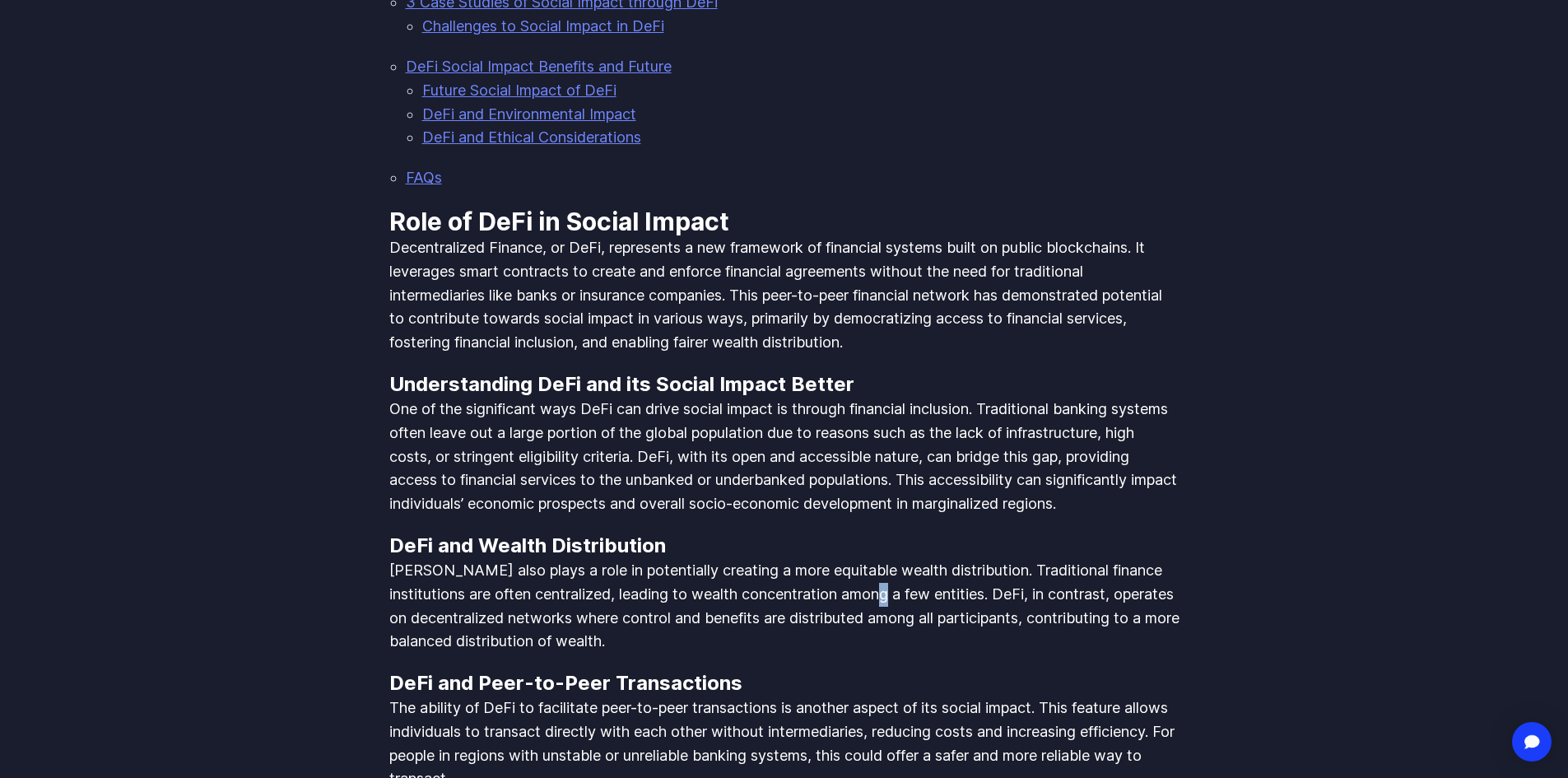
drag, startPoint x: 877, startPoint y: 575, endPoint x: 929, endPoint y: 565, distance: 53.0
click at [878, 575] on p "[PERSON_NAME] also plays a role in potentially creating a more equitable wealth…" at bounding box center [784, 606] width 790 height 95
drag, startPoint x: 1050, startPoint y: 560, endPoint x: 1185, endPoint y: 560, distance: 135.0
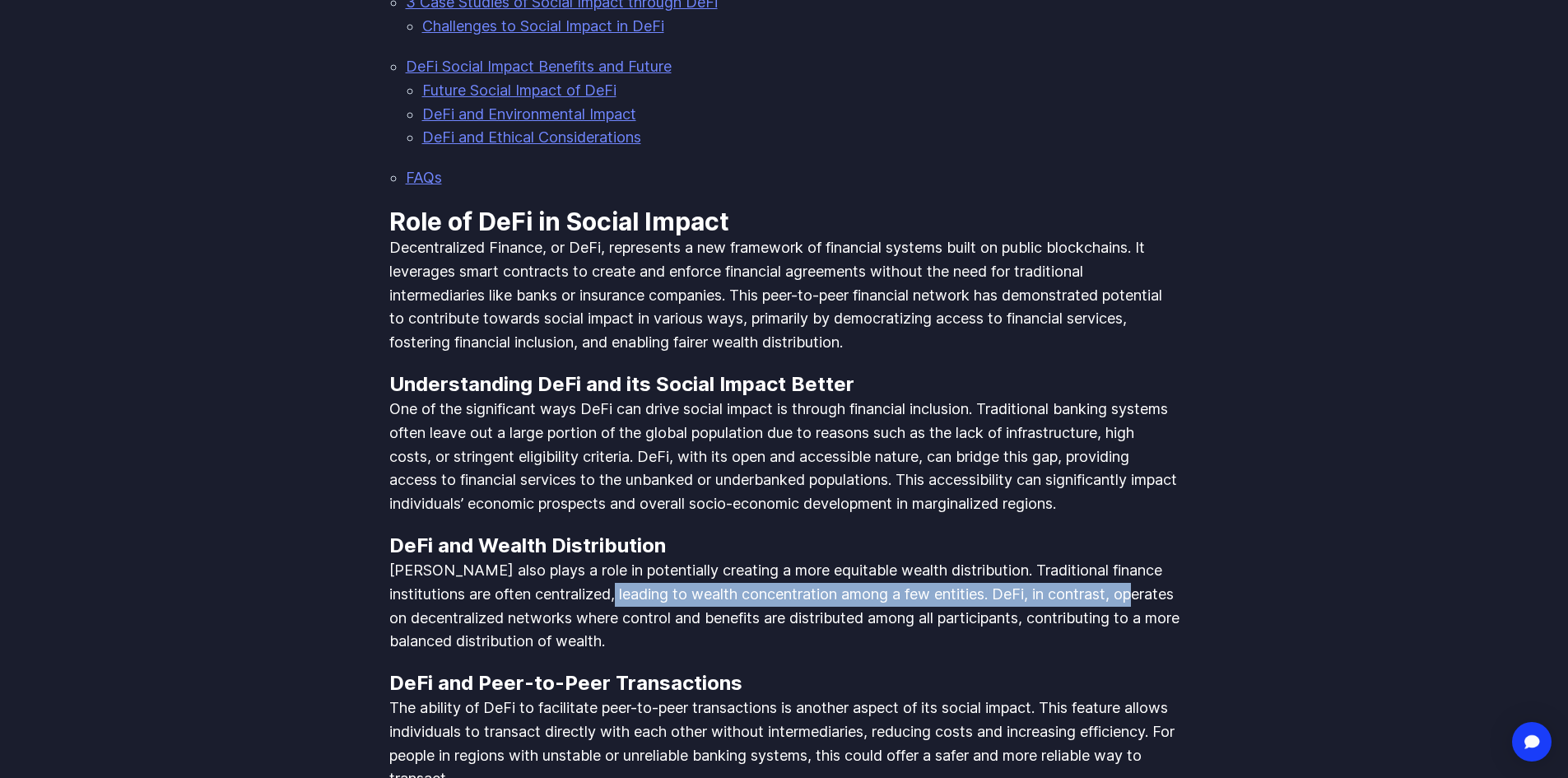
drag, startPoint x: 1134, startPoint y: 582, endPoint x: 547, endPoint y: 584, distance: 587.0
click at [558, 584] on p "[PERSON_NAME] also plays a role in potentially creating a more equitable wealth…" at bounding box center [784, 606] width 790 height 95
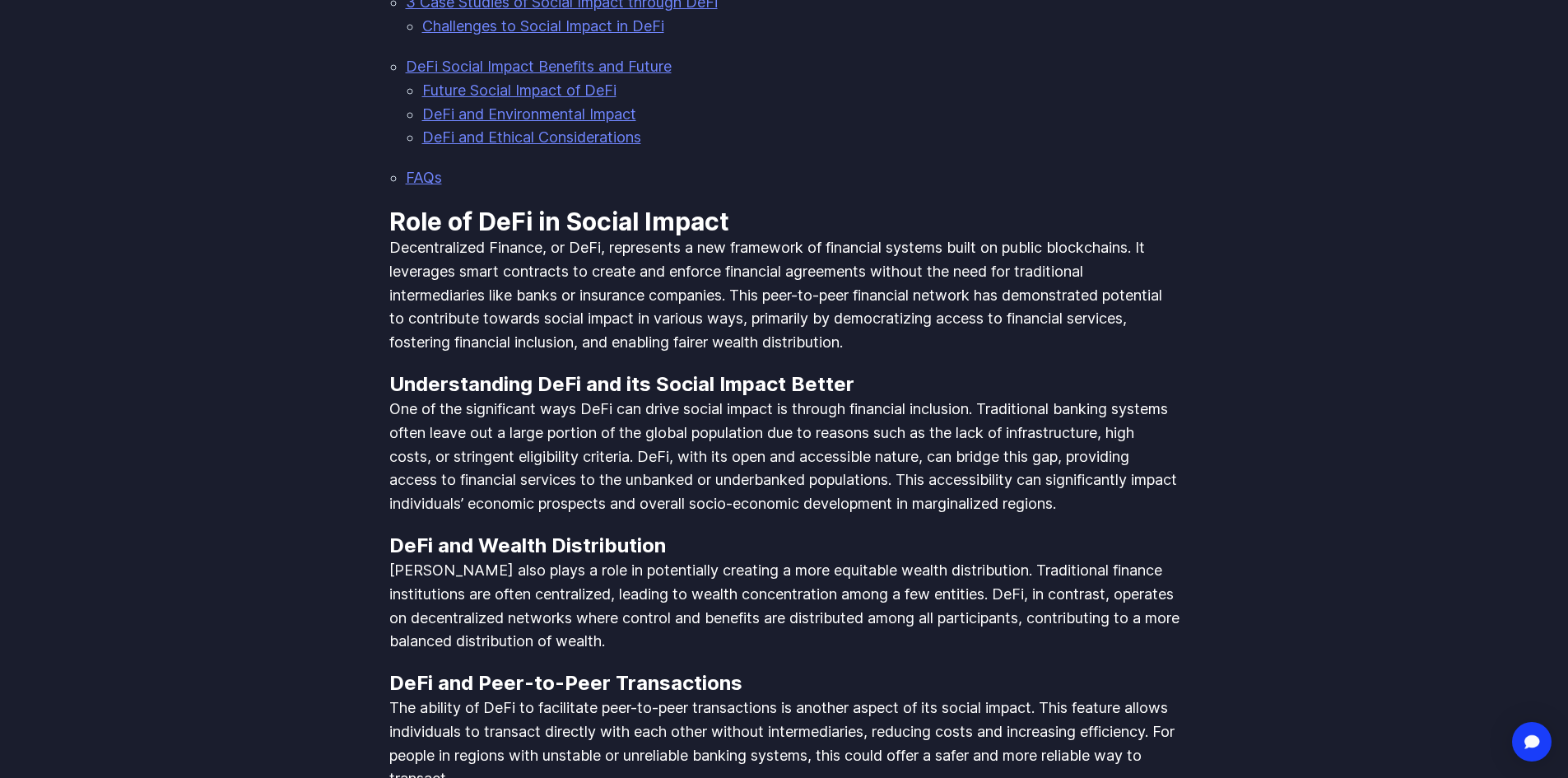
drag, startPoint x: 357, startPoint y: 585, endPoint x: 322, endPoint y: 585, distance: 35.0
drag, startPoint x: 535, startPoint y: 553, endPoint x: 1031, endPoint y: 553, distance: 496.0
click at [911, 559] on p "[PERSON_NAME] also plays a role in potentially creating a more equitable wealth…" at bounding box center [784, 606] width 790 height 95
drag, startPoint x: 1134, startPoint y: 553, endPoint x: 1325, endPoint y: 556, distance: 191.0
